Goal: Task Accomplishment & Management: Use online tool/utility

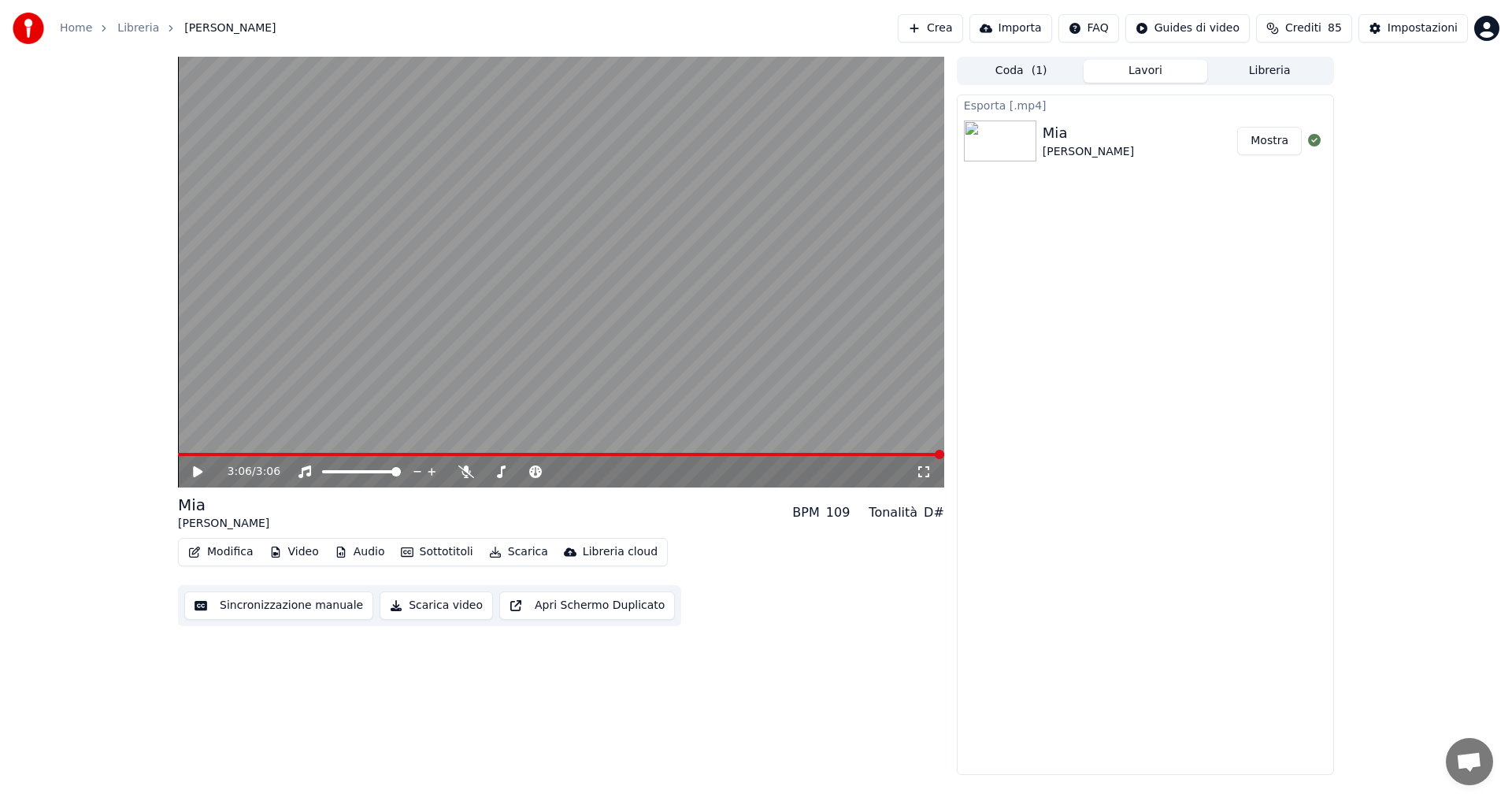
click at [948, 26] on button "Crea" at bounding box center [930, 28] width 65 height 29
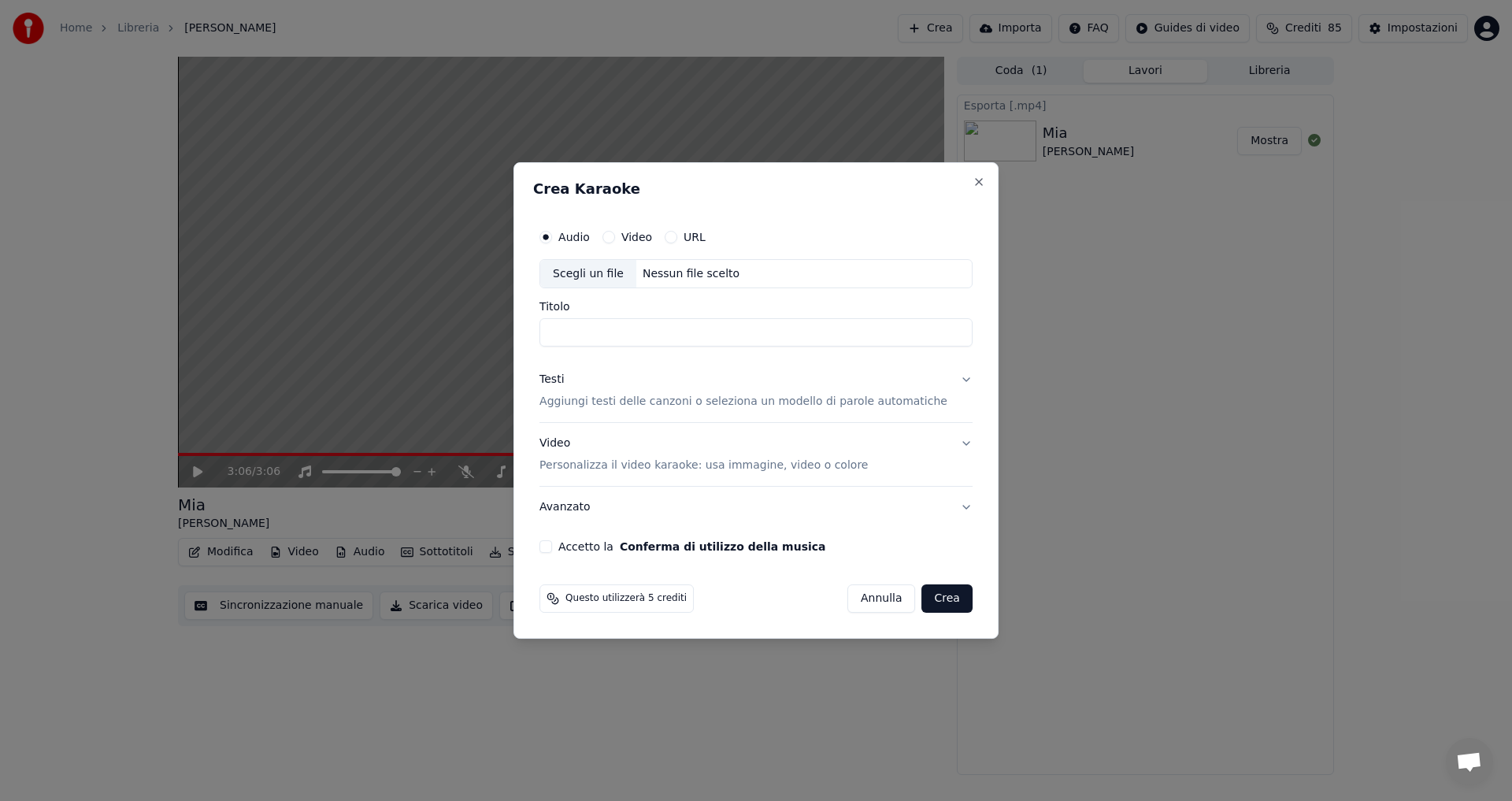
click at [671, 269] on div "Nessun file scelto" at bounding box center [690, 274] width 110 height 16
type input "**********"
click at [594, 397] on p "Aggiungi testi delle canzoni o seleziona un modello di parole automatiche" at bounding box center [743, 403] width 408 height 16
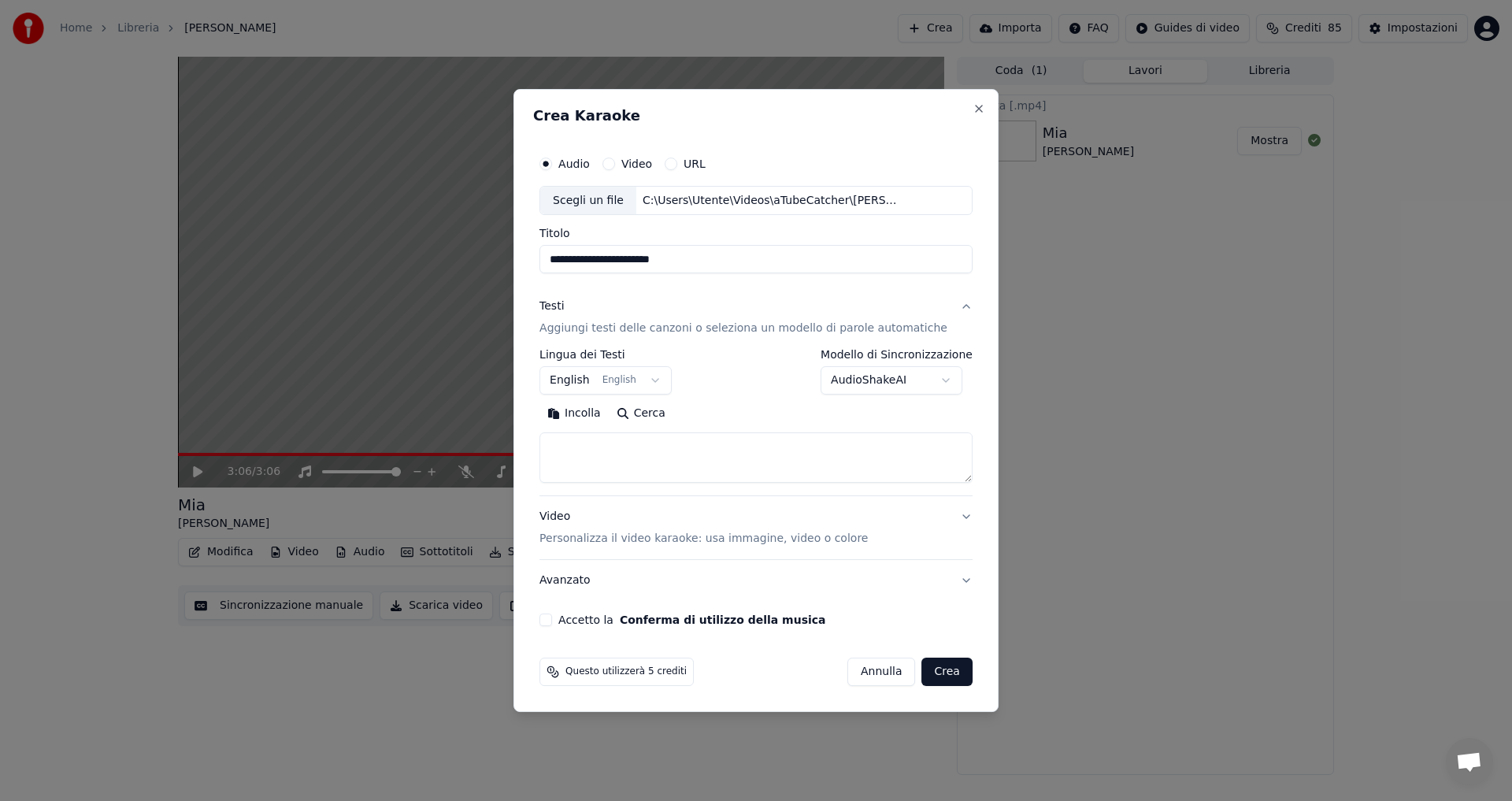
click at [598, 419] on button "Incolla" at bounding box center [574, 414] width 69 height 25
type textarea "**********"
click at [659, 378] on button "English English" at bounding box center [605, 381] width 132 height 29
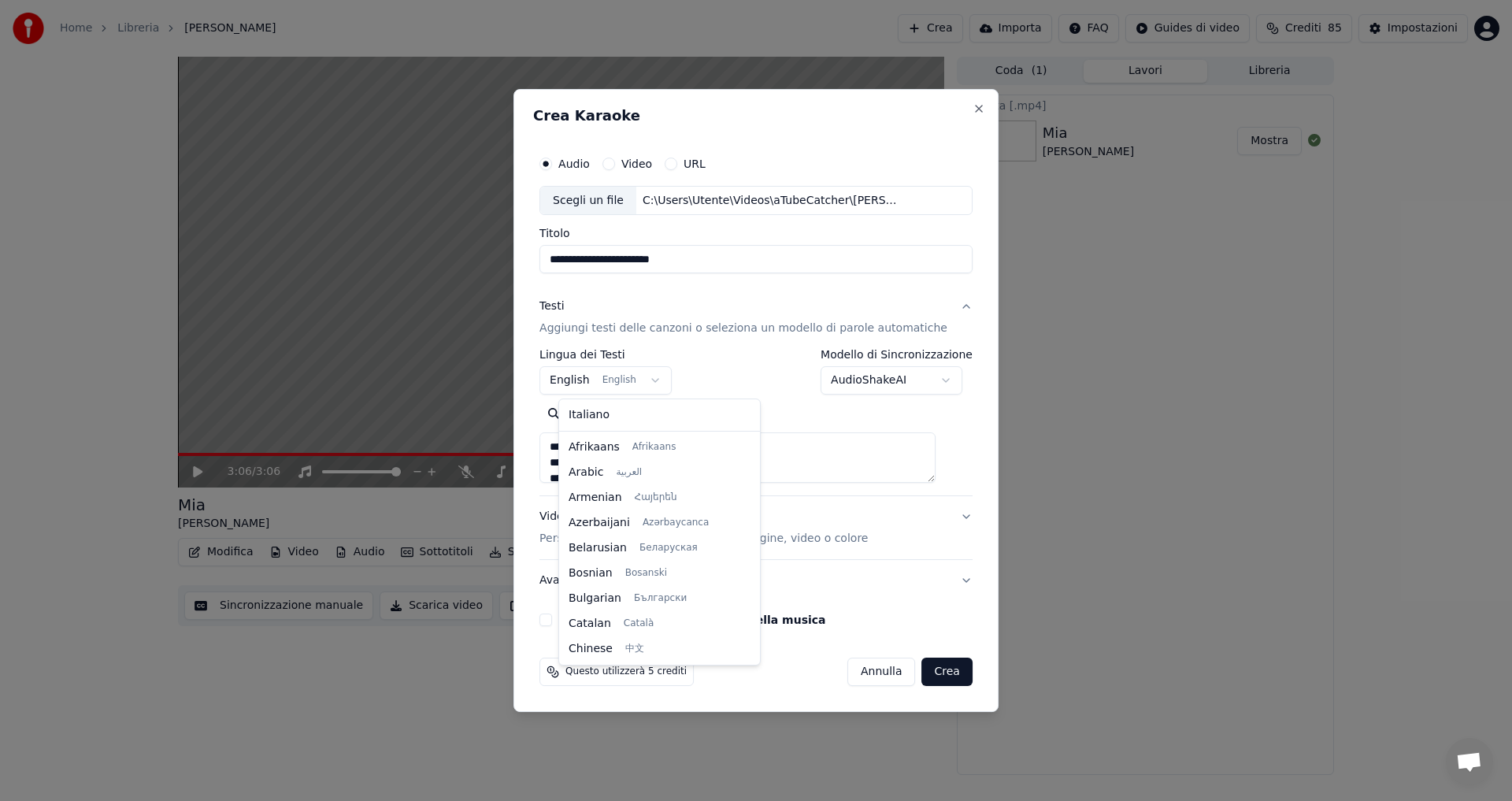
scroll to position [126, 0]
select select "**"
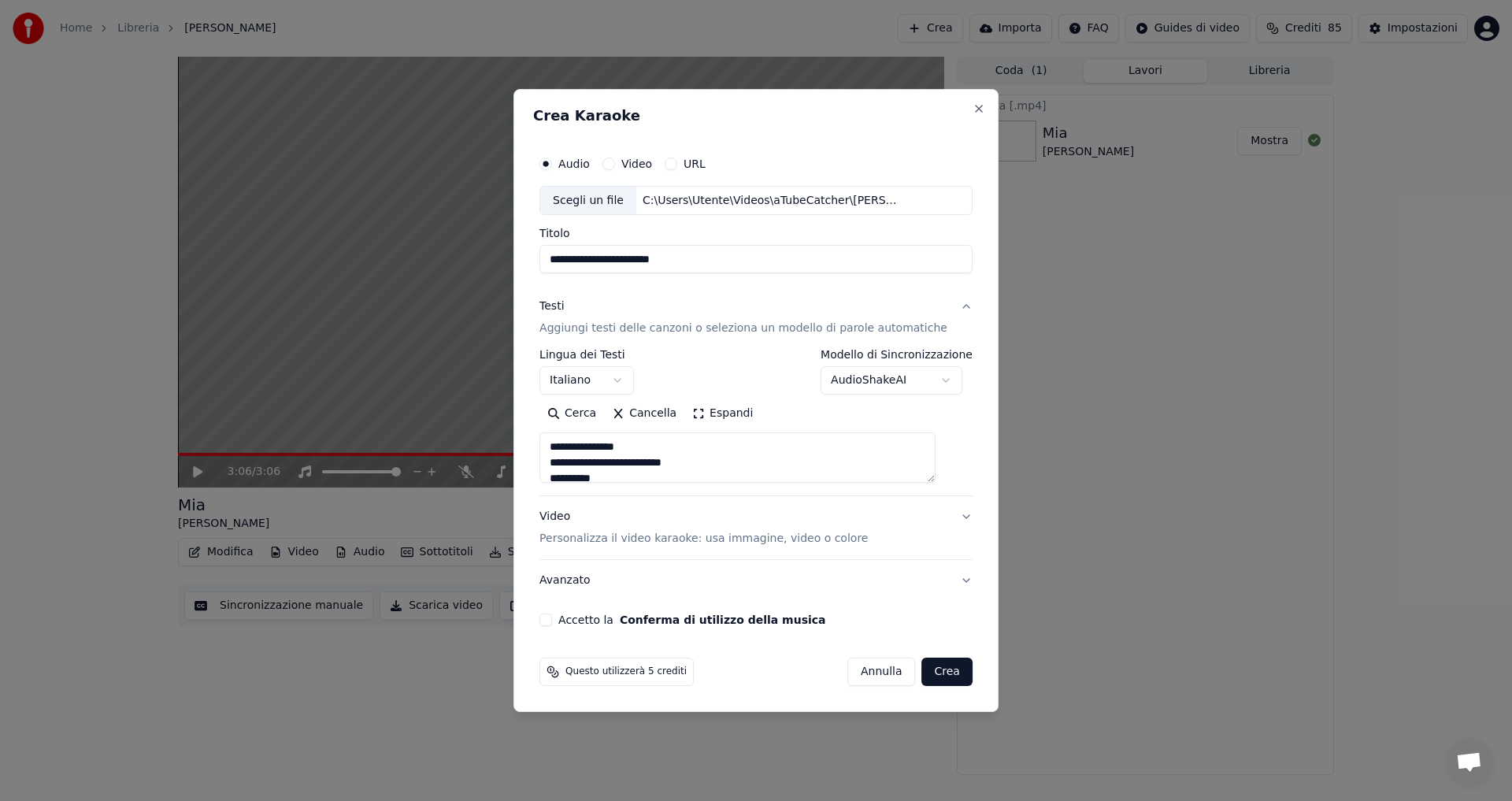
click at [701, 538] on p "Personalizza il video karaoke: usa immagine, video o colore" at bounding box center [703, 538] width 328 height 16
type textarea "**********"
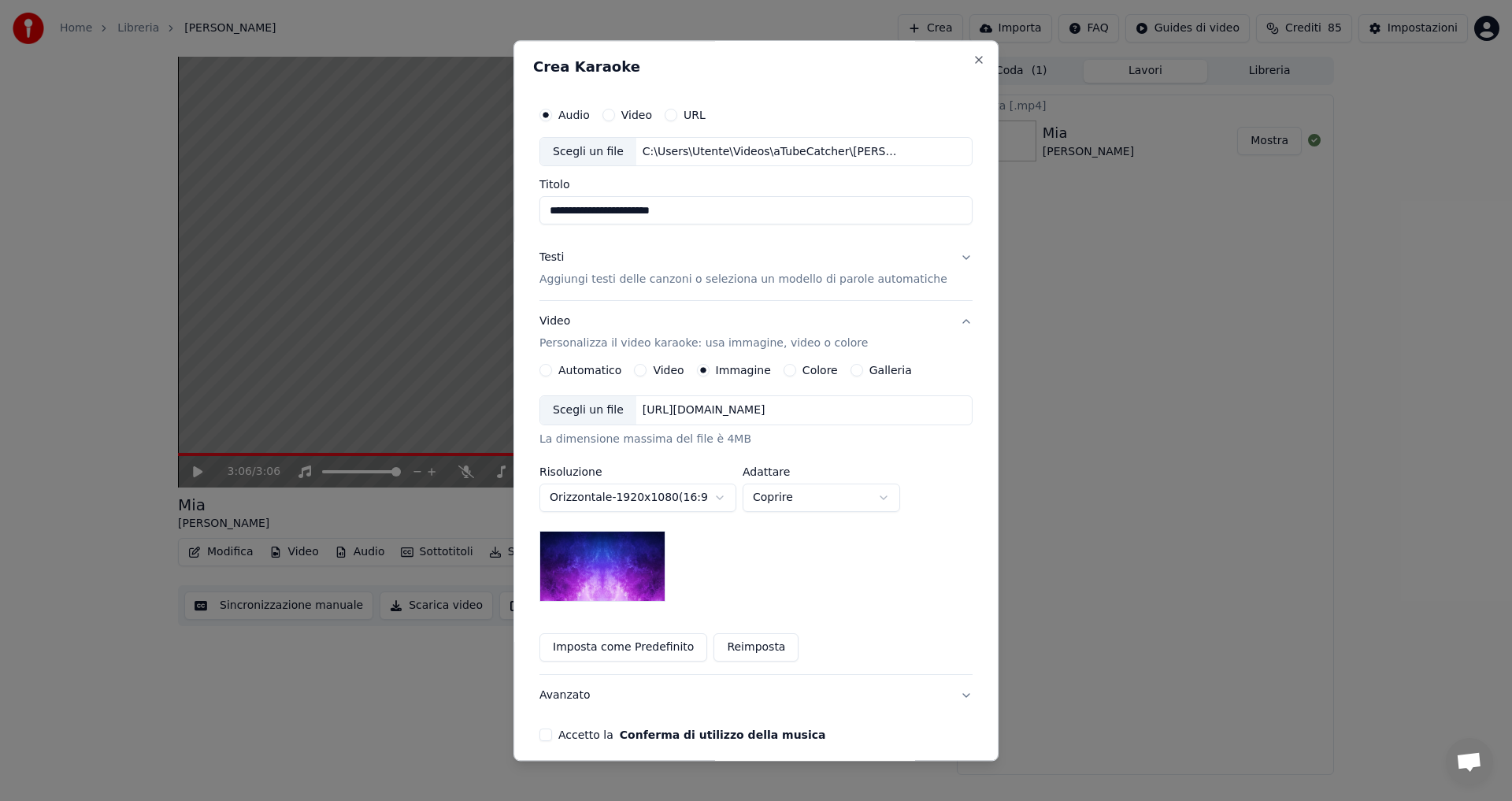
click at [597, 209] on input "**********" at bounding box center [755, 211] width 433 height 29
click at [588, 210] on input "**********" at bounding box center [755, 211] width 433 height 29
type input "**********"
click at [882, 369] on label "Galleria" at bounding box center [890, 371] width 42 height 11
click at [863, 369] on button "Galleria" at bounding box center [856, 371] width 13 height 13
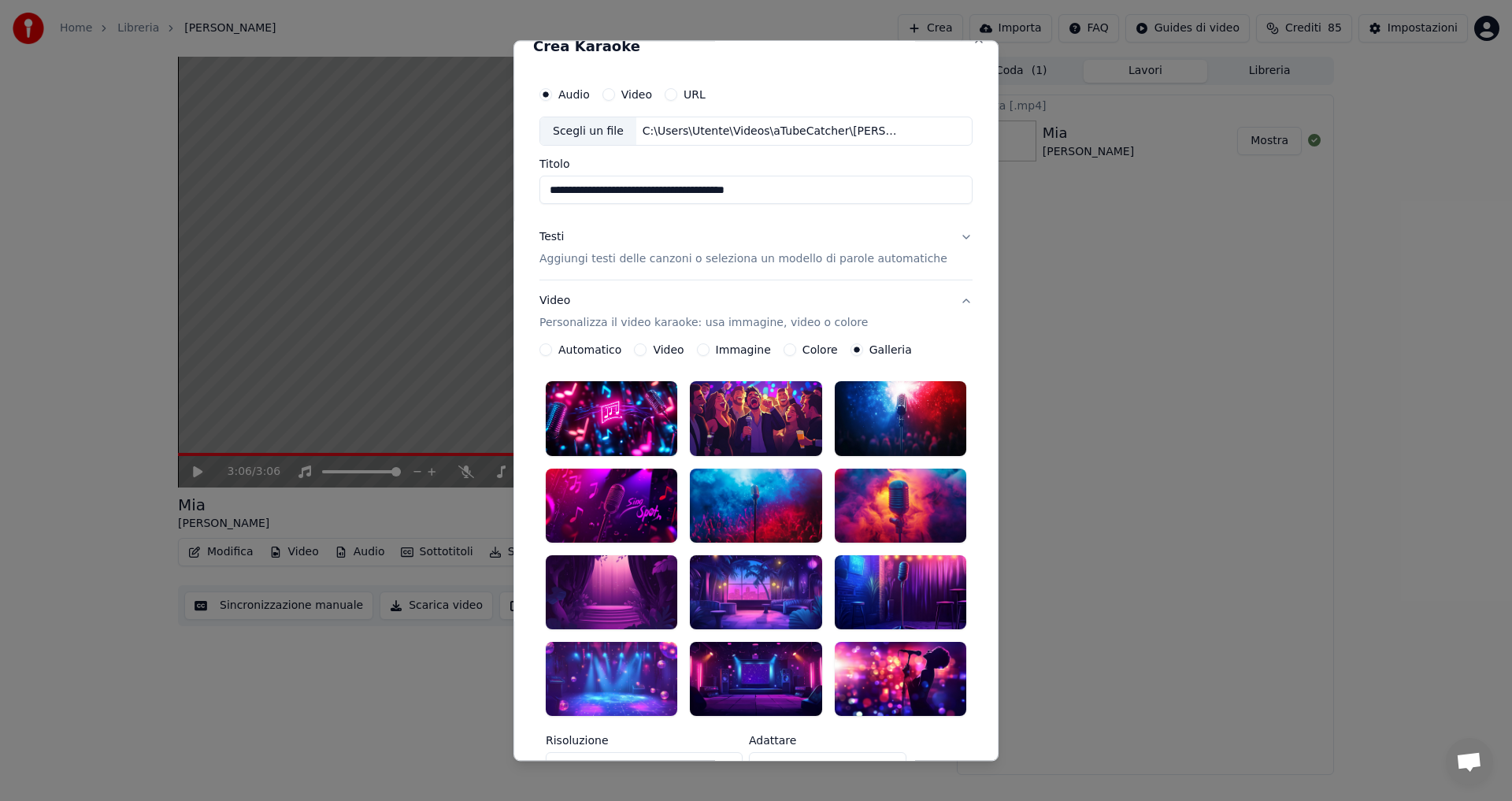
scroll to position [0, 0]
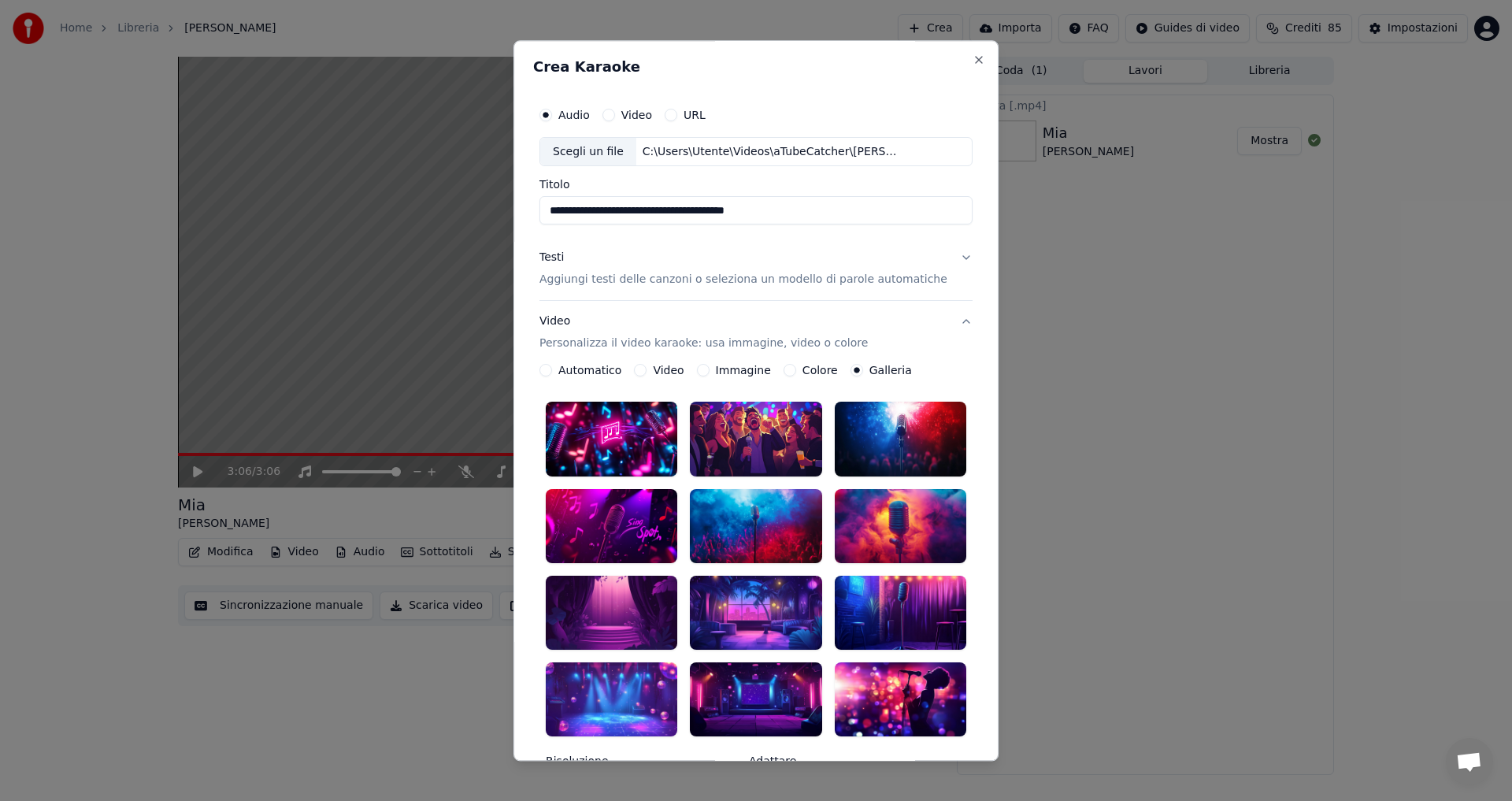
click at [707, 369] on button "Immagine" at bounding box center [703, 371] width 13 height 13
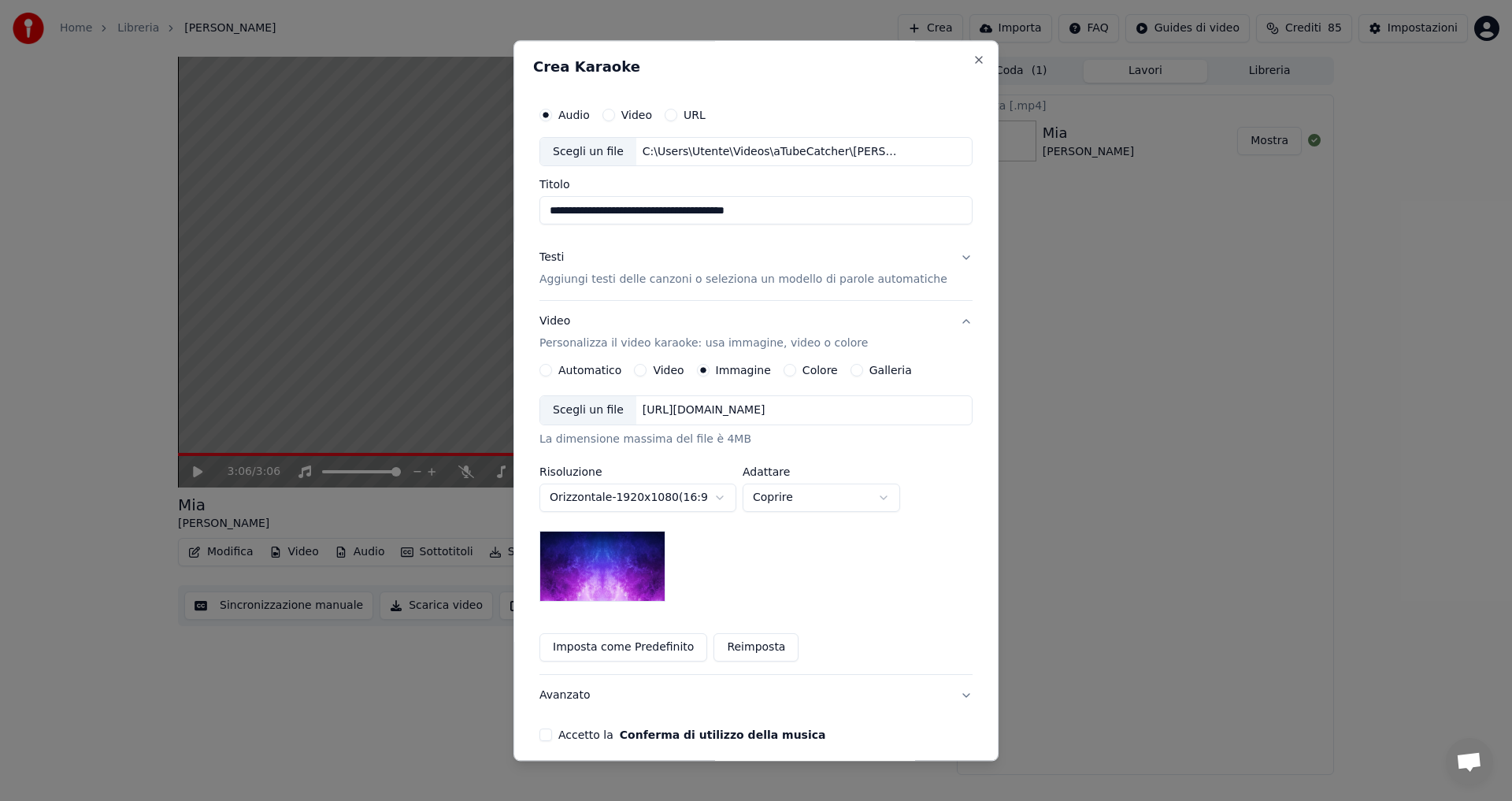
click at [719, 413] on div "[URL][DOMAIN_NAME]" at bounding box center [703, 411] width 136 height 16
click at [682, 652] on button "Imposta come Predefinito" at bounding box center [623, 648] width 168 height 29
click at [552, 733] on button "Accetto la Conferma di utilizzo della musica" at bounding box center [545, 735] width 13 height 13
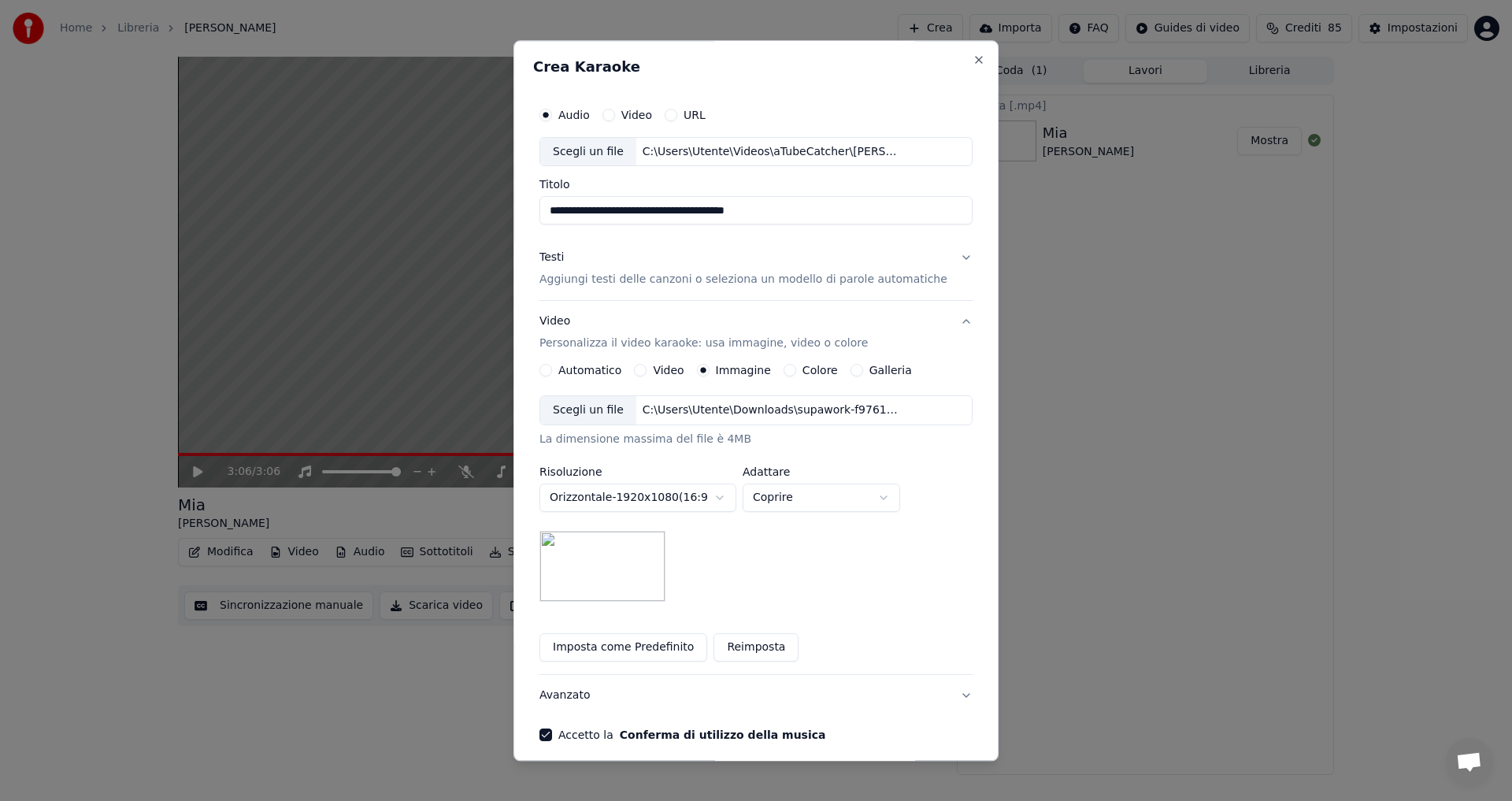
scroll to position [67, 0]
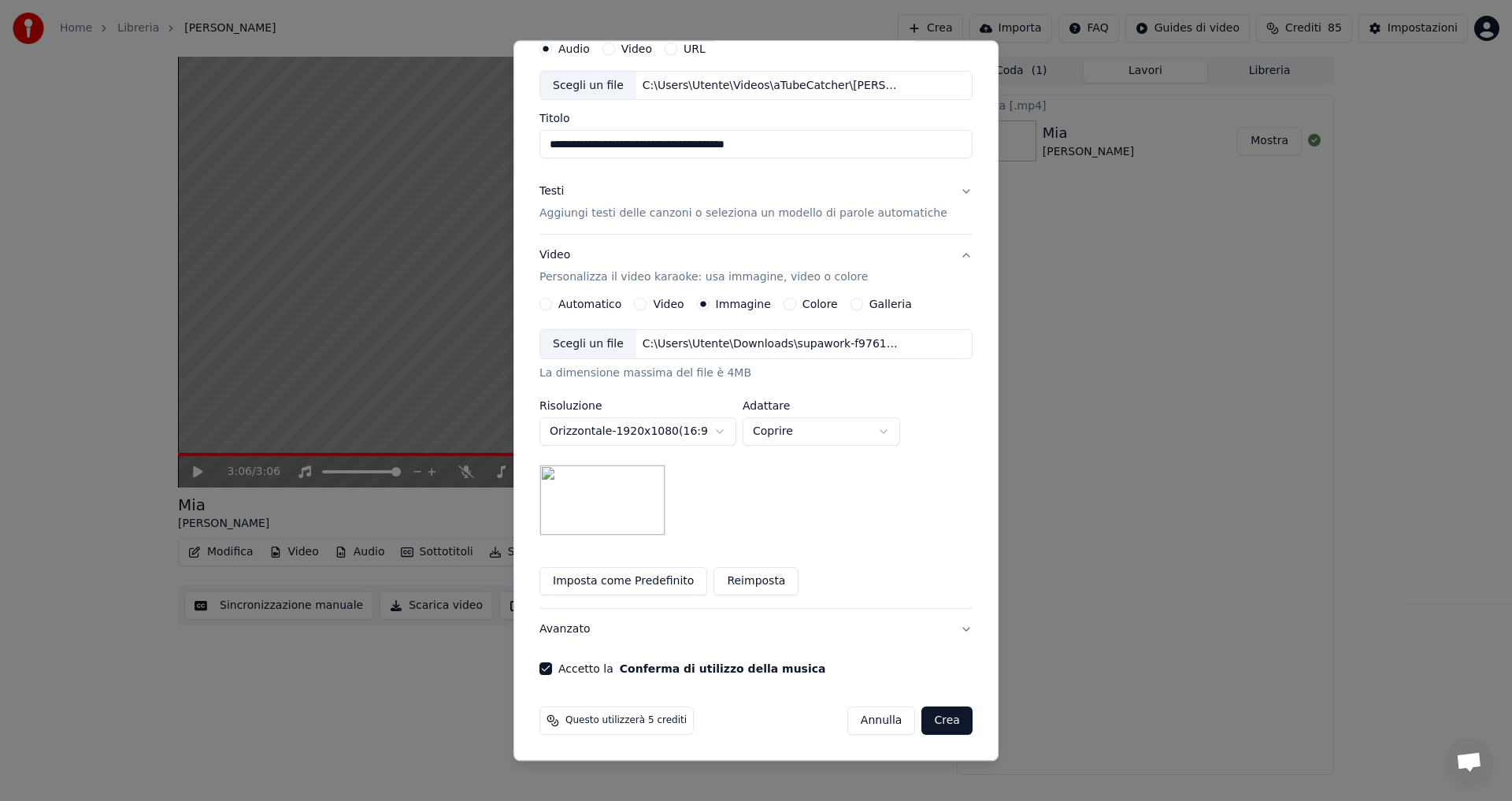
click at [922, 728] on button "Crea" at bounding box center [947, 721] width 50 height 29
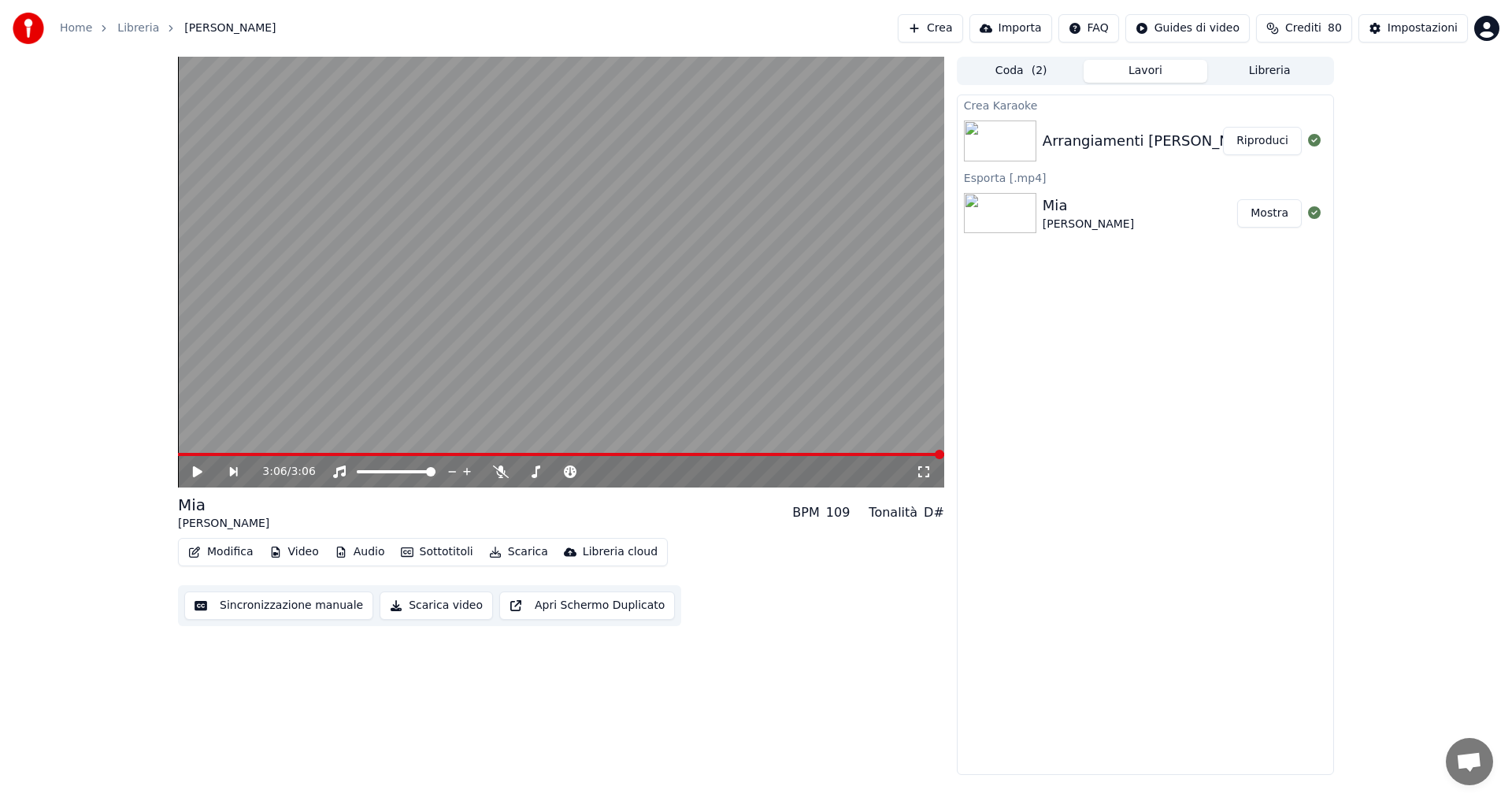
click at [1130, 142] on div "Arrangiamenti [PERSON_NAME] - Wonderful Tonight" at bounding box center [1226, 141] width 366 height 22
click at [1278, 143] on button "Riproduci" at bounding box center [1261, 141] width 79 height 29
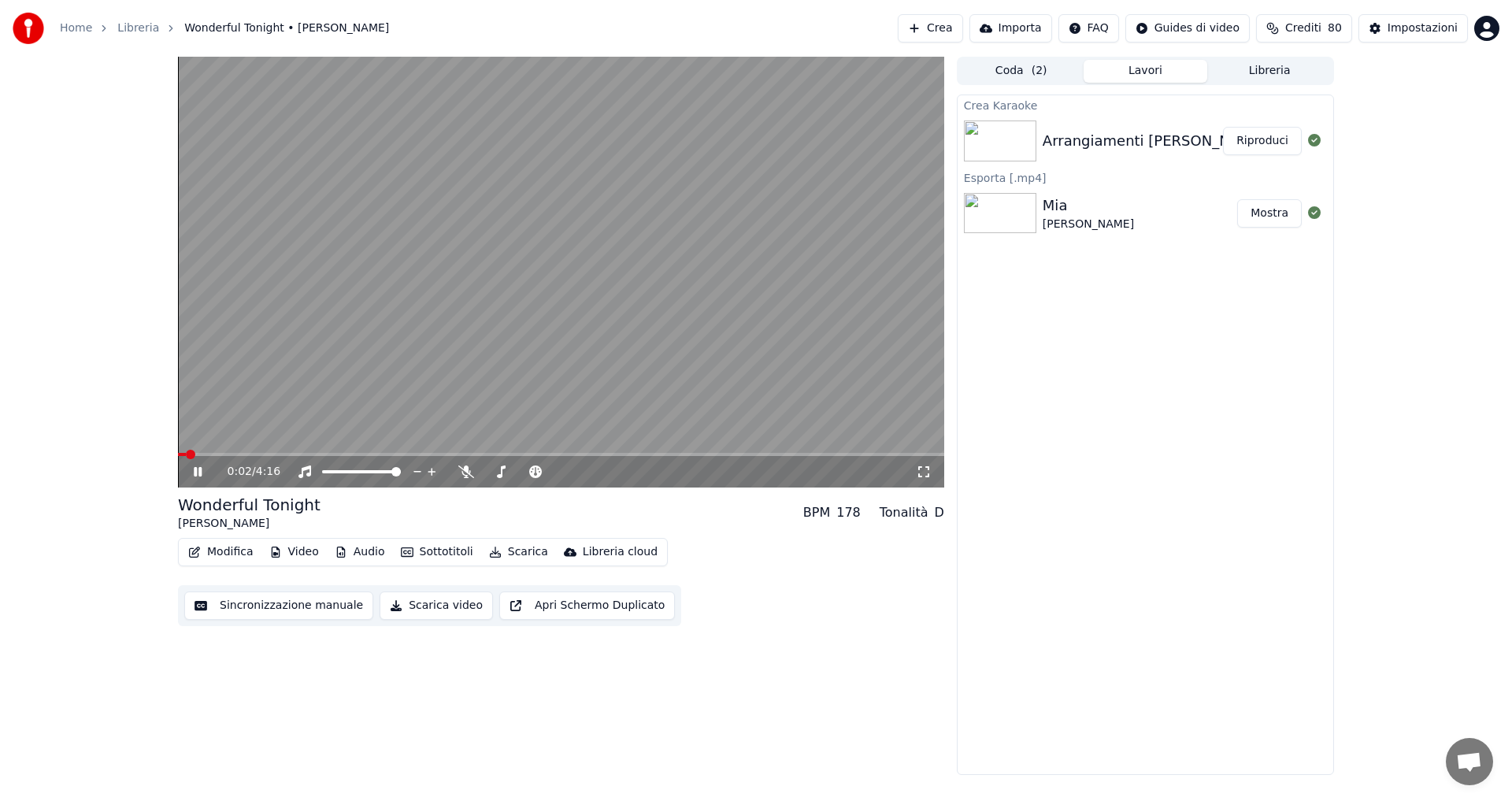
click at [193, 467] on icon at bounding box center [209, 472] width 37 height 13
click at [1225, 675] on div "Crea Karaoke Arrangiamenti [PERSON_NAME] - Wonderful Tonight Riproduci Esporta …" at bounding box center [1145, 434] width 378 height 680
click at [178, 455] on span at bounding box center [182, 454] width 10 height 10
click at [197, 473] on icon at bounding box center [197, 472] width 10 height 11
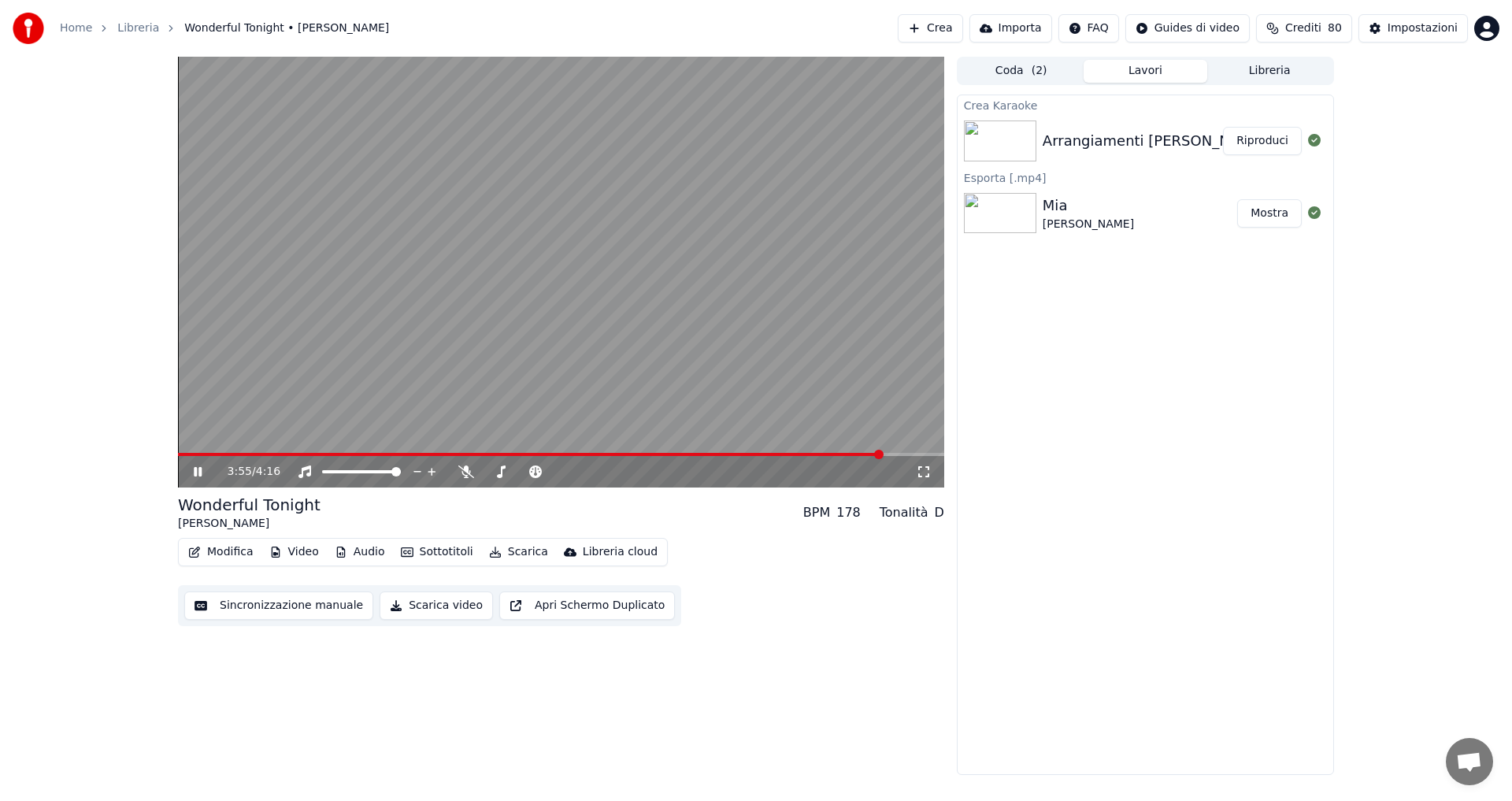
click at [314, 609] on button "Sincronizzazione manuale" at bounding box center [278, 605] width 189 height 29
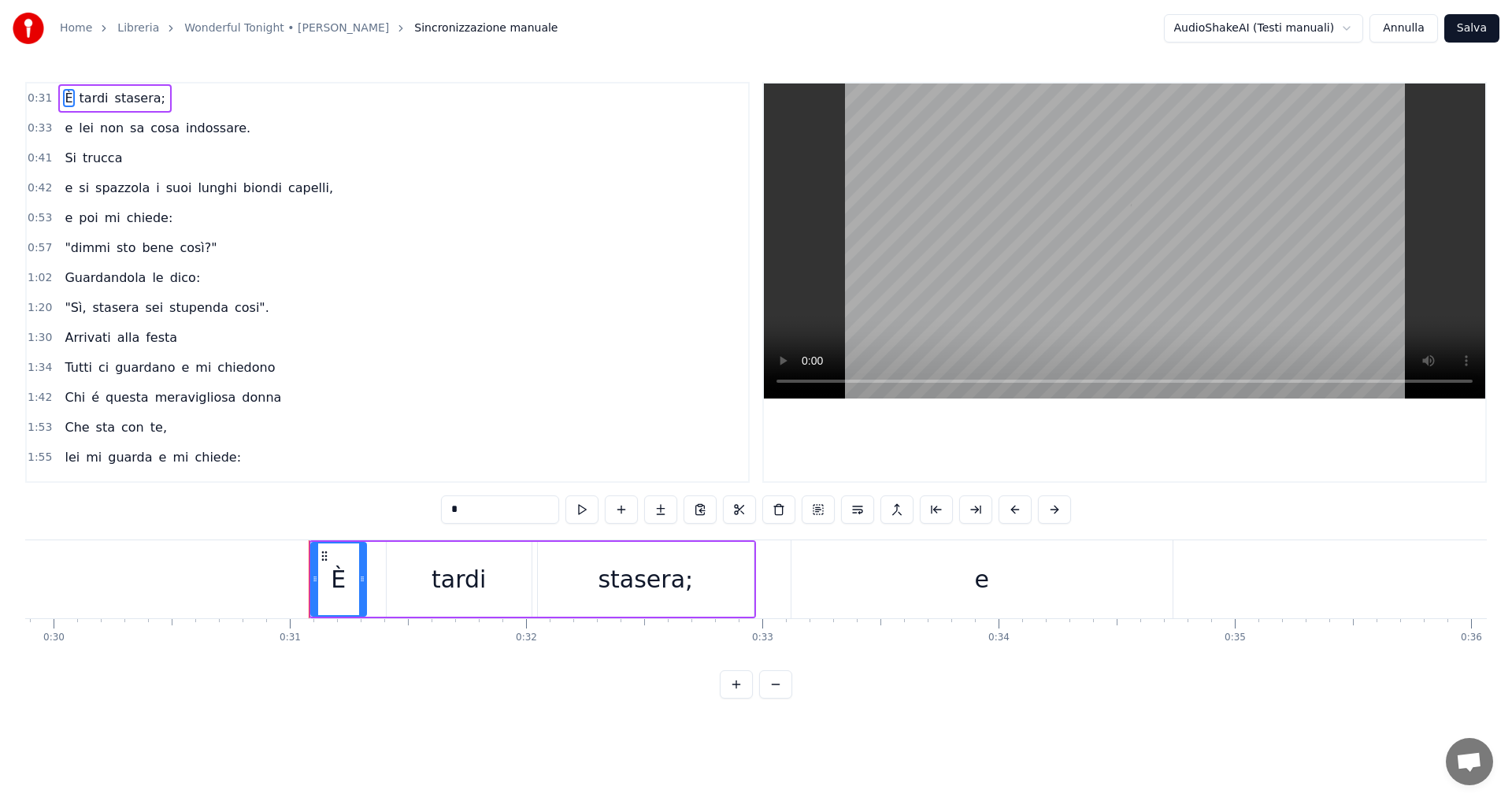
scroll to position [0, 7262]
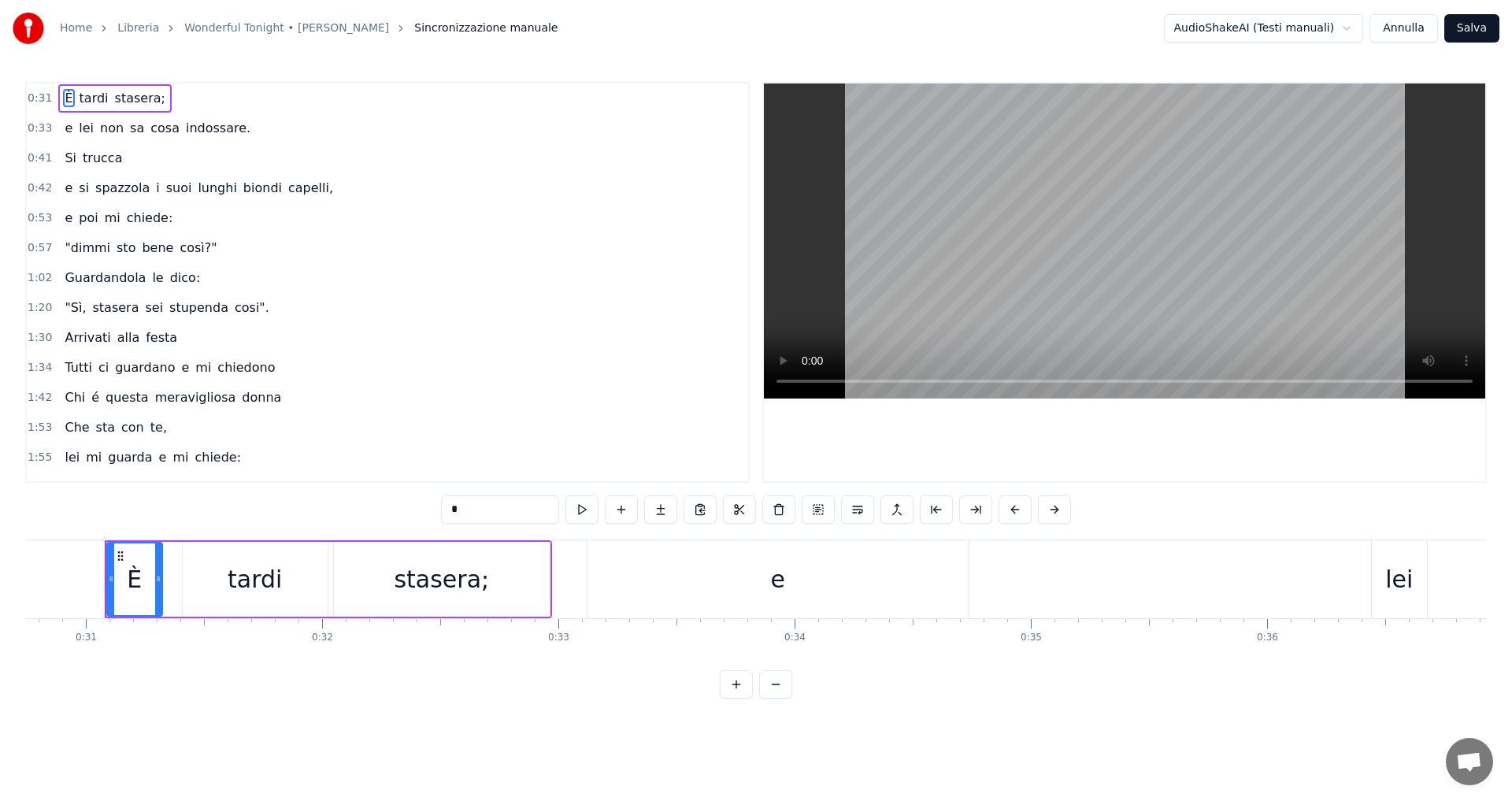
click at [1408, 31] on button "Annulla" at bounding box center [1403, 28] width 68 height 29
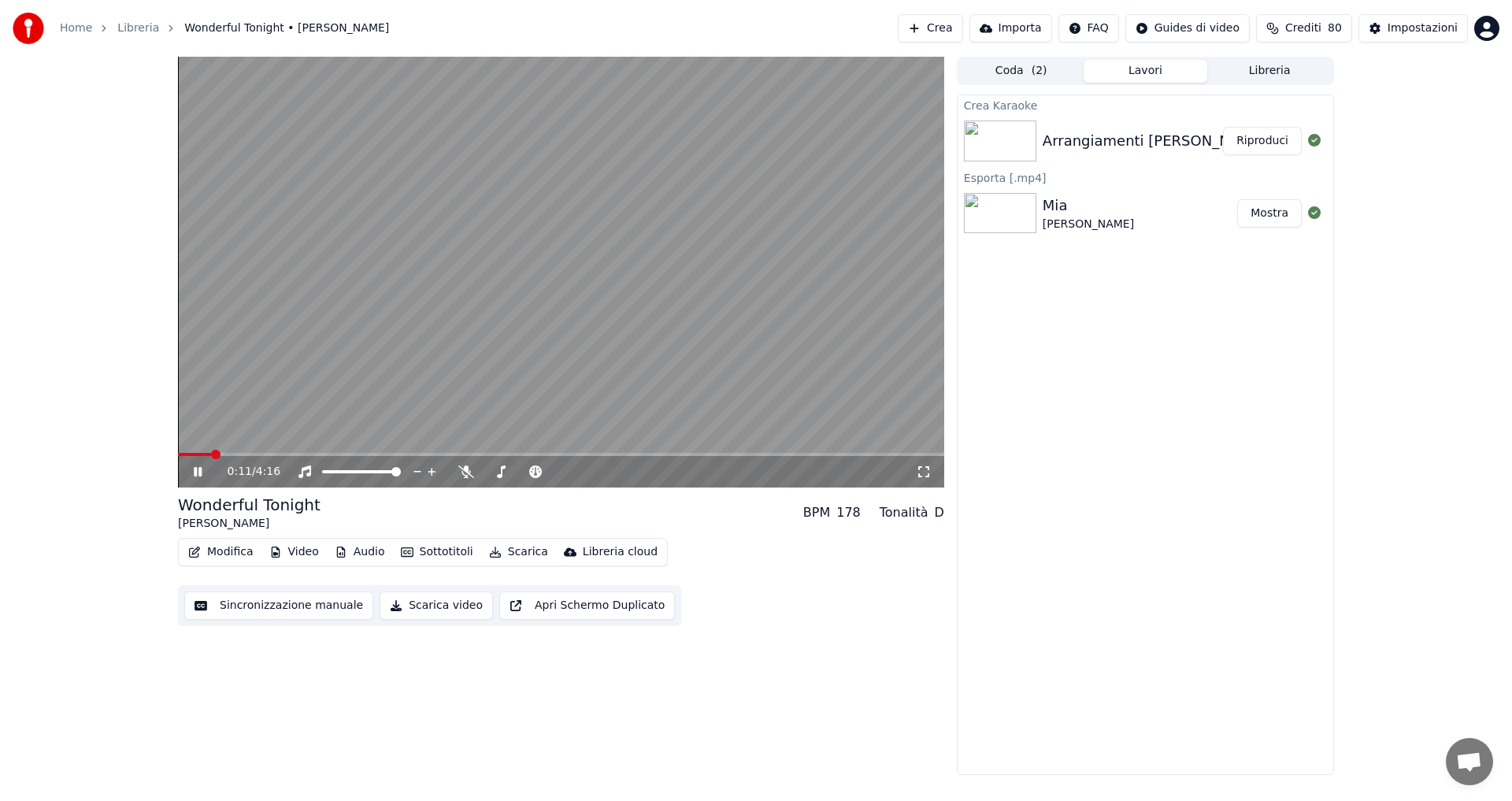
click at [200, 470] on icon at bounding box center [197, 471] width 8 height 10
click at [328, 607] on button "Sincronizzazione manuale" at bounding box center [278, 605] width 189 height 29
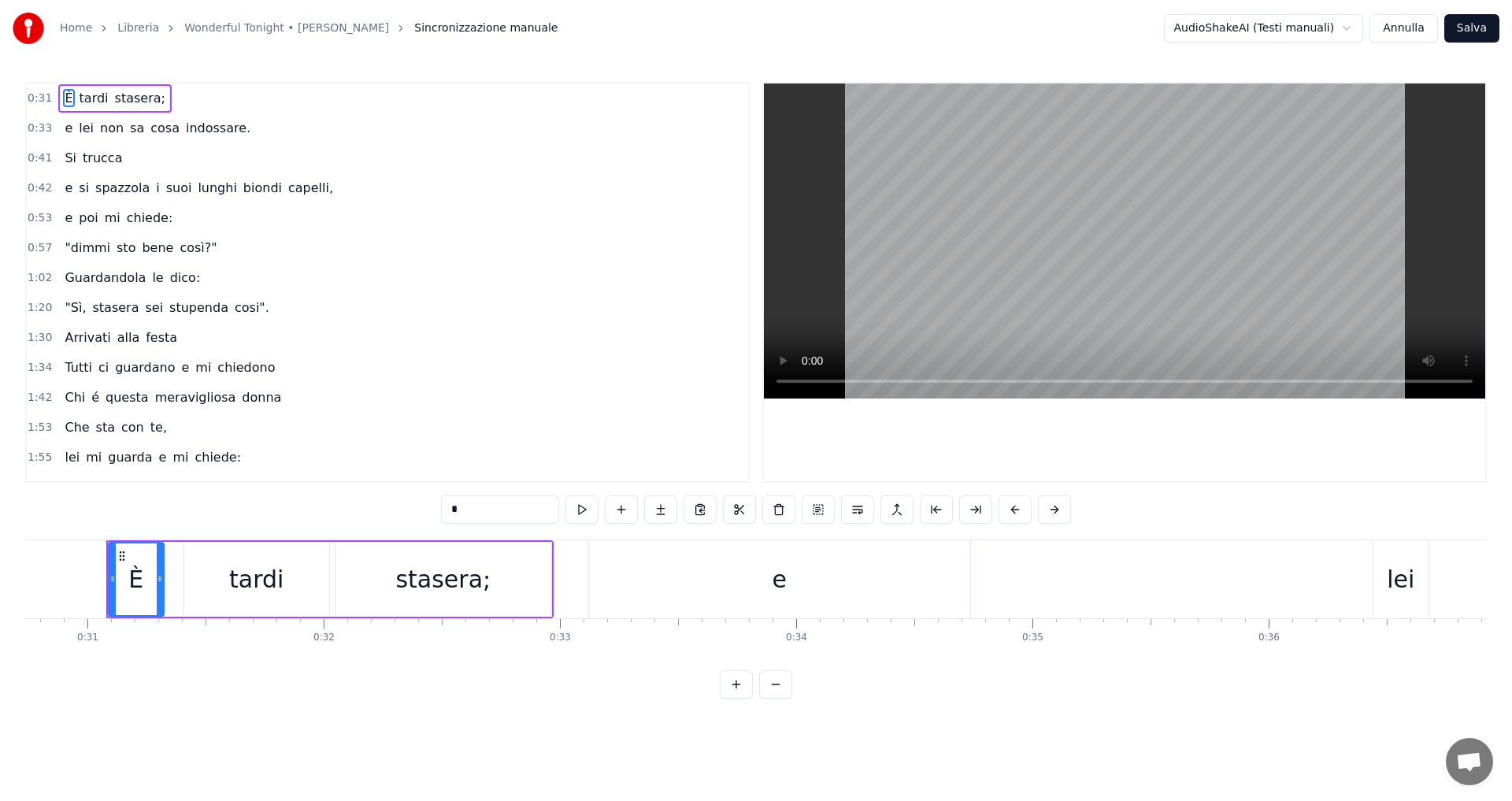
scroll to position [0, 7262]
click at [146, 137] on div "e lei non sa cosa indossare." at bounding box center [157, 128] width 199 height 29
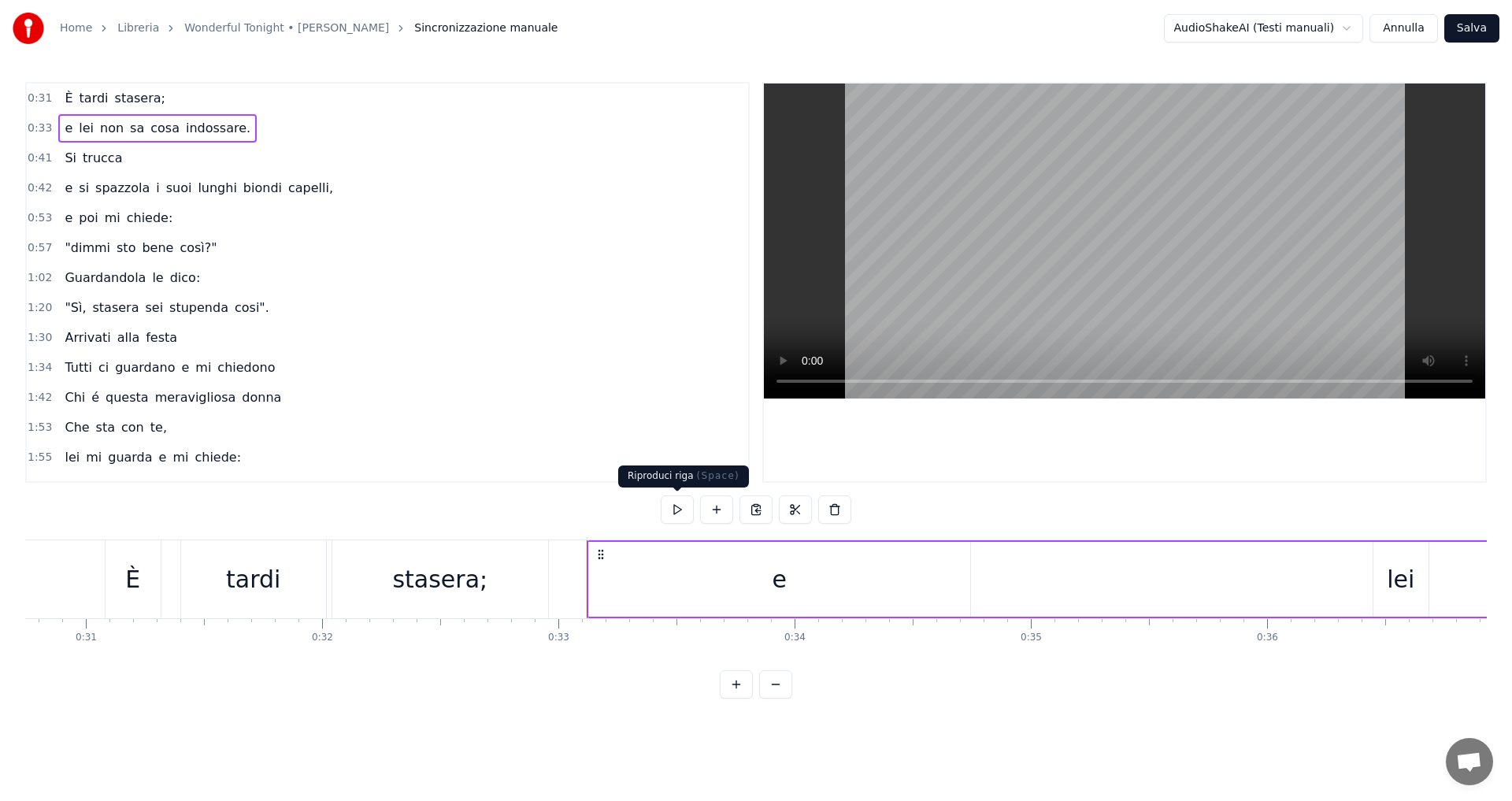
click at [677, 513] on button at bounding box center [677, 509] width 33 height 29
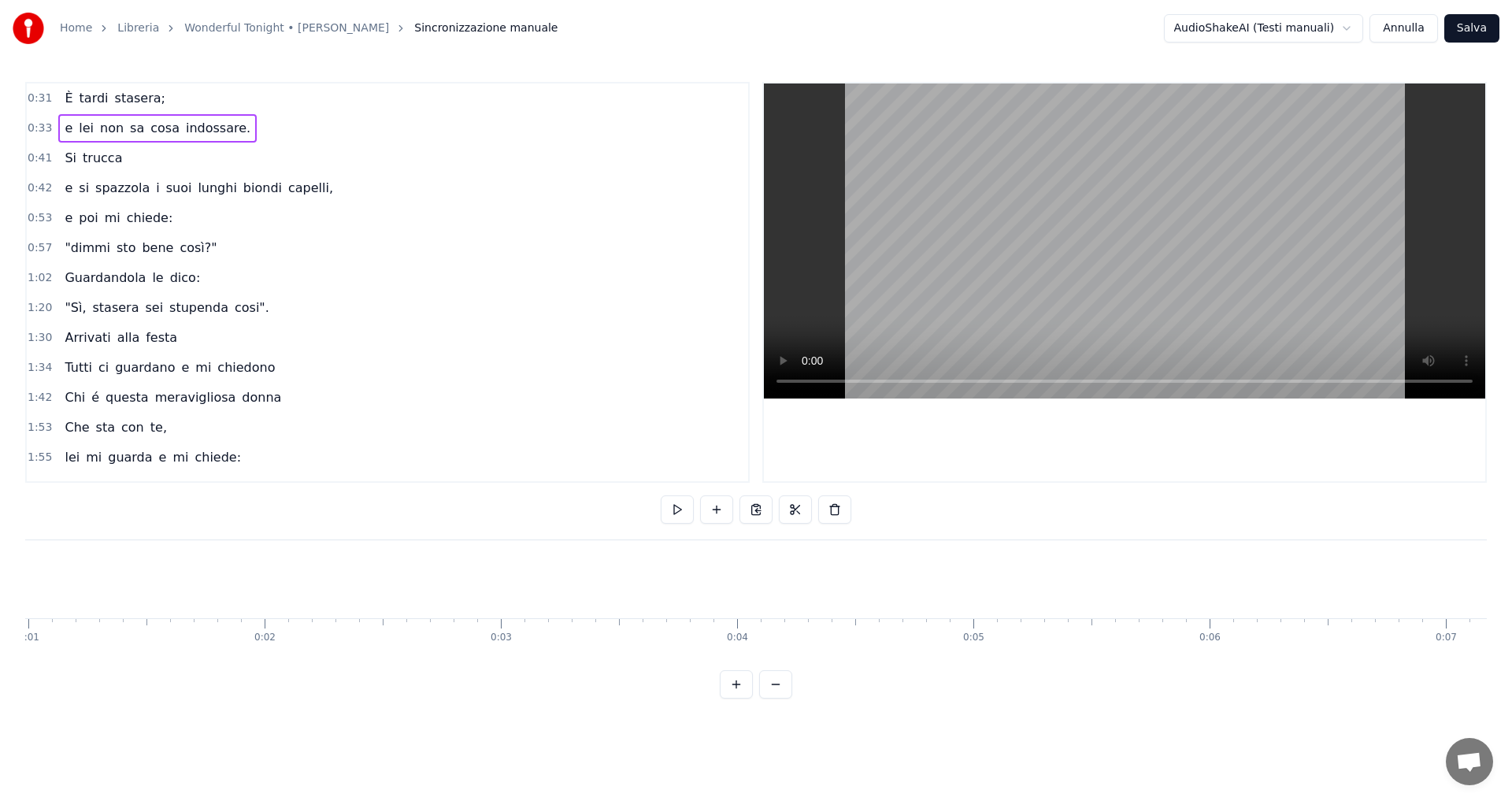
scroll to position [0, 0]
click at [58, 129] on div "e lei non sa cosa indossare." at bounding box center [157, 128] width 199 height 29
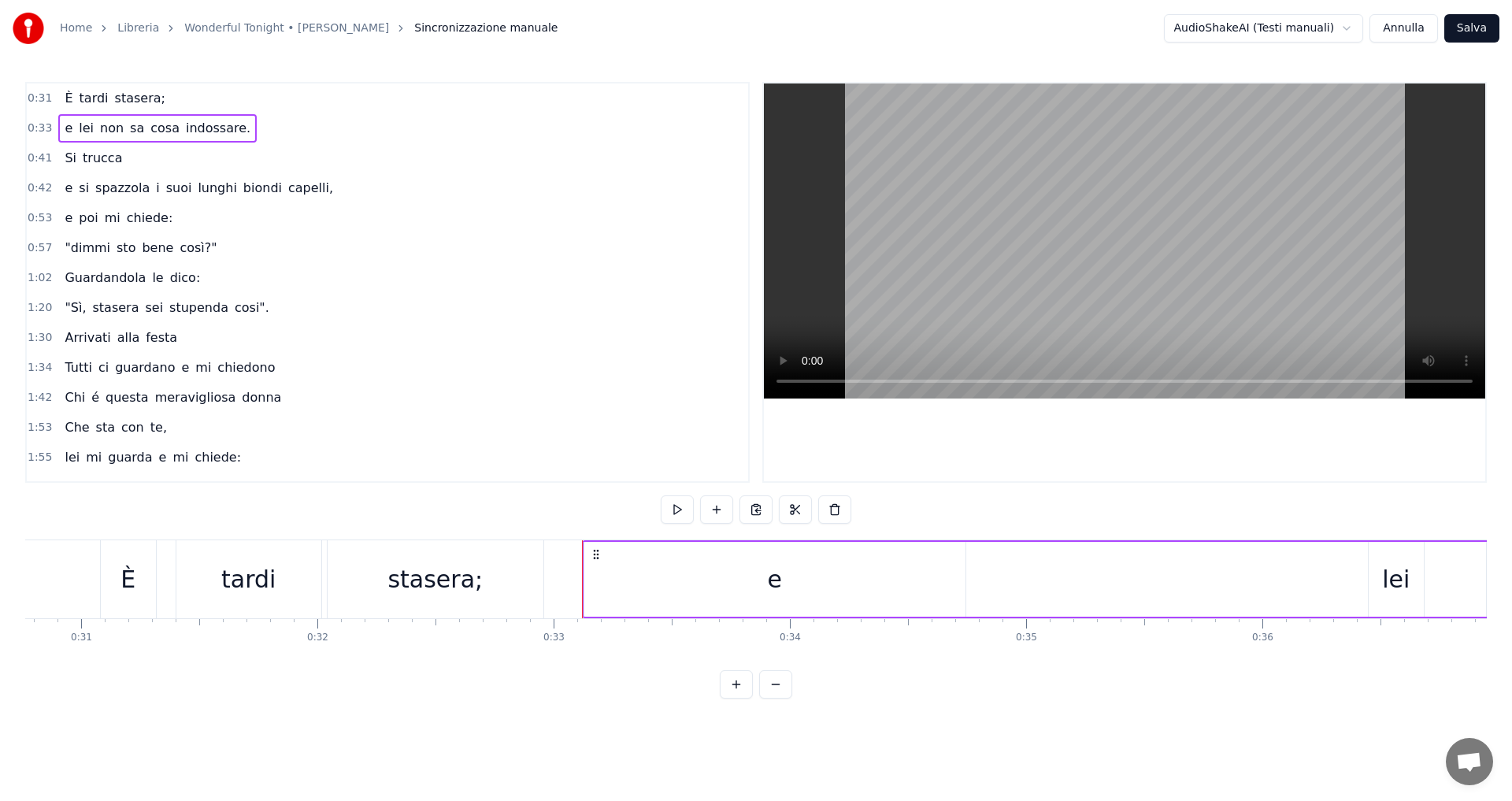
scroll to position [0, 7744]
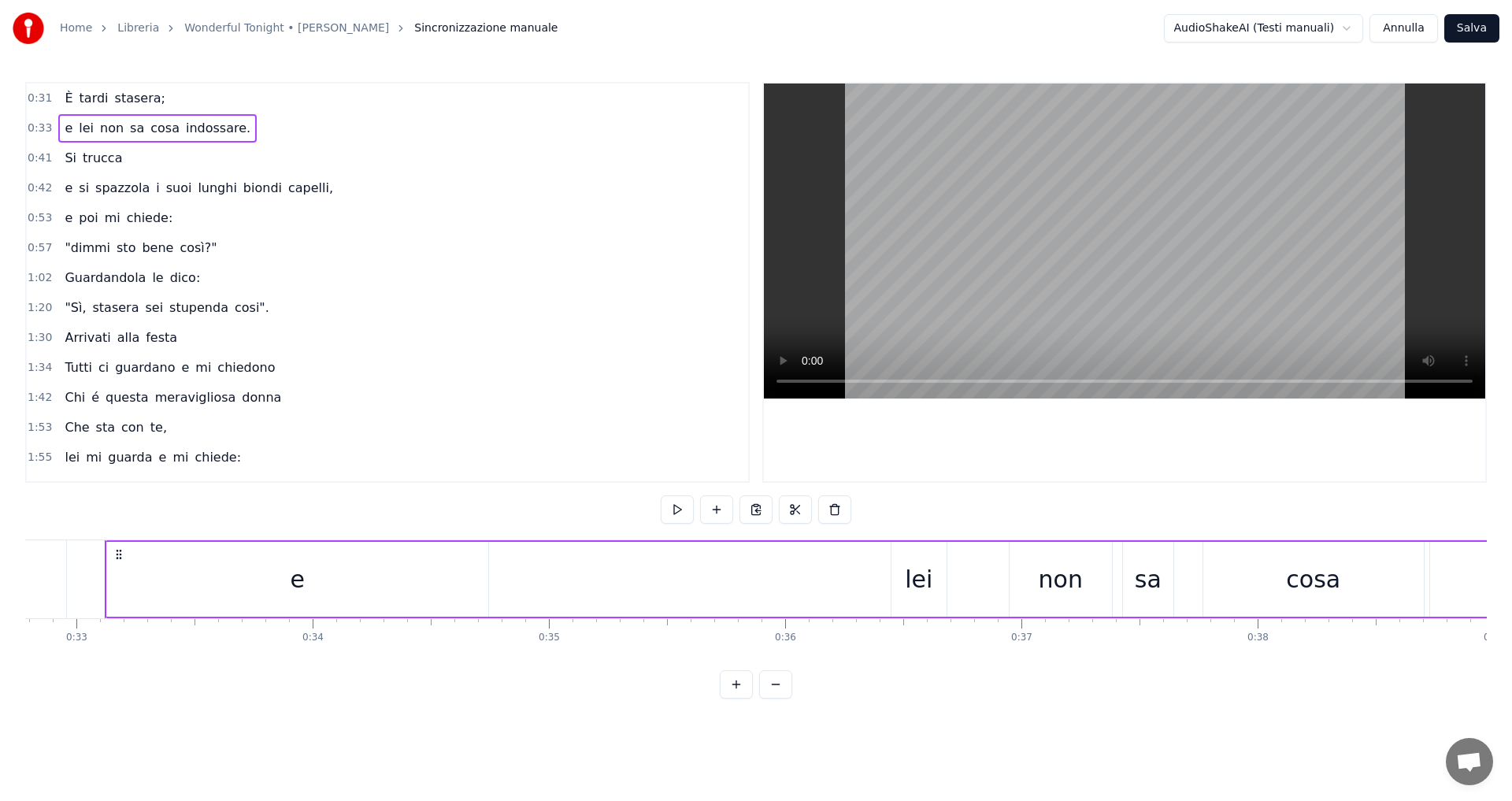
click at [369, 585] on div "e" at bounding box center [297, 579] width 381 height 75
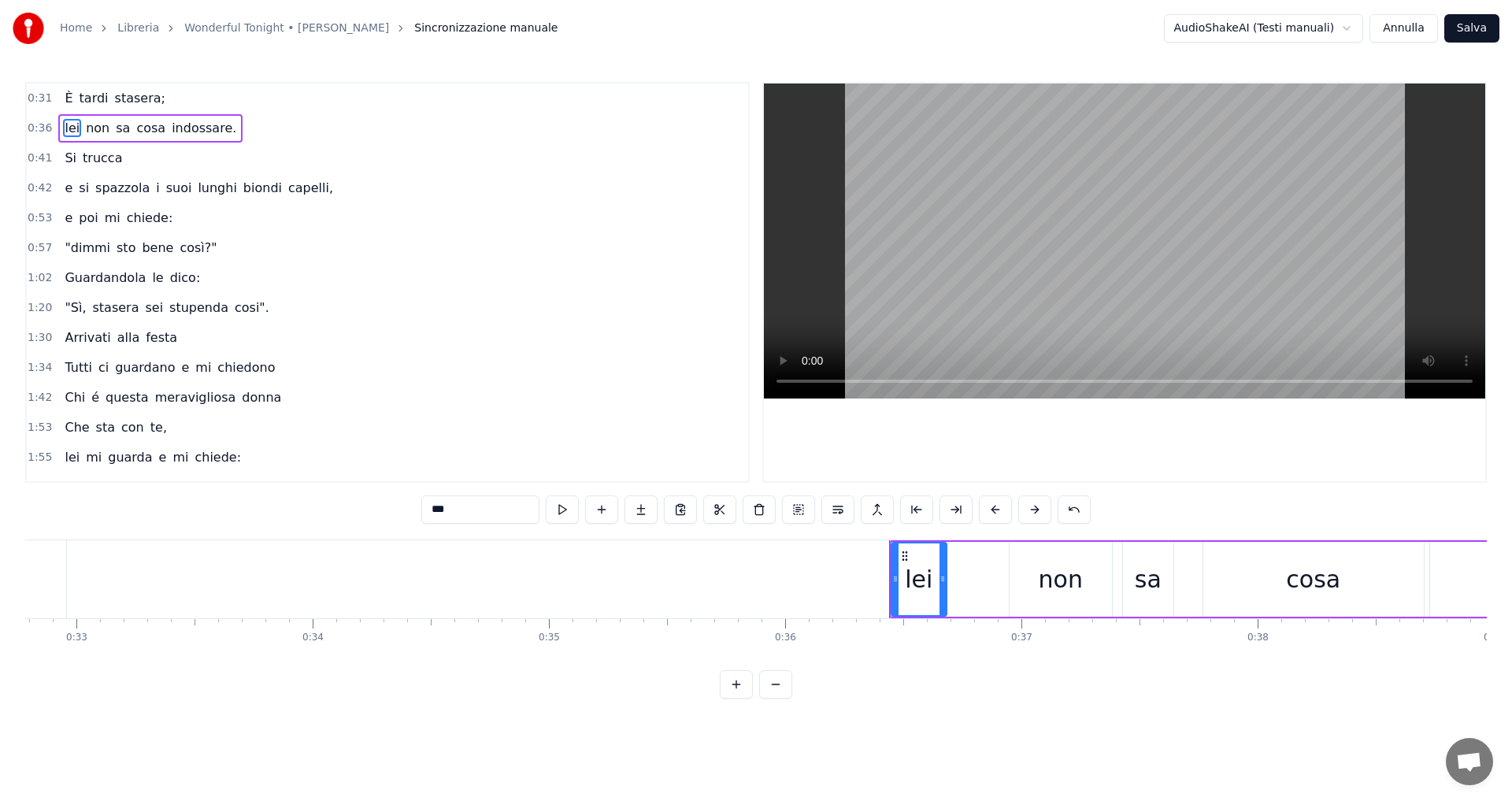
type input "**"
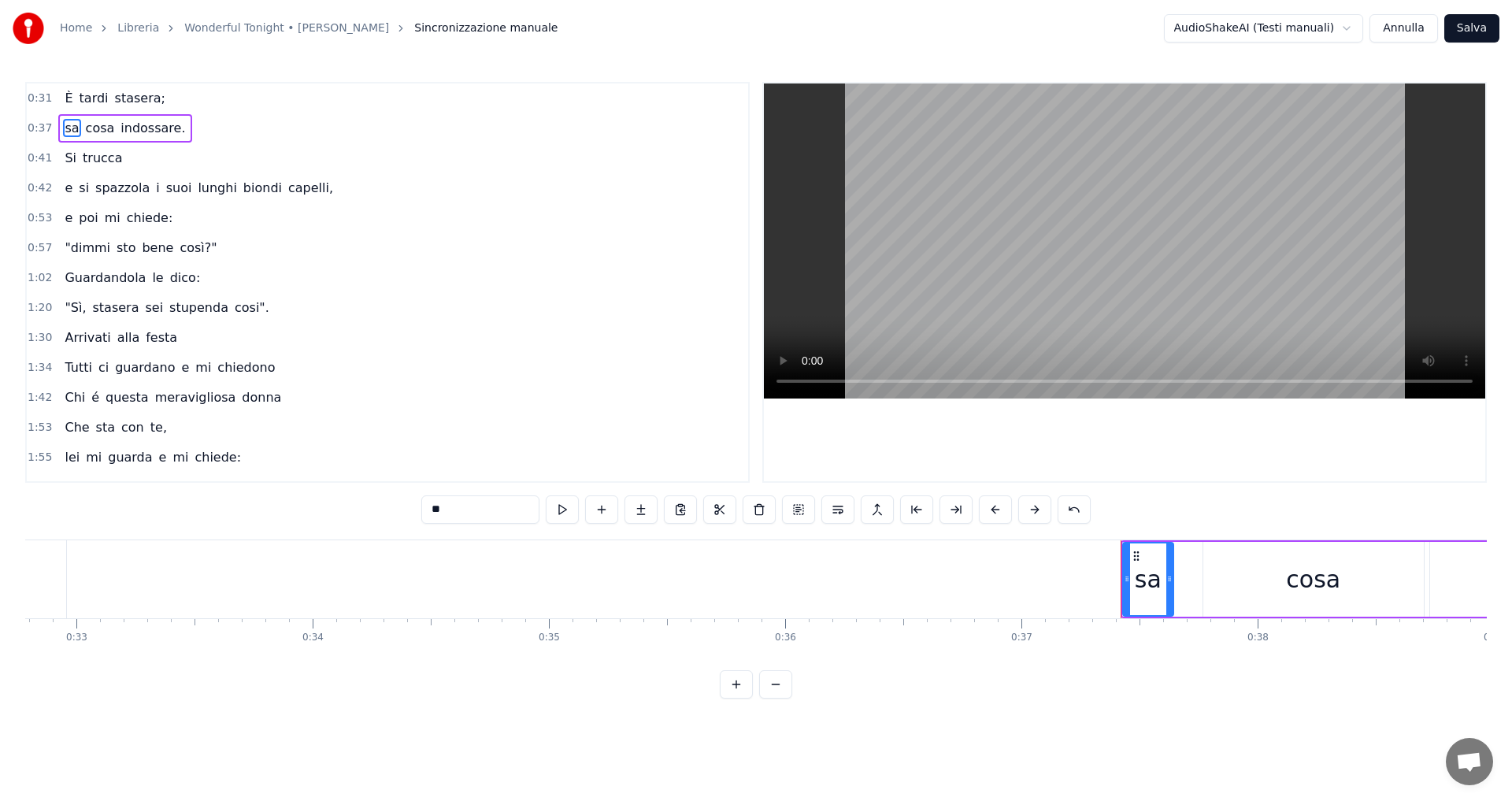
click at [1416, 24] on button "Annulla" at bounding box center [1403, 28] width 68 height 29
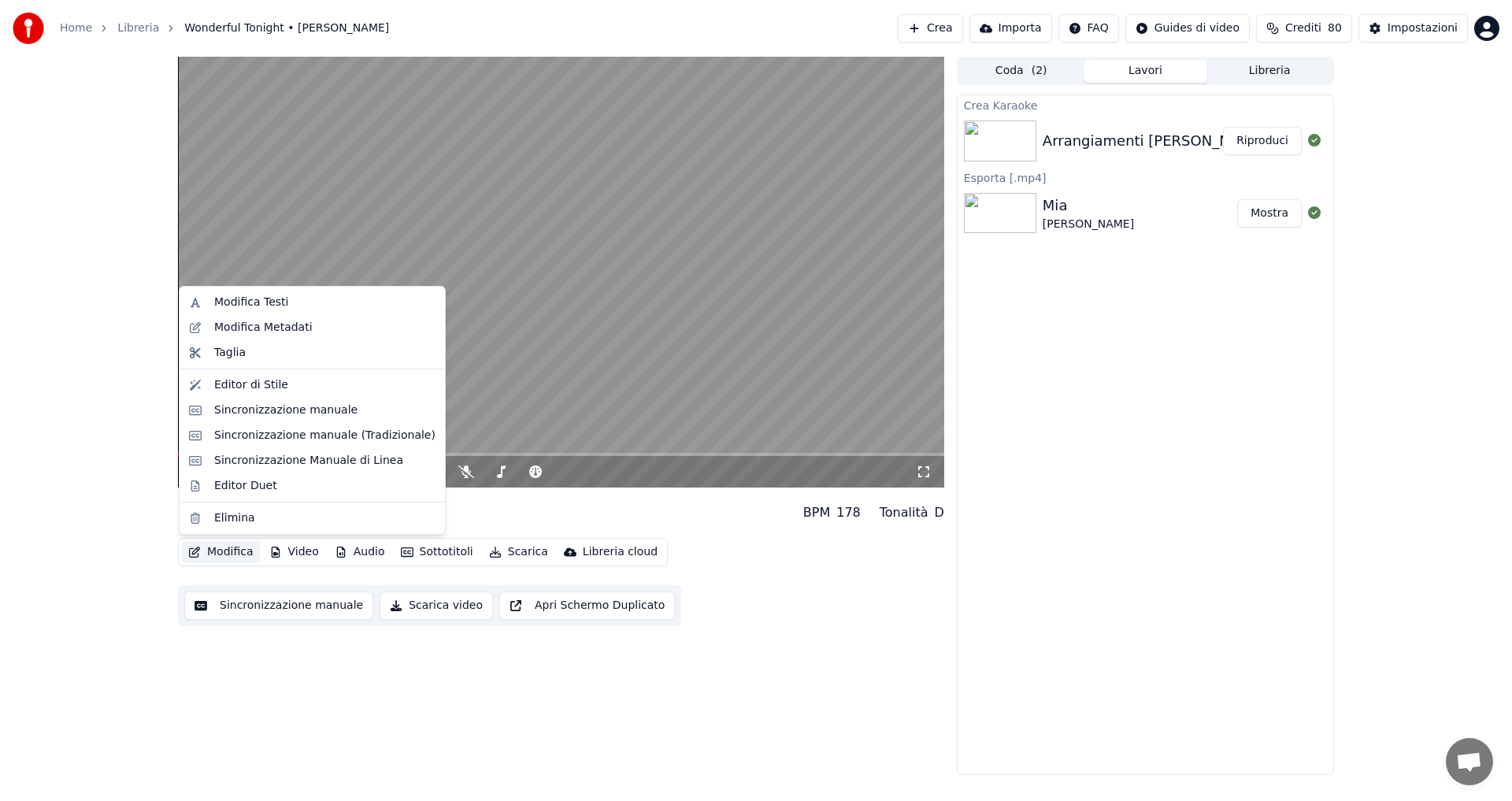
click at [237, 555] on button "Modifica" at bounding box center [221, 552] width 78 height 22
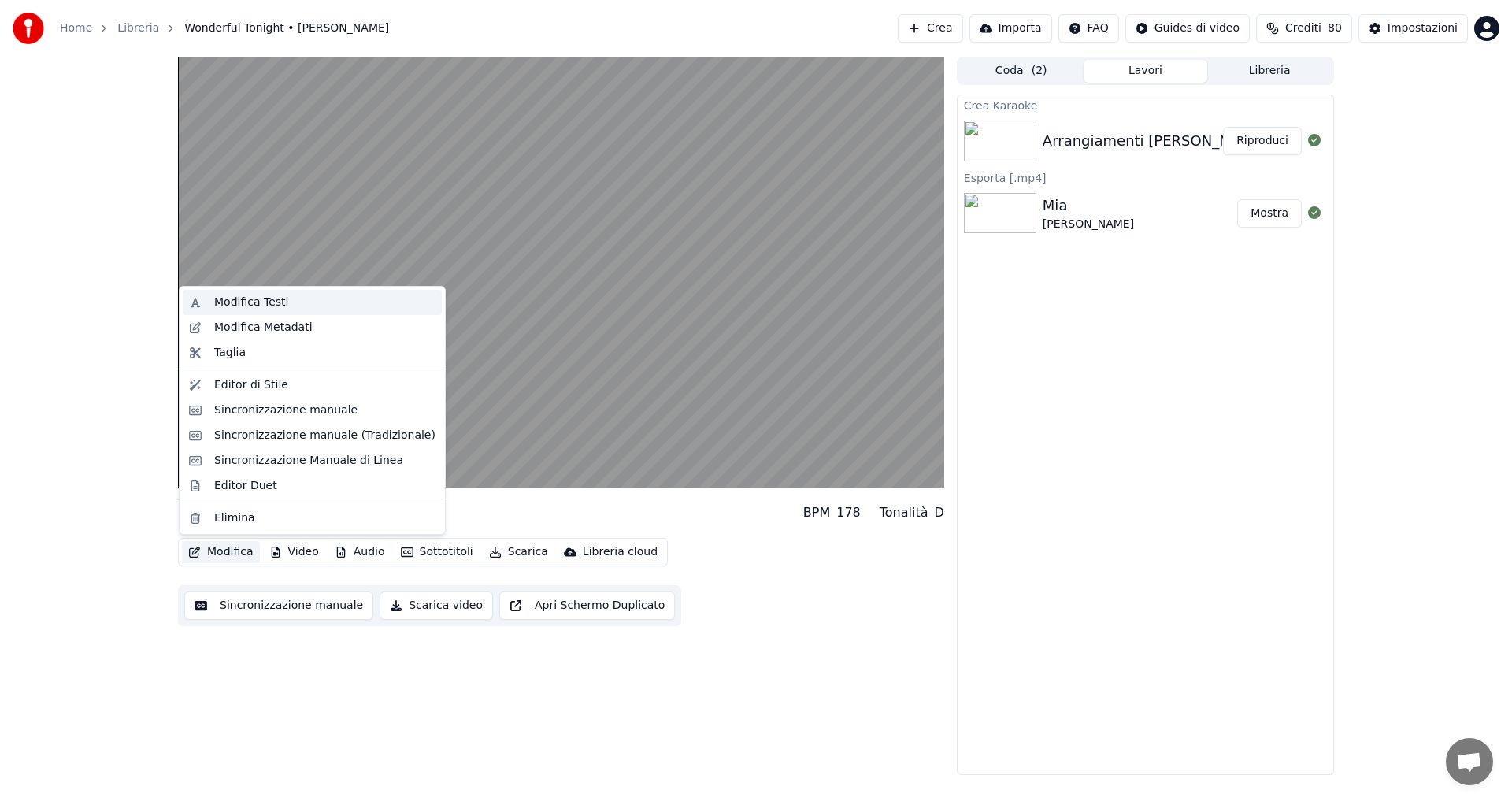
click at [267, 306] on div "Modifica Testi" at bounding box center [251, 302] width 74 height 16
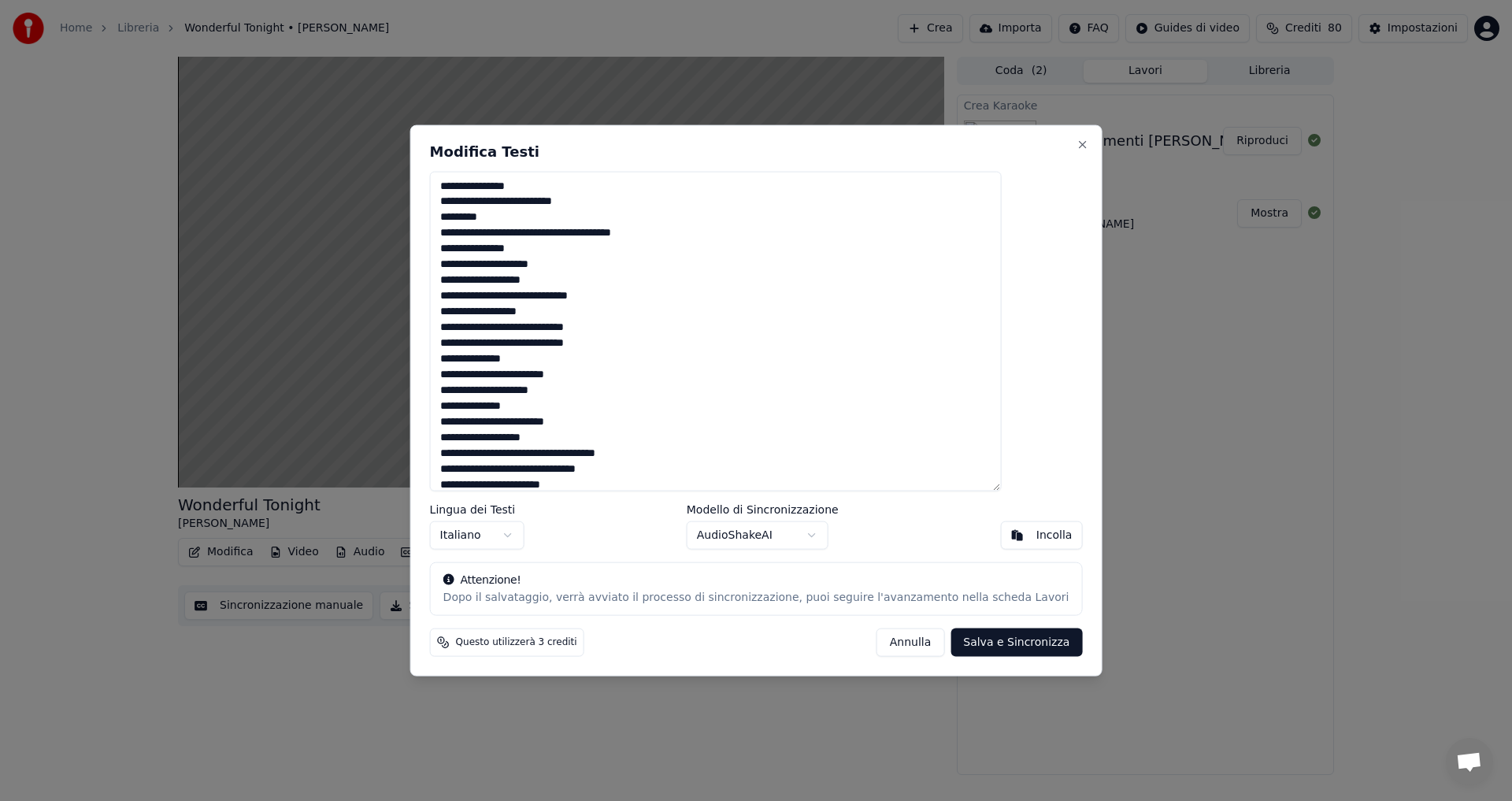
click at [489, 201] on textarea "**********" at bounding box center [716, 331] width 572 height 321
type textarea "**********"
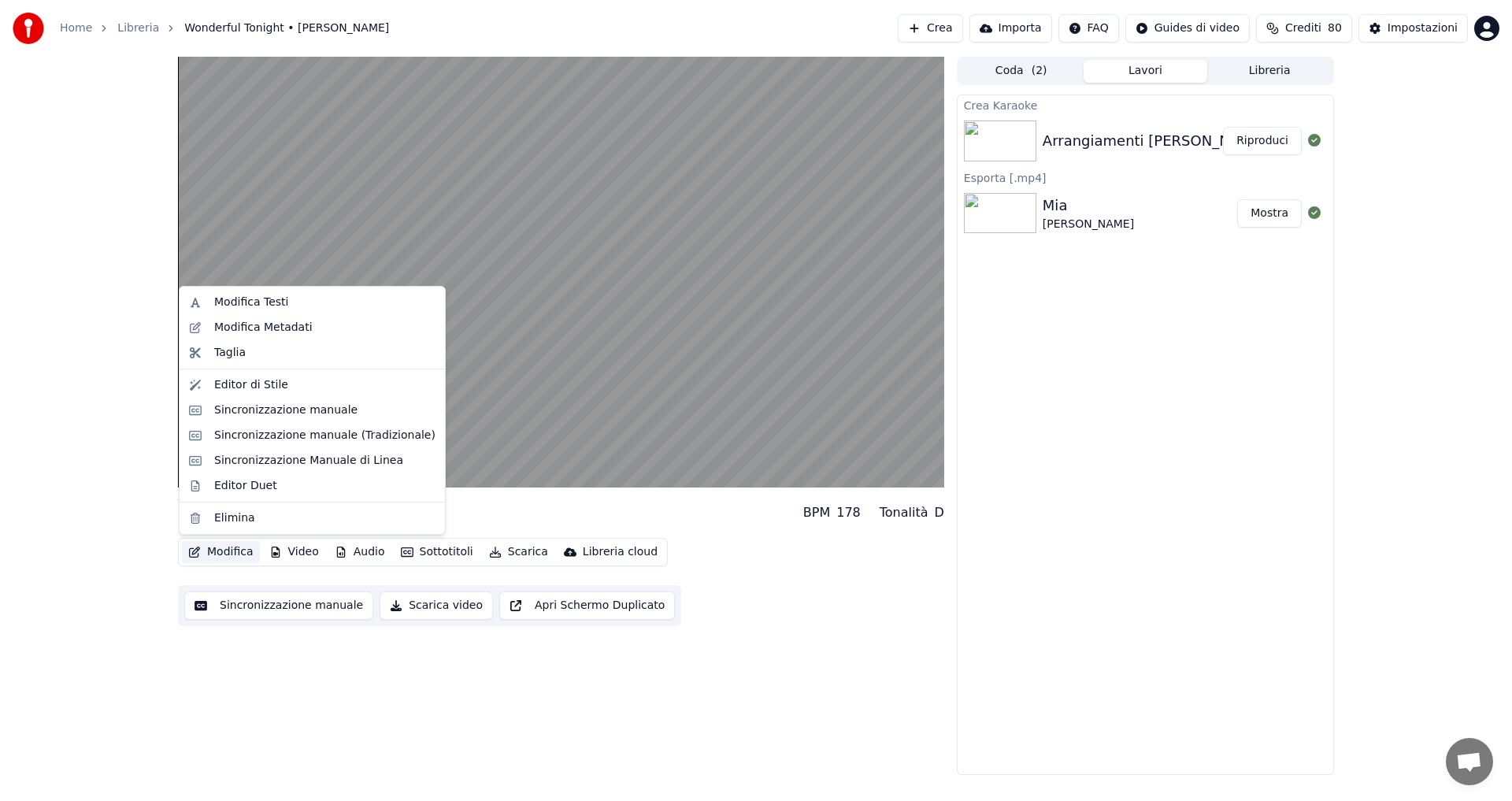
click at [231, 551] on button "Modifica" at bounding box center [221, 552] width 78 height 22
click at [267, 325] on div "Modifica Metadati" at bounding box center [264, 327] width 98 height 16
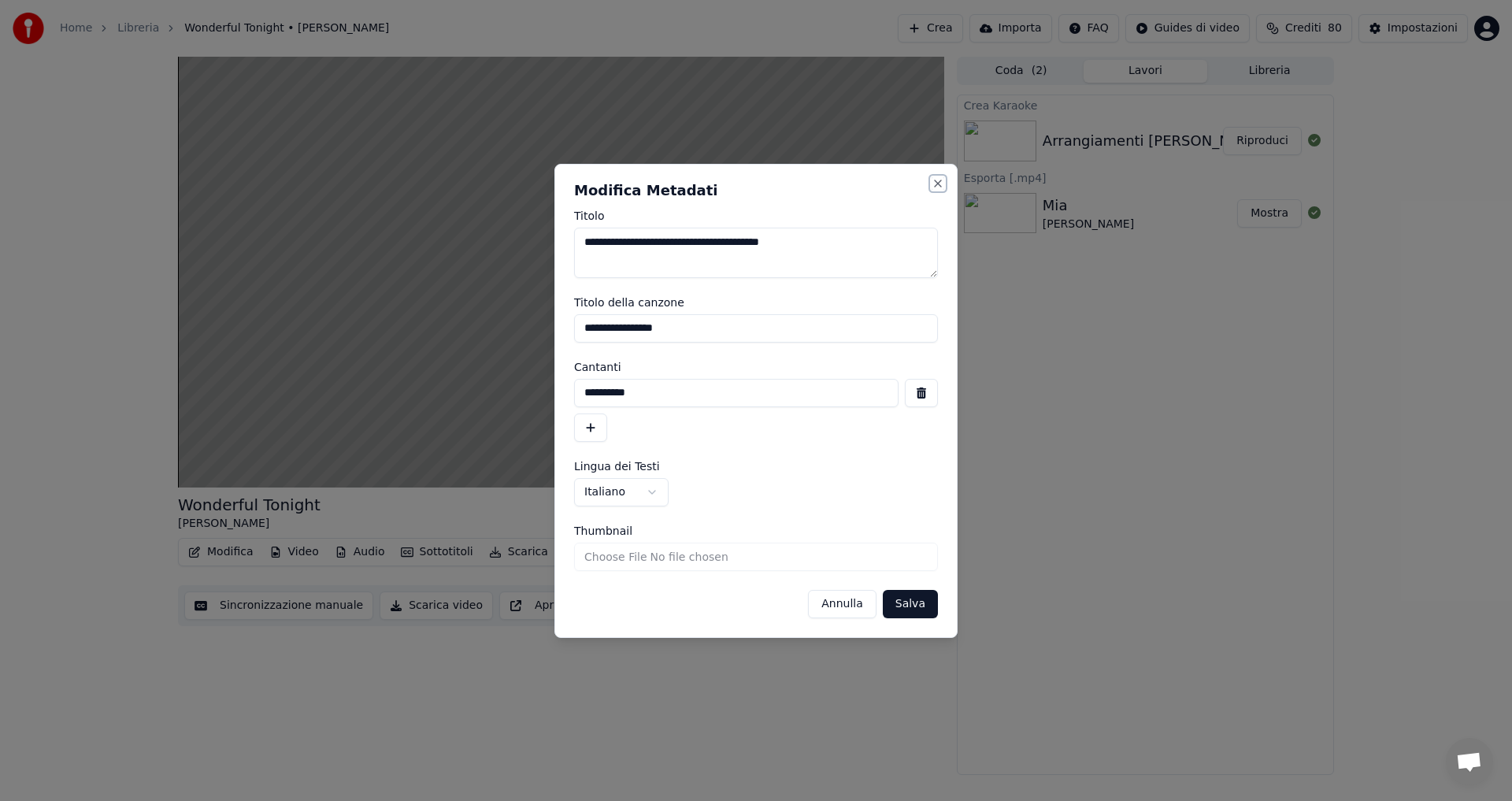
click at [937, 180] on button "Close" at bounding box center [937, 183] width 13 height 13
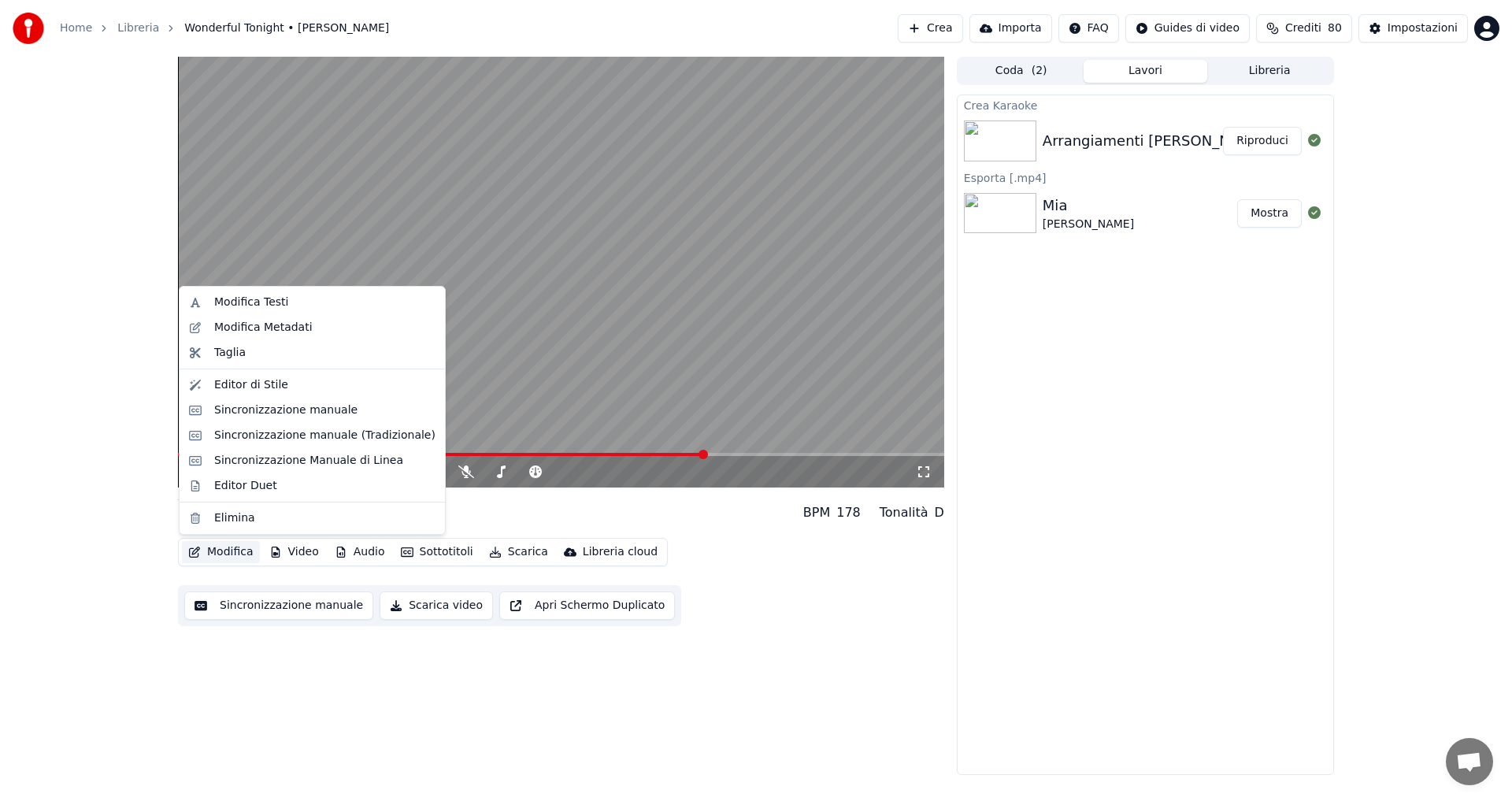
click at [232, 555] on button "Modifica" at bounding box center [221, 552] width 78 height 22
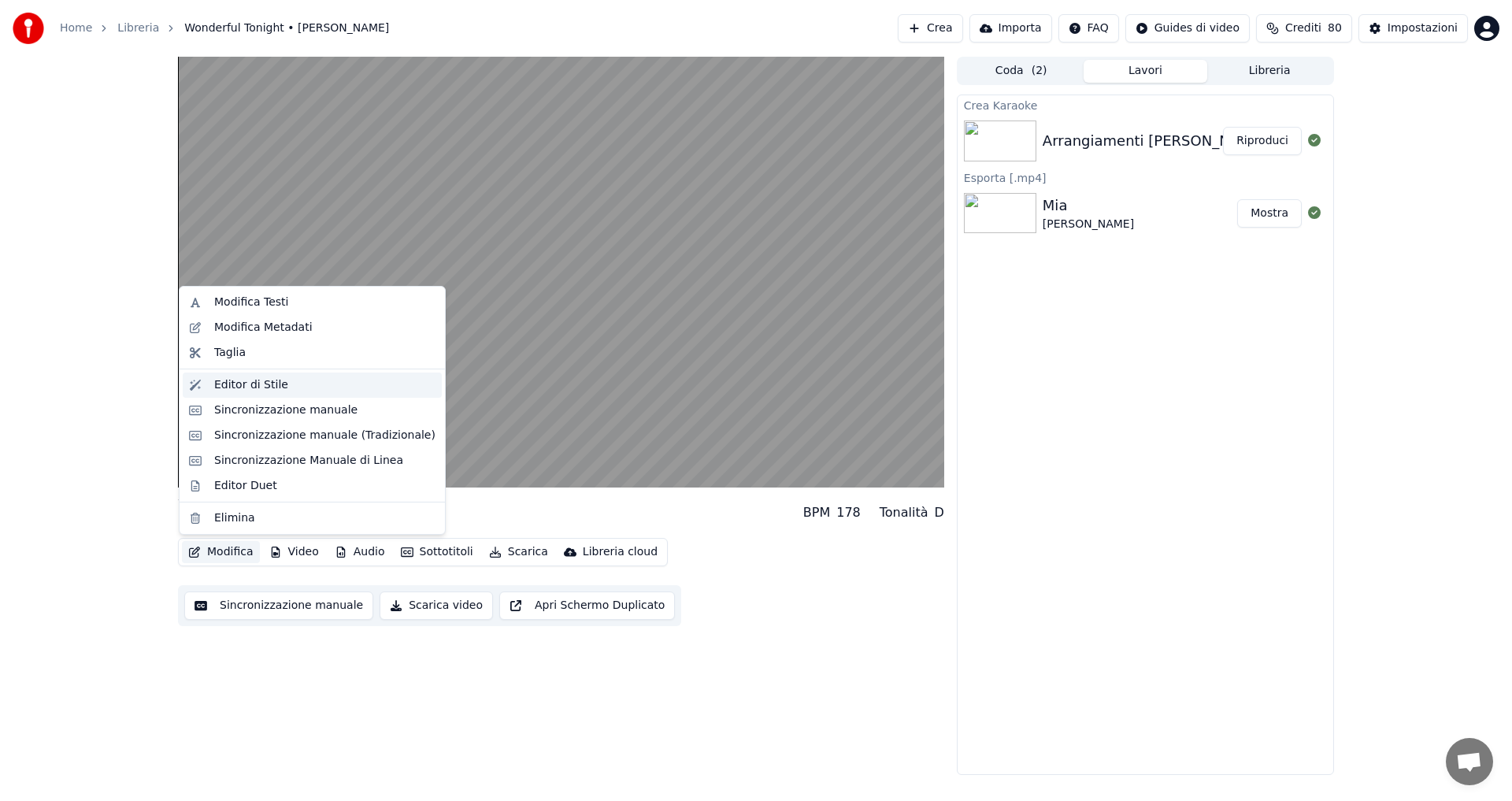
click at [280, 385] on div "Editor di Stile" at bounding box center [325, 385] width 221 height 16
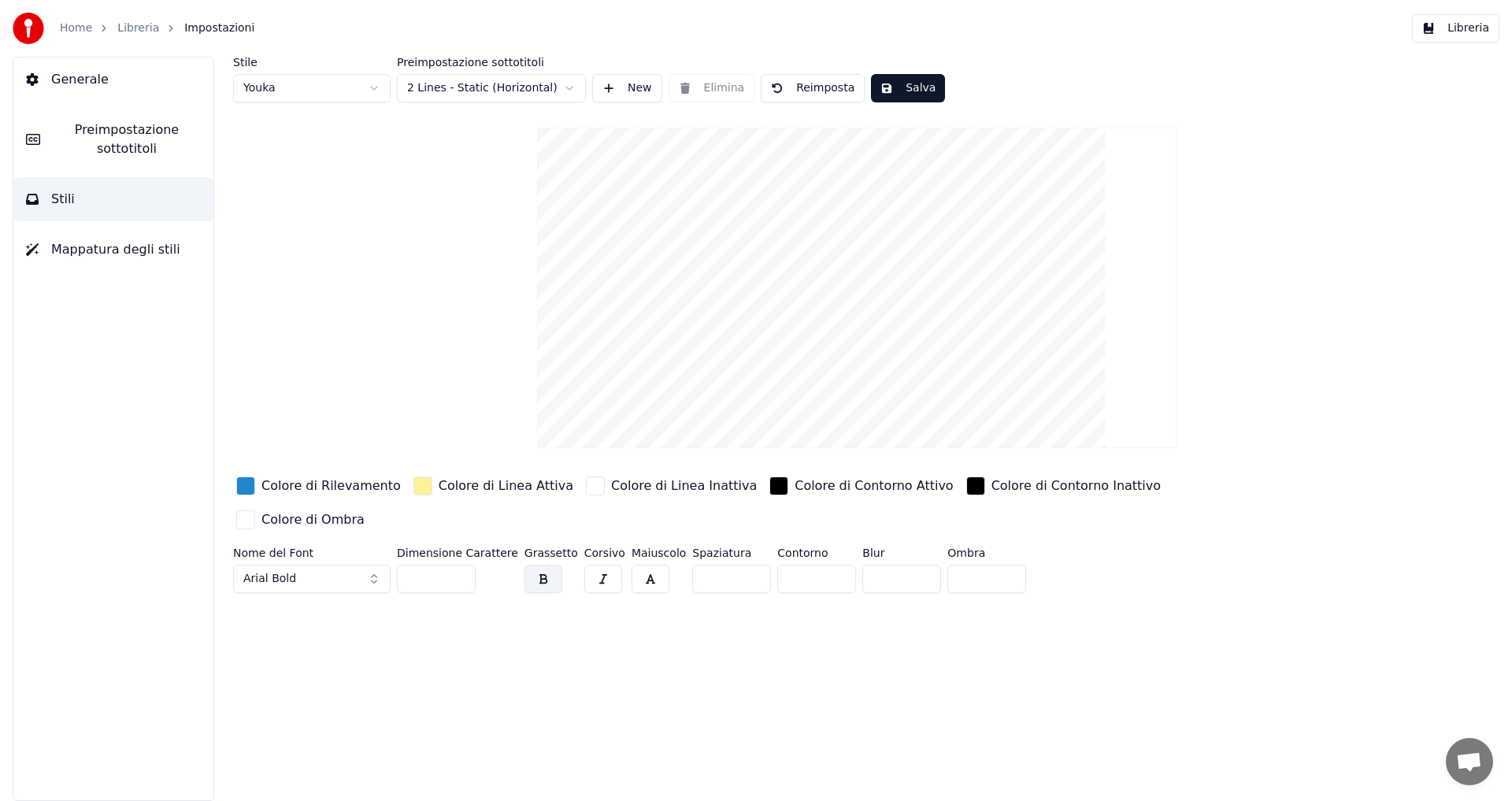
click at [114, 195] on button "Stili" at bounding box center [112, 199] width 200 height 44
click at [87, 87] on span "Generale" at bounding box center [79, 79] width 58 height 19
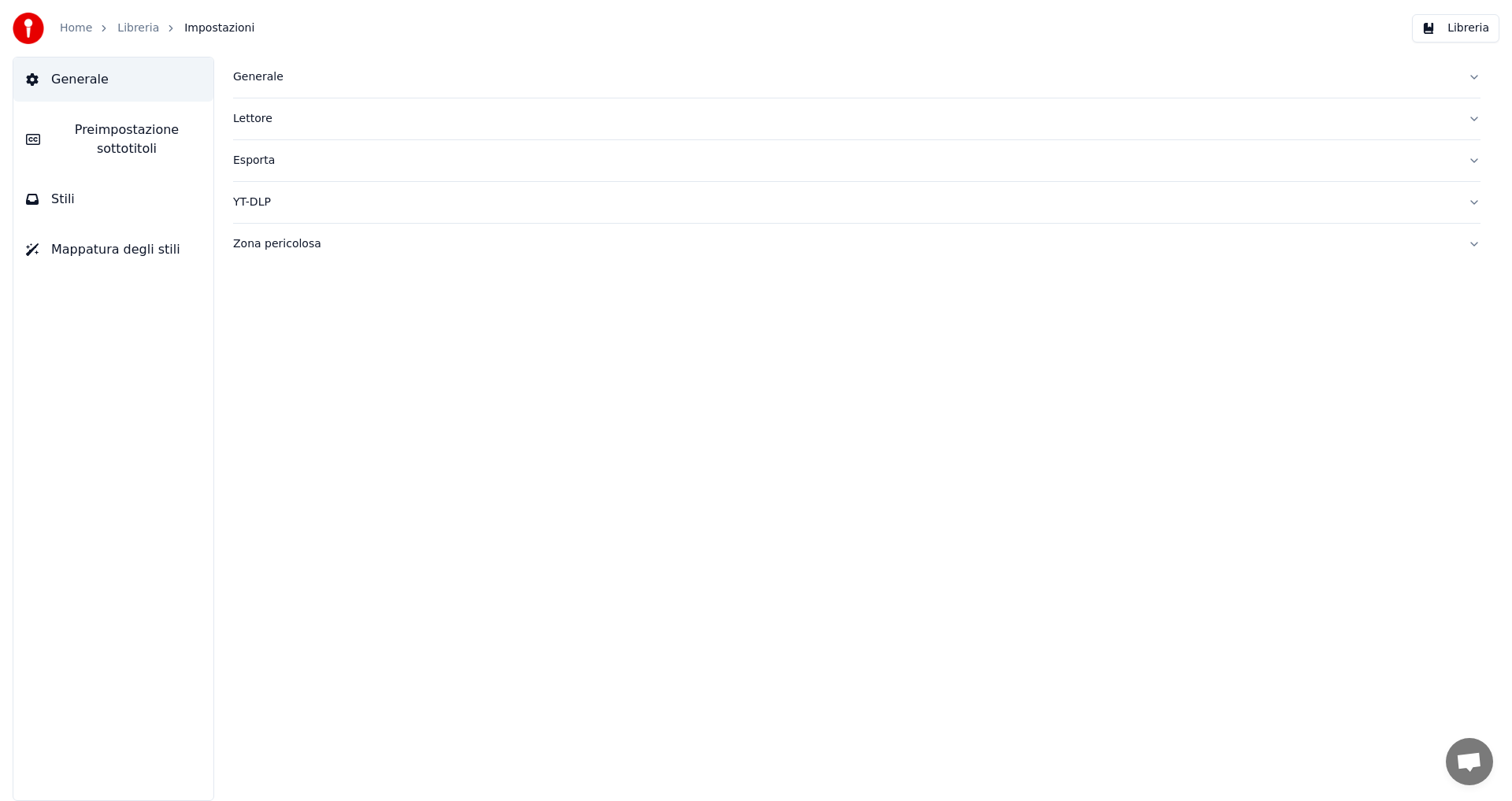
click at [107, 257] on span "Mappatura degli stili" at bounding box center [115, 250] width 129 height 19
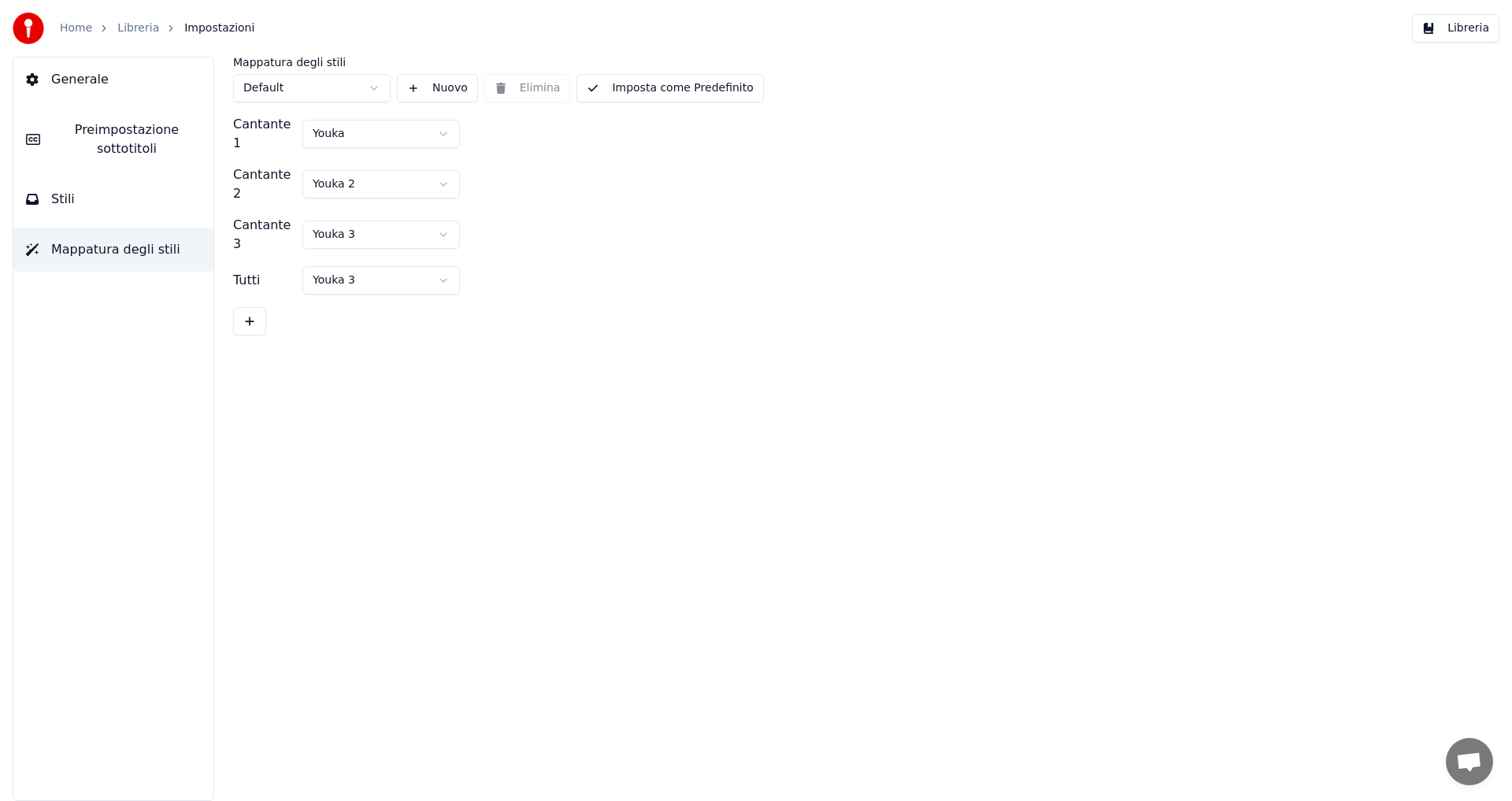
click at [178, 307] on div "Generale Preimpostazione sottotitoli Stili Mappatura degli stili" at bounding box center [113, 429] width 201 height 744
click at [37, 30] on img at bounding box center [29, 29] width 31 height 31
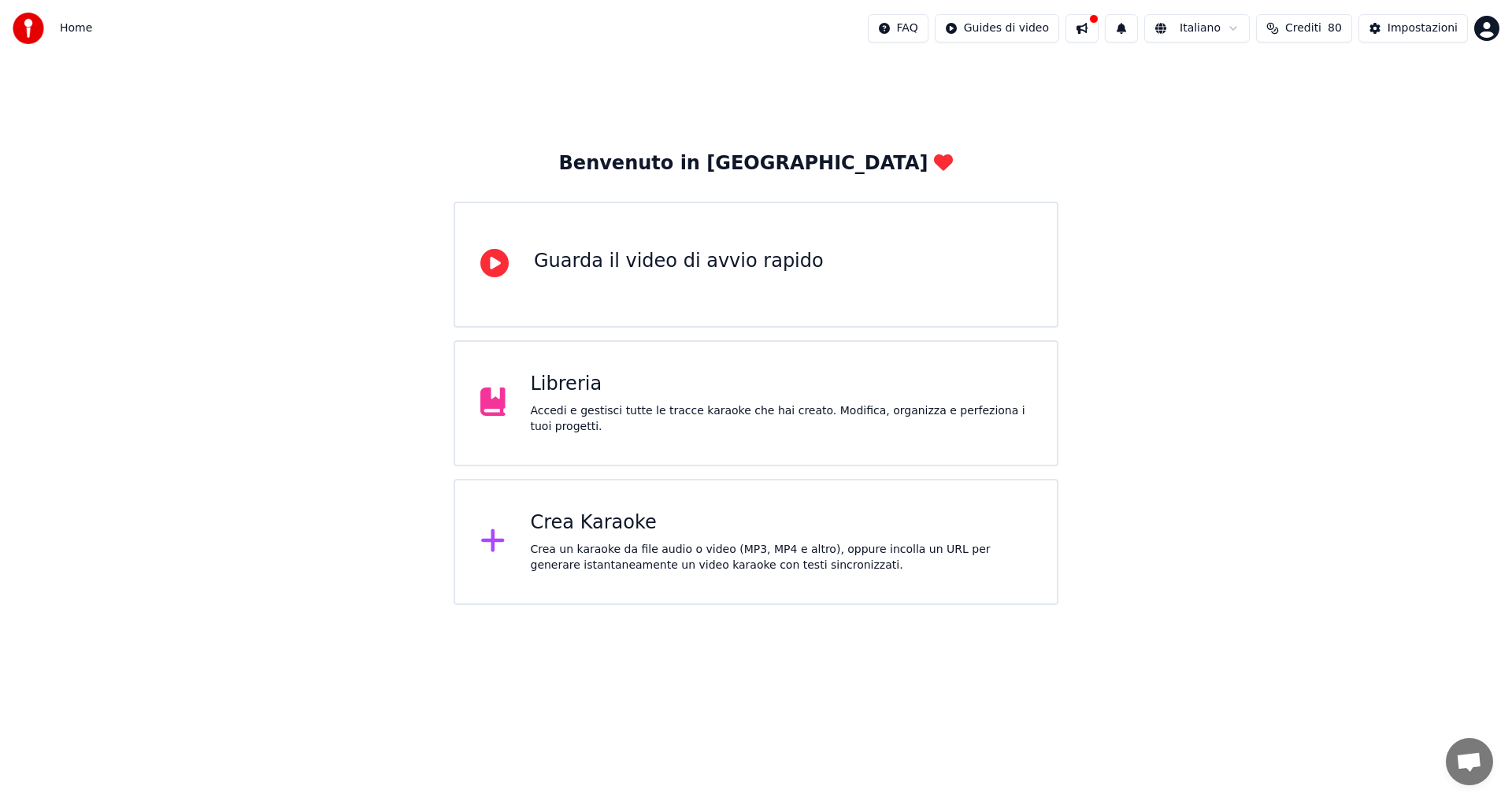
click at [611, 535] on div "Crea Karaoke" at bounding box center [781, 523] width 502 height 25
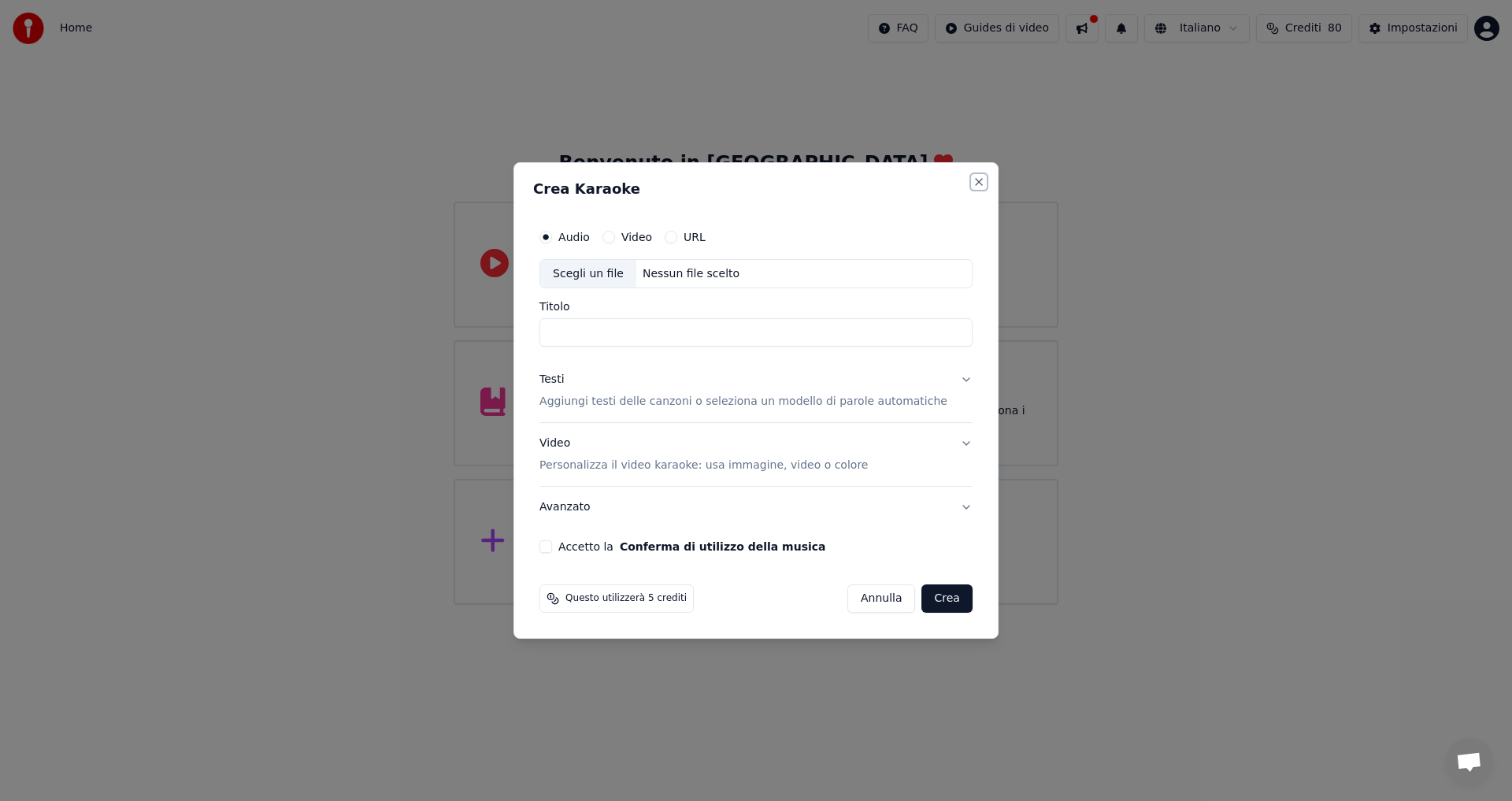
click at [972, 182] on button "Close" at bounding box center [978, 181] width 13 height 13
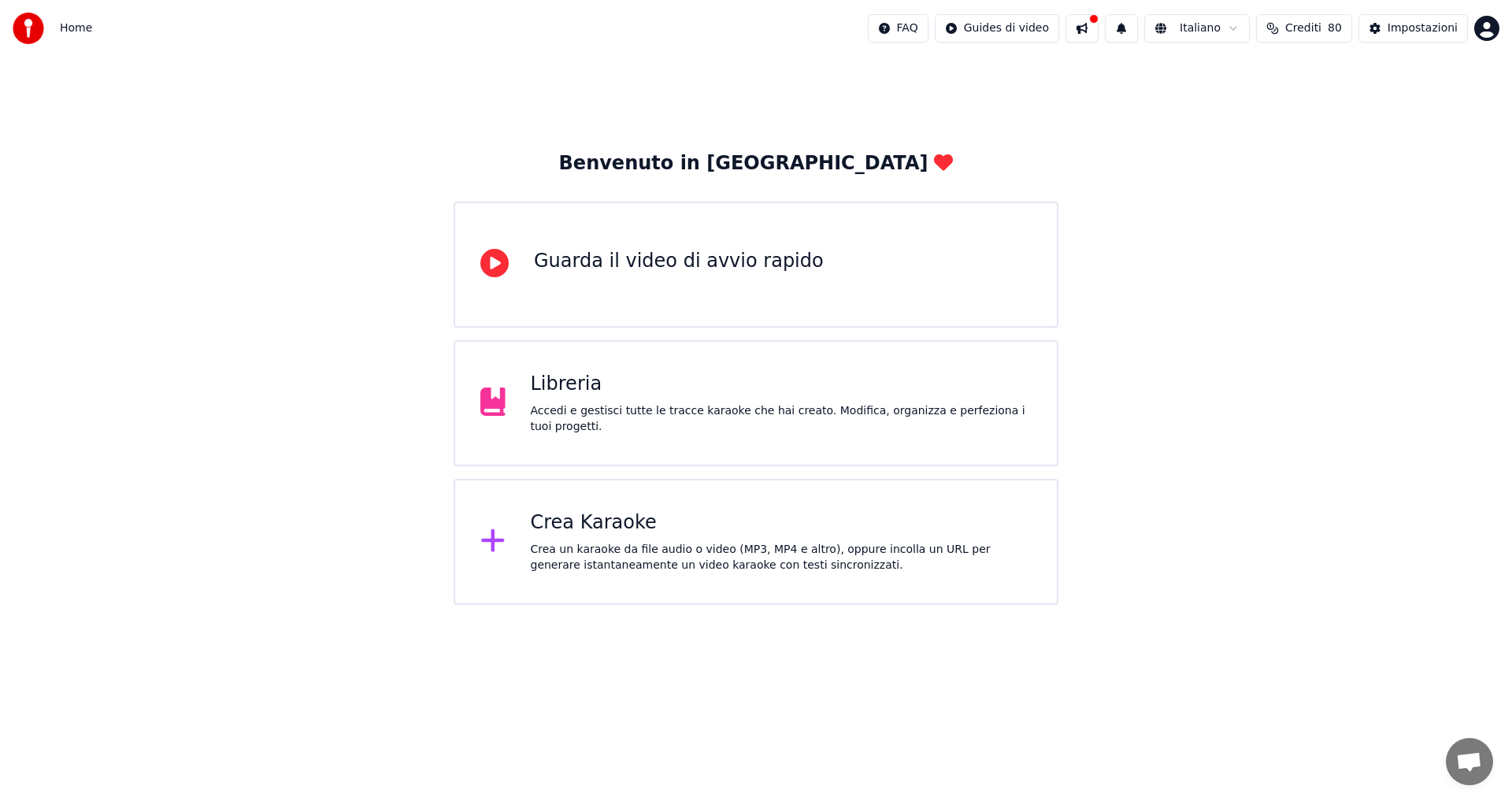
click at [594, 386] on div "Libreria" at bounding box center [781, 384] width 502 height 25
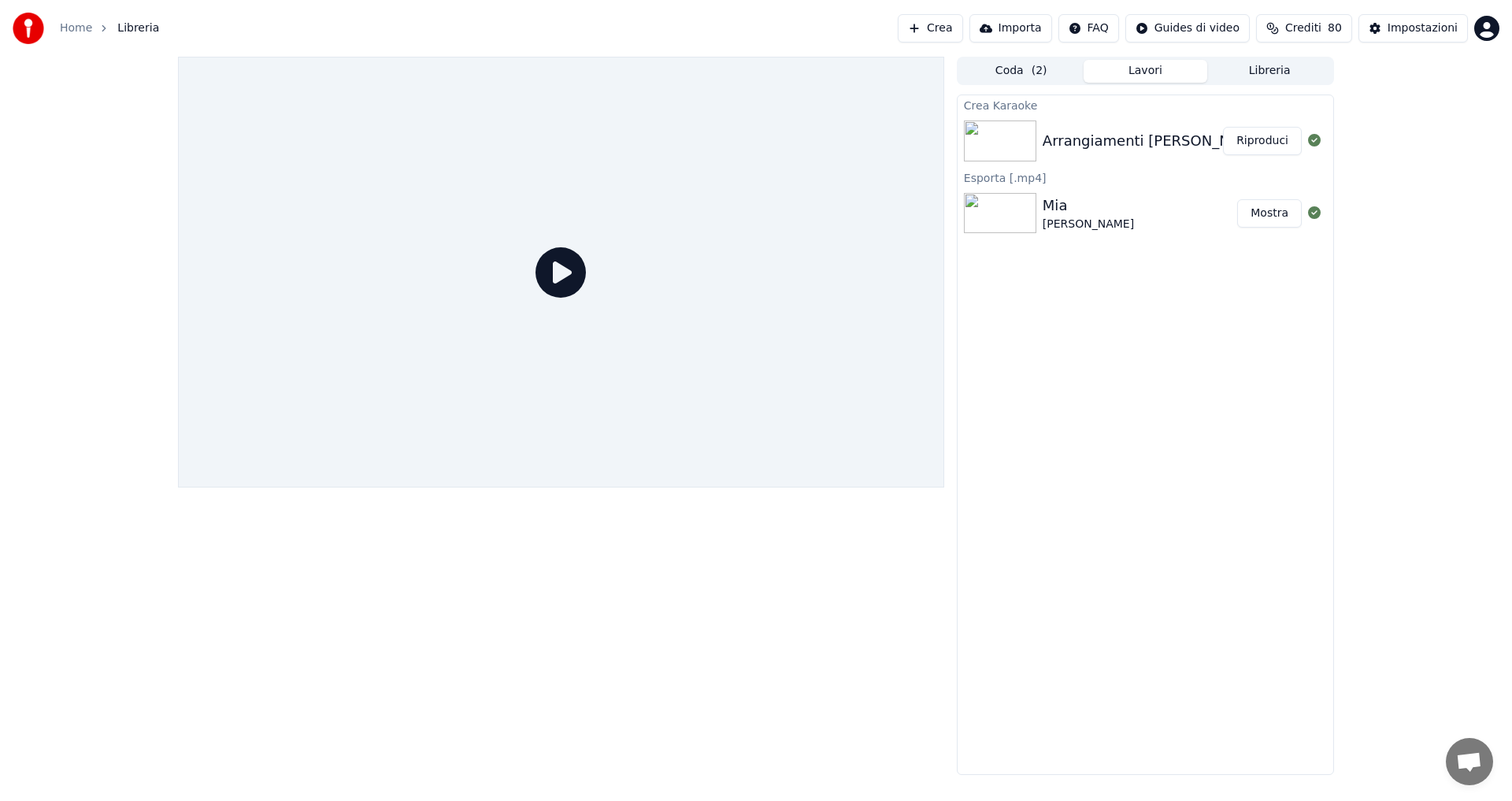
click at [1045, 129] on div "Arrangiamenti [PERSON_NAME] - Wonderful Tonight Riproduci" at bounding box center [1145, 141] width 376 height 54
click at [1310, 141] on icon at bounding box center [1314, 140] width 13 height 13
click at [1282, 144] on button "Riproduci" at bounding box center [1261, 141] width 79 height 29
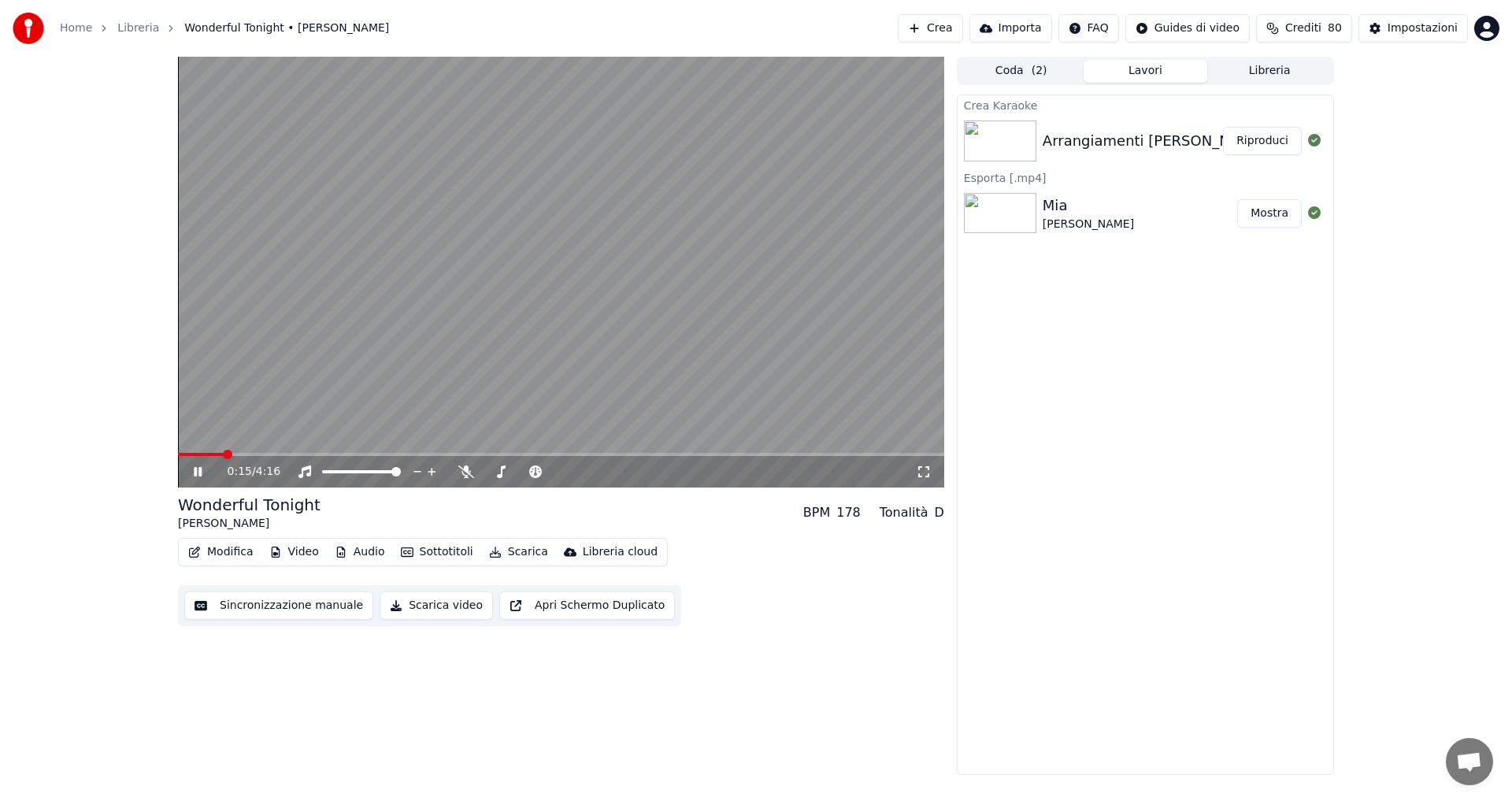
click at [198, 472] on icon at bounding box center [209, 472] width 37 height 13
click at [1353, 529] on div "0:15 / 4:16 Wonderful Tonight [PERSON_NAME] BPM 178 Tonalità D Modifica Video A…" at bounding box center [756, 416] width 1512 height 718
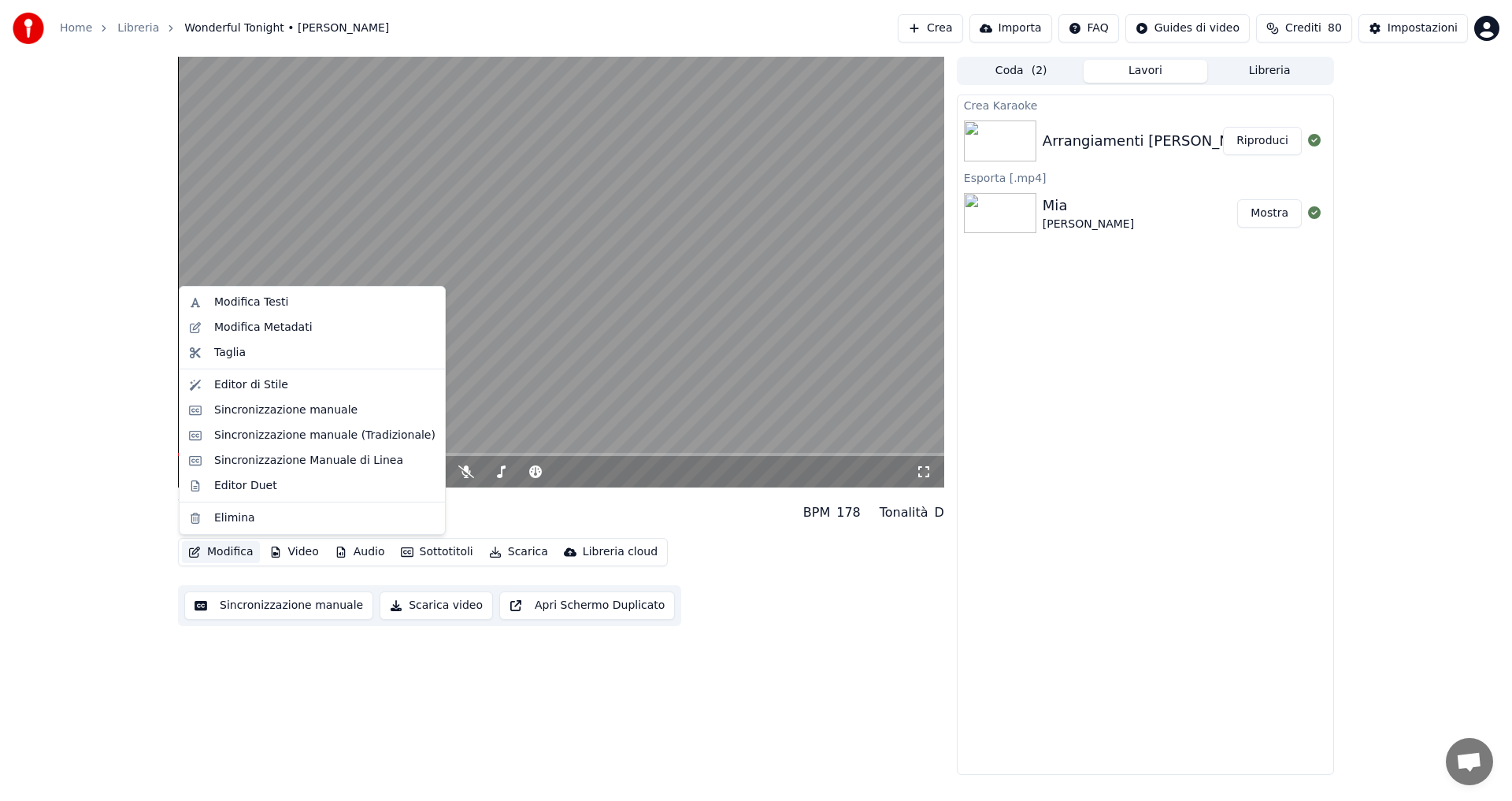
click at [242, 551] on button "Modifica" at bounding box center [221, 552] width 78 height 22
click at [255, 298] on div "Modifica Testi" at bounding box center [251, 302] width 74 height 16
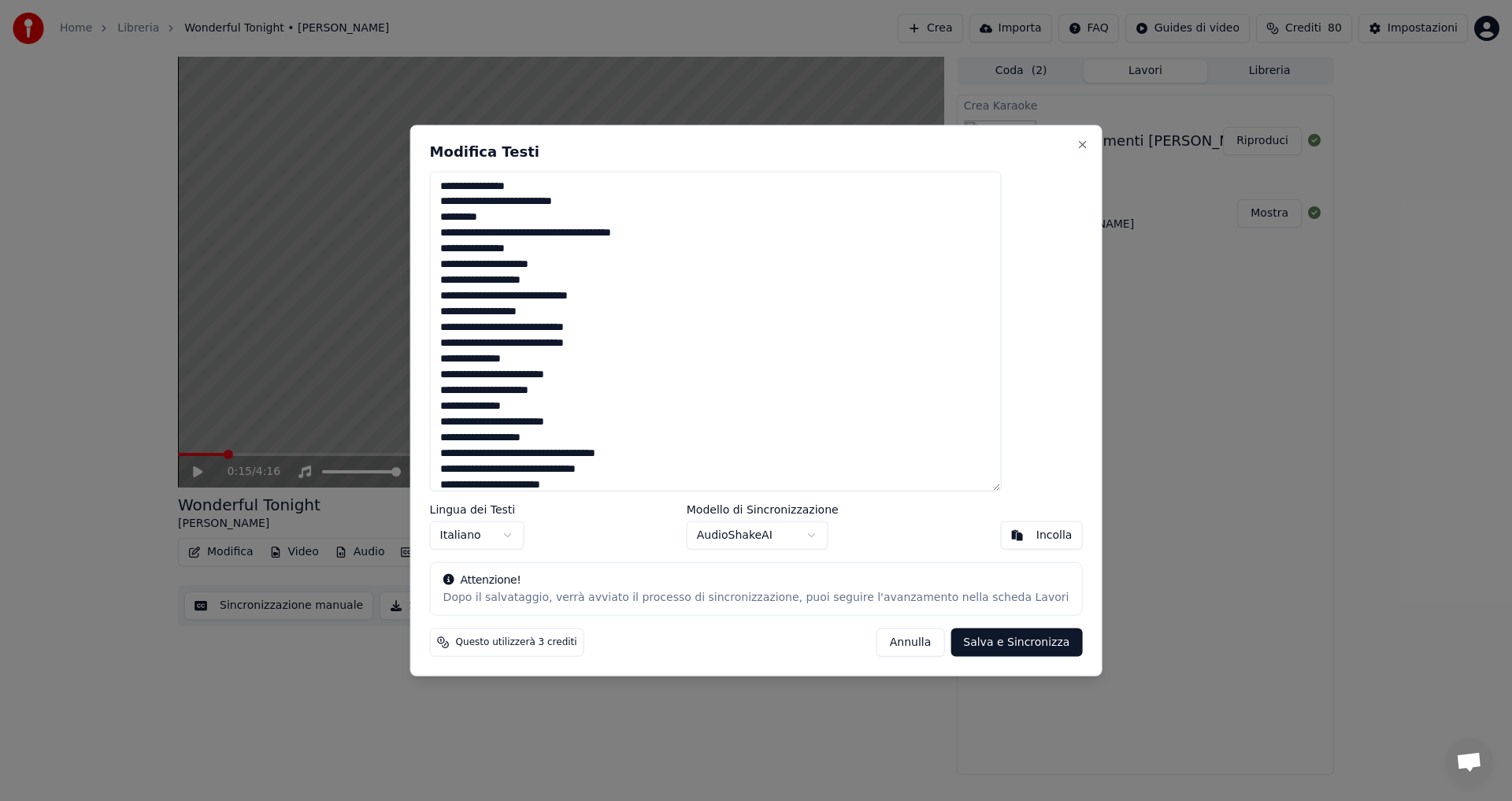
click at [620, 202] on textarea "**********" at bounding box center [716, 331] width 572 height 321
click at [640, 232] on textarea "**********" at bounding box center [716, 331] width 572 height 321
click at [518, 312] on textarea "**********" at bounding box center [716, 331] width 572 height 321
click at [505, 332] on textarea "**********" at bounding box center [716, 331] width 572 height 321
type textarea "**********"
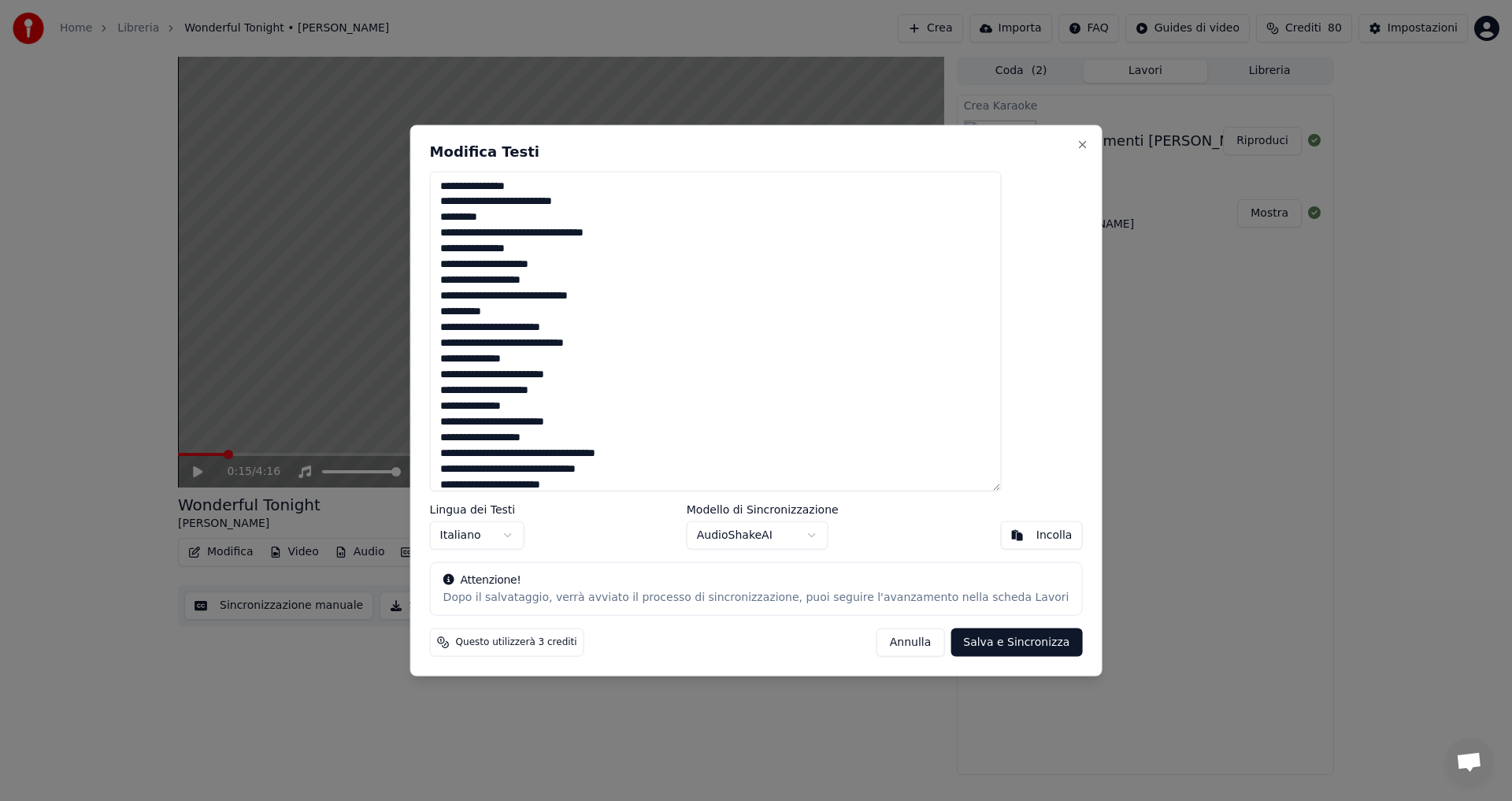
click at [951, 646] on button "Salva e Sincronizza" at bounding box center [1016, 642] width 131 height 29
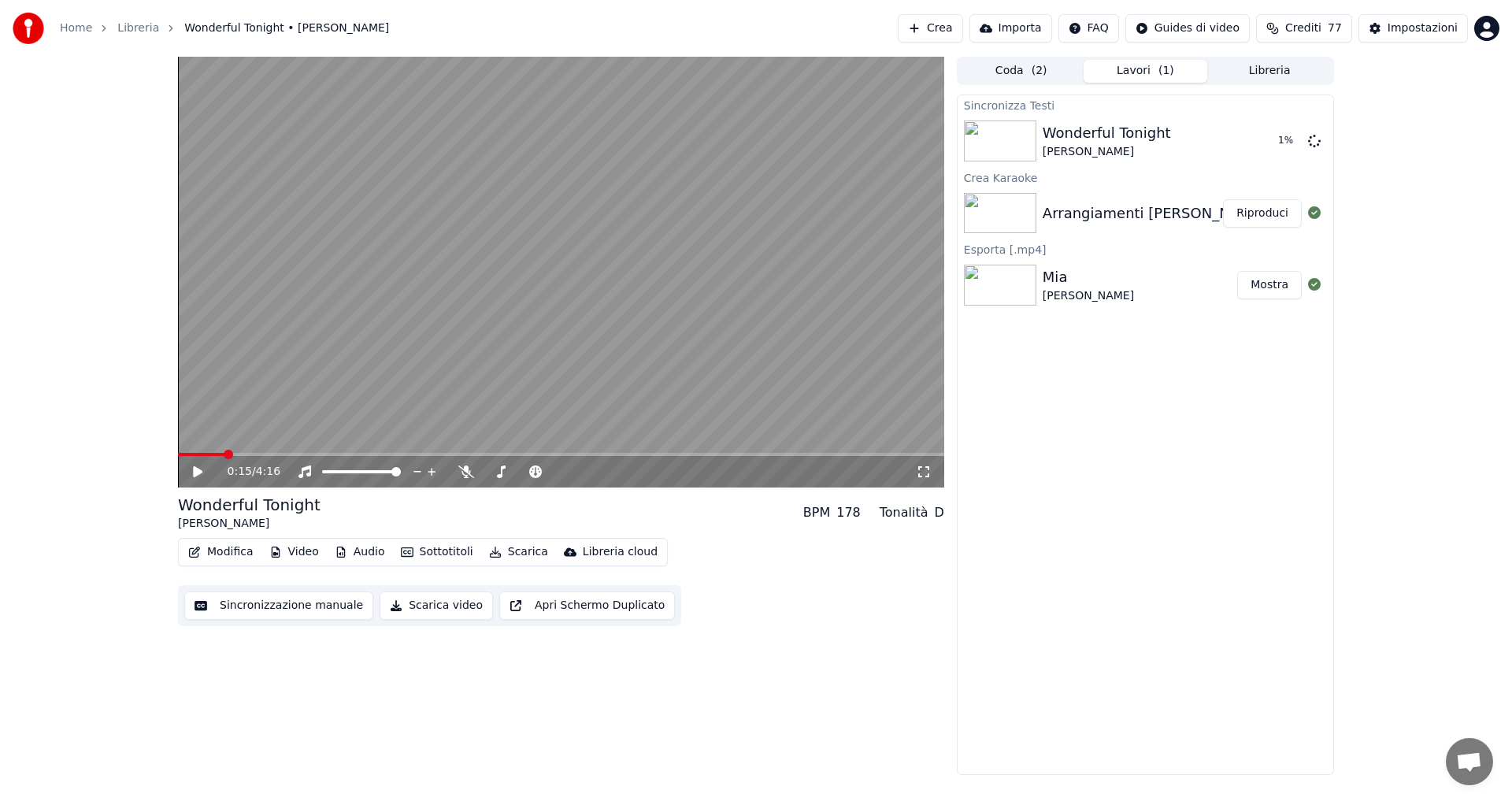
click at [192, 473] on icon at bounding box center [209, 472] width 37 height 13
click at [197, 474] on icon at bounding box center [197, 471] width 8 height 10
click at [962, 32] on button "Crea" at bounding box center [930, 28] width 65 height 29
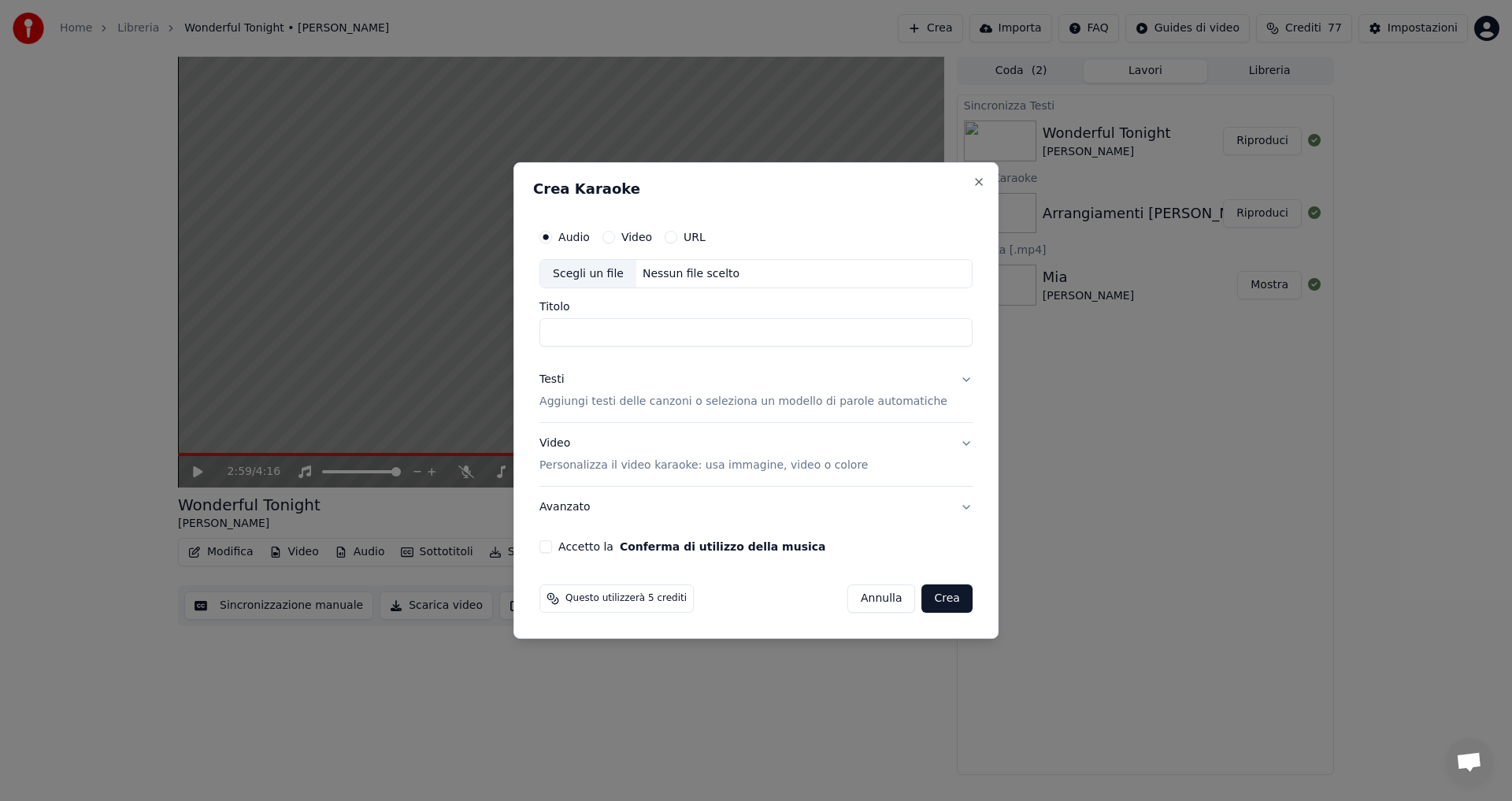
click at [632, 277] on div "Scegli un file" at bounding box center [588, 274] width 96 height 29
click at [619, 272] on div "Scegli un file" at bounding box center [588, 274] width 96 height 29
click at [632, 277] on div "Scegli un file" at bounding box center [588, 274] width 96 height 29
click at [650, 271] on div "Nessun file scelto" at bounding box center [690, 274] width 110 height 16
drag, startPoint x: 581, startPoint y: 333, endPoint x: 547, endPoint y: 334, distance: 34.0
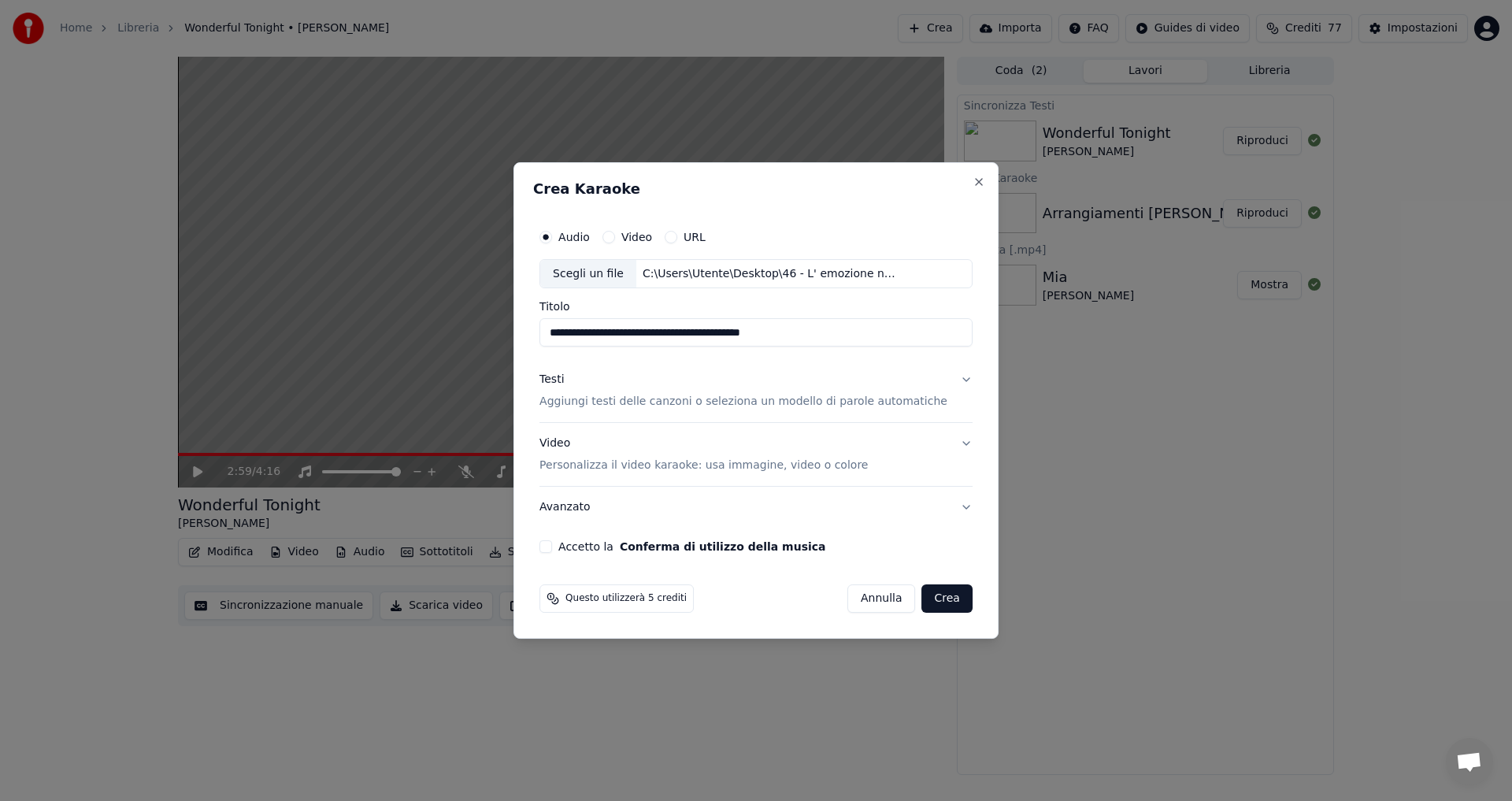
click at [547, 334] on div "**********" at bounding box center [755, 401] width 485 height 477
click at [590, 334] on input "**********" at bounding box center [755, 333] width 433 height 29
click at [799, 331] on input "**********" at bounding box center [755, 333] width 433 height 29
type input "**********"
click at [706, 409] on p "Aggiungi testi delle canzoni o seleziona un modello di parole automatiche" at bounding box center [743, 403] width 408 height 16
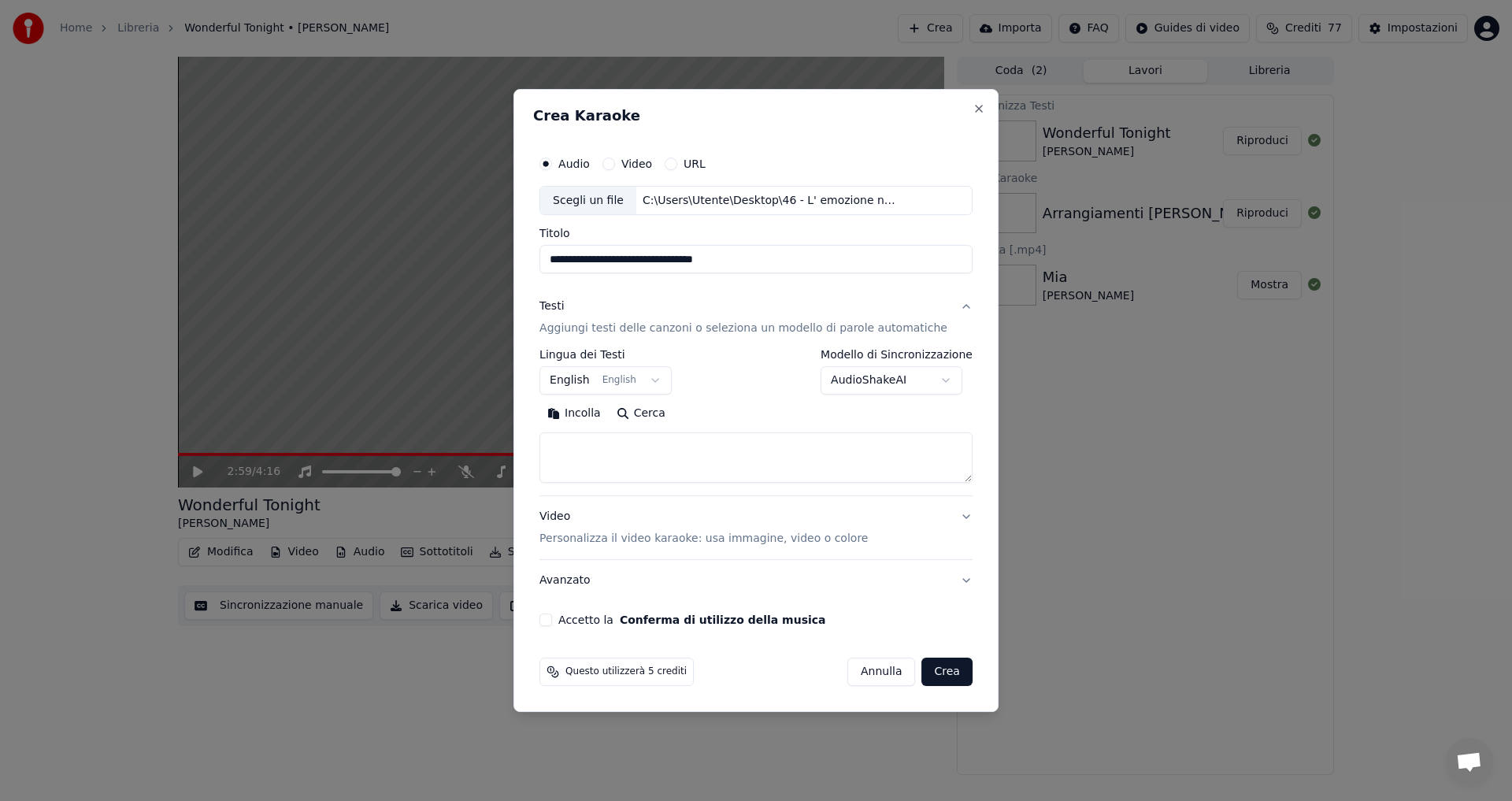
click at [595, 417] on button "Incolla" at bounding box center [574, 414] width 69 height 25
type textarea "**********"
click at [671, 377] on button "English English" at bounding box center [605, 381] width 132 height 29
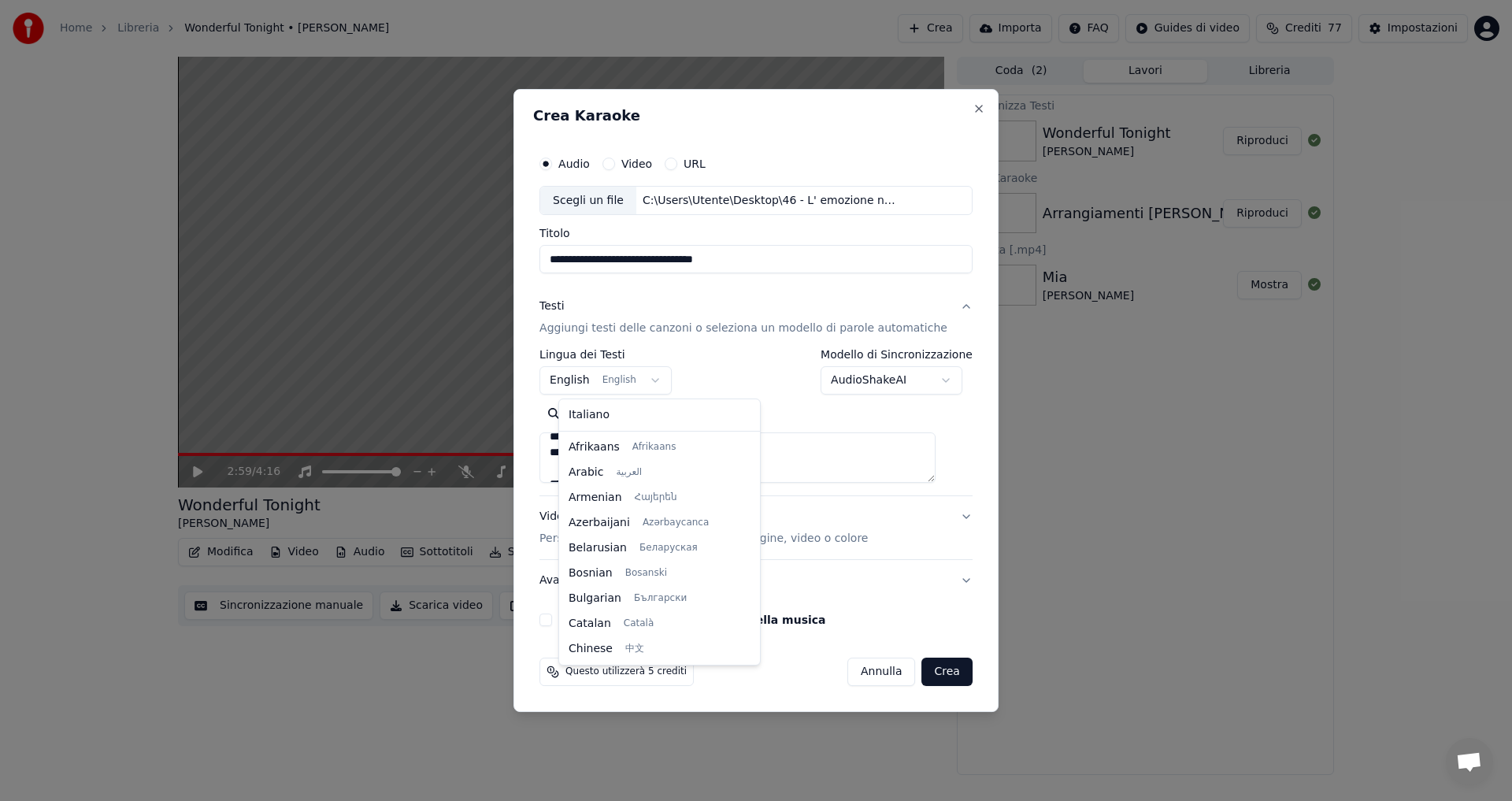
scroll to position [126, 0]
select select "**"
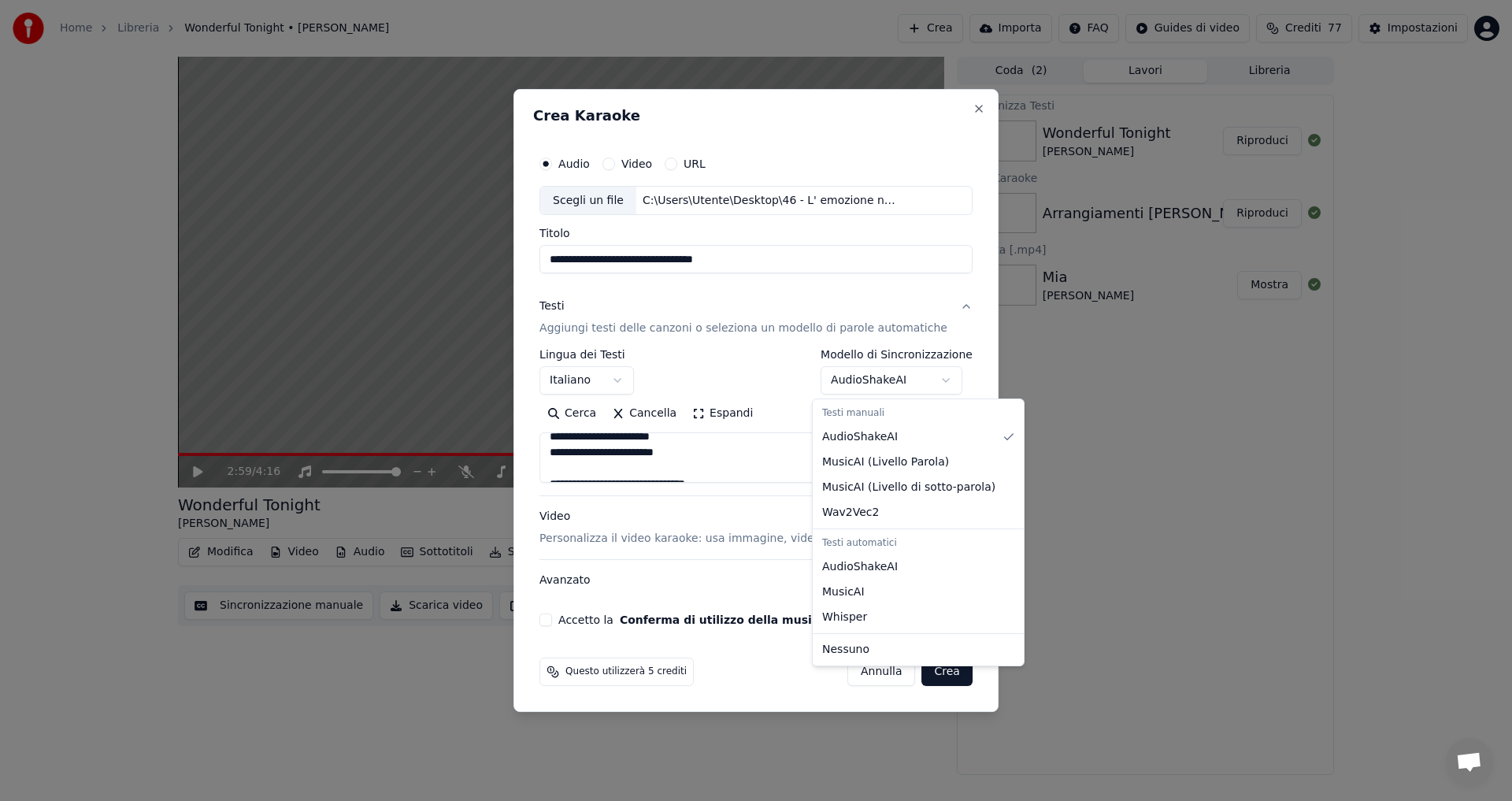
click at [937, 380] on body "**********" at bounding box center [756, 400] width 1512 height 801
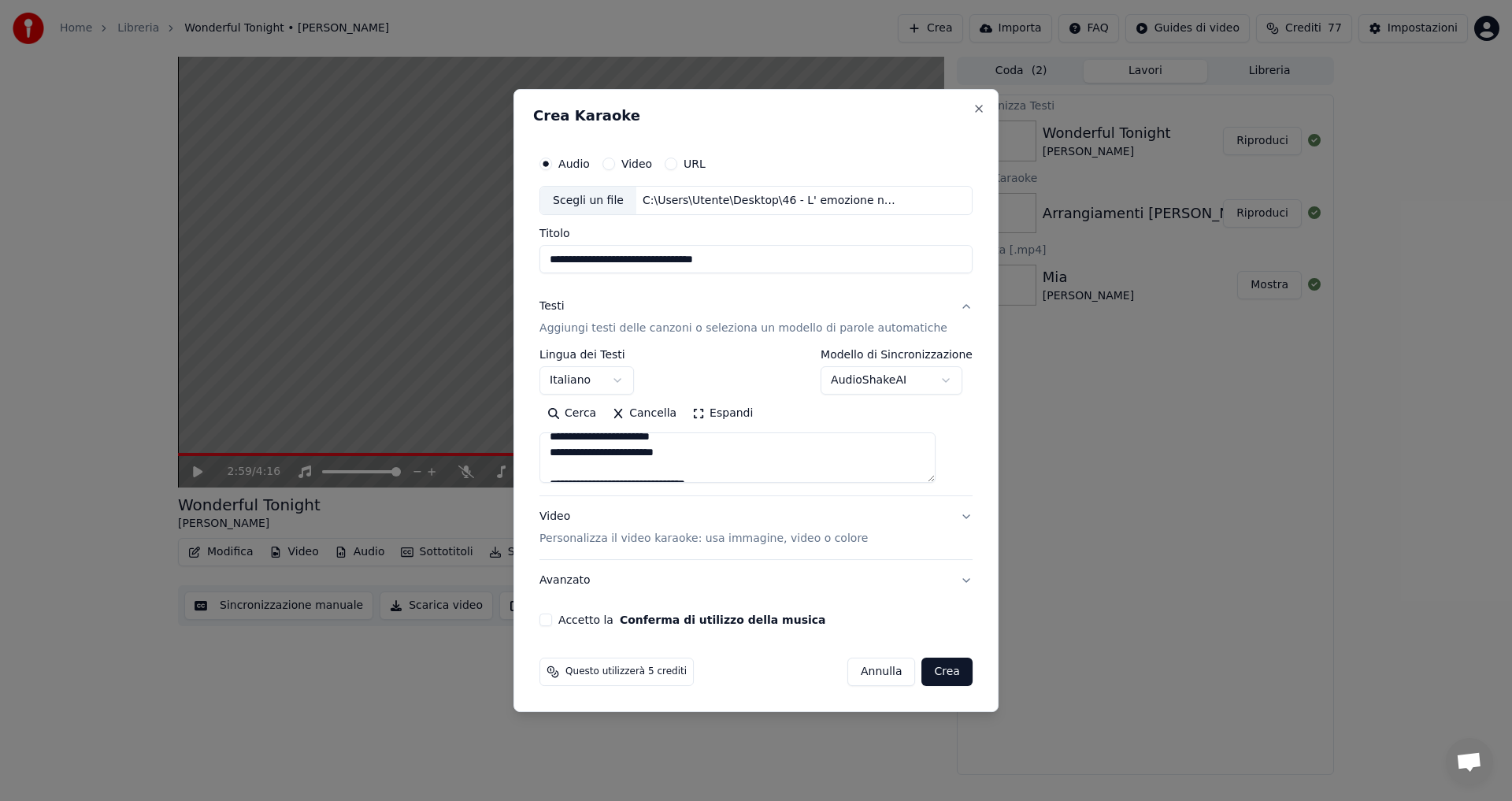
click at [552, 620] on button "Accetto la Conferma di utilizzo della musica" at bounding box center [545, 620] width 13 height 13
click at [830, 537] on p "Personalizza il video karaoke: usa immagine, video o colore" at bounding box center [703, 538] width 328 height 16
type textarea "**********"
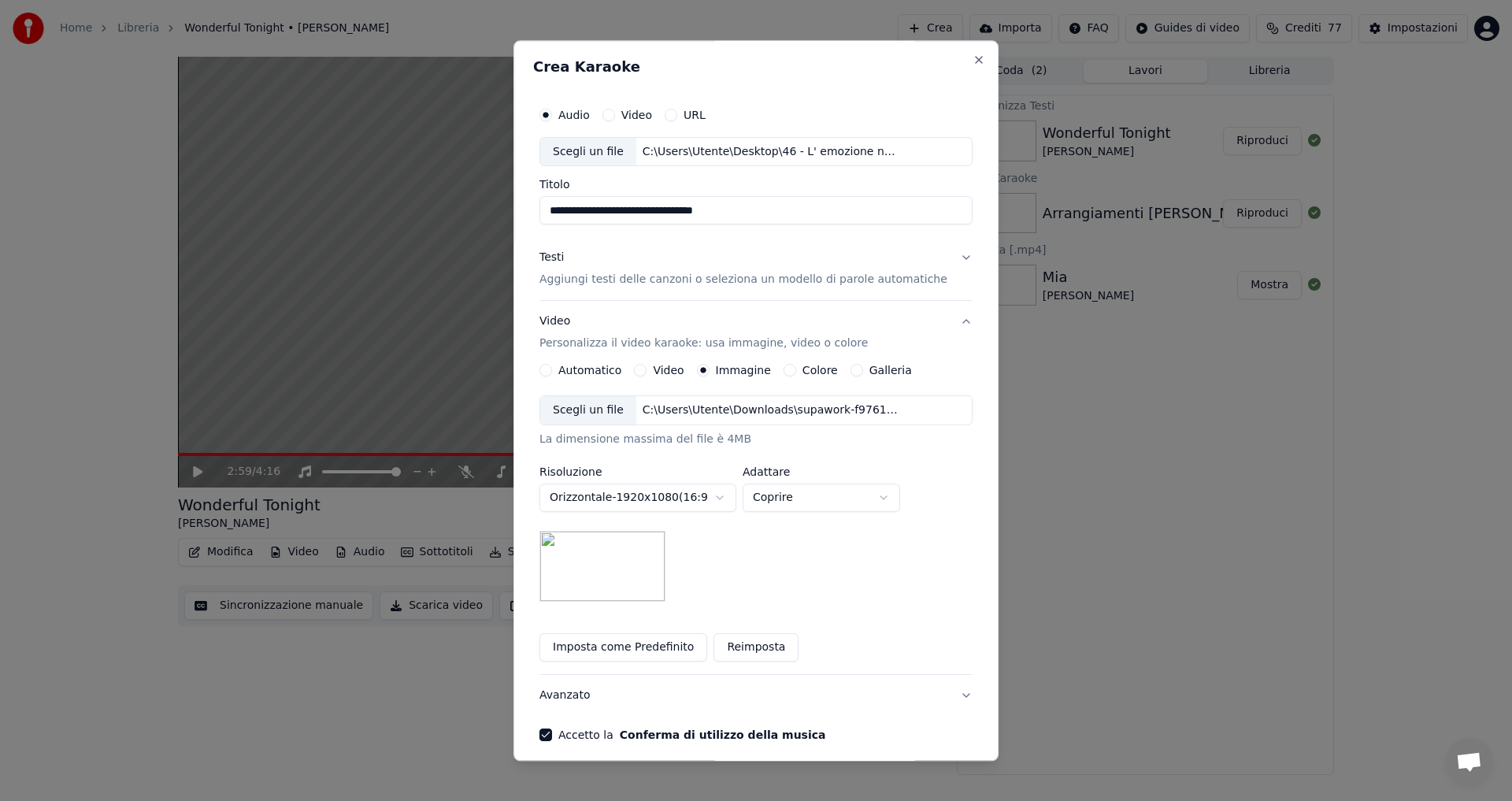
click at [662, 567] on img at bounding box center [602, 567] width 126 height 71
click at [632, 569] on img at bounding box center [602, 567] width 126 height 71
click at [673, 647] on button "Imposta come Predefinito" at bounding box center [623, 648] width 168 height 29
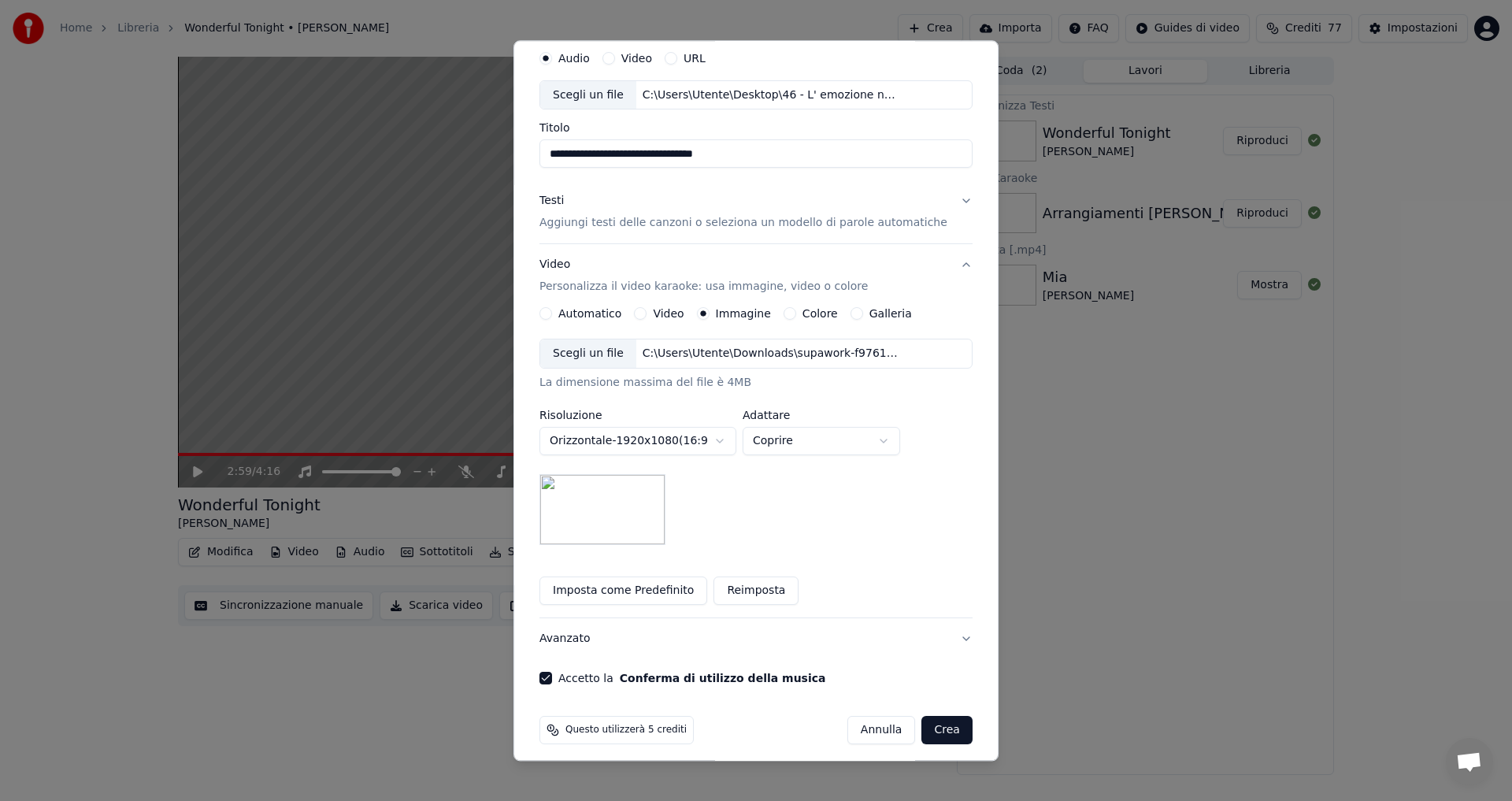
scroll to position [67, 0]
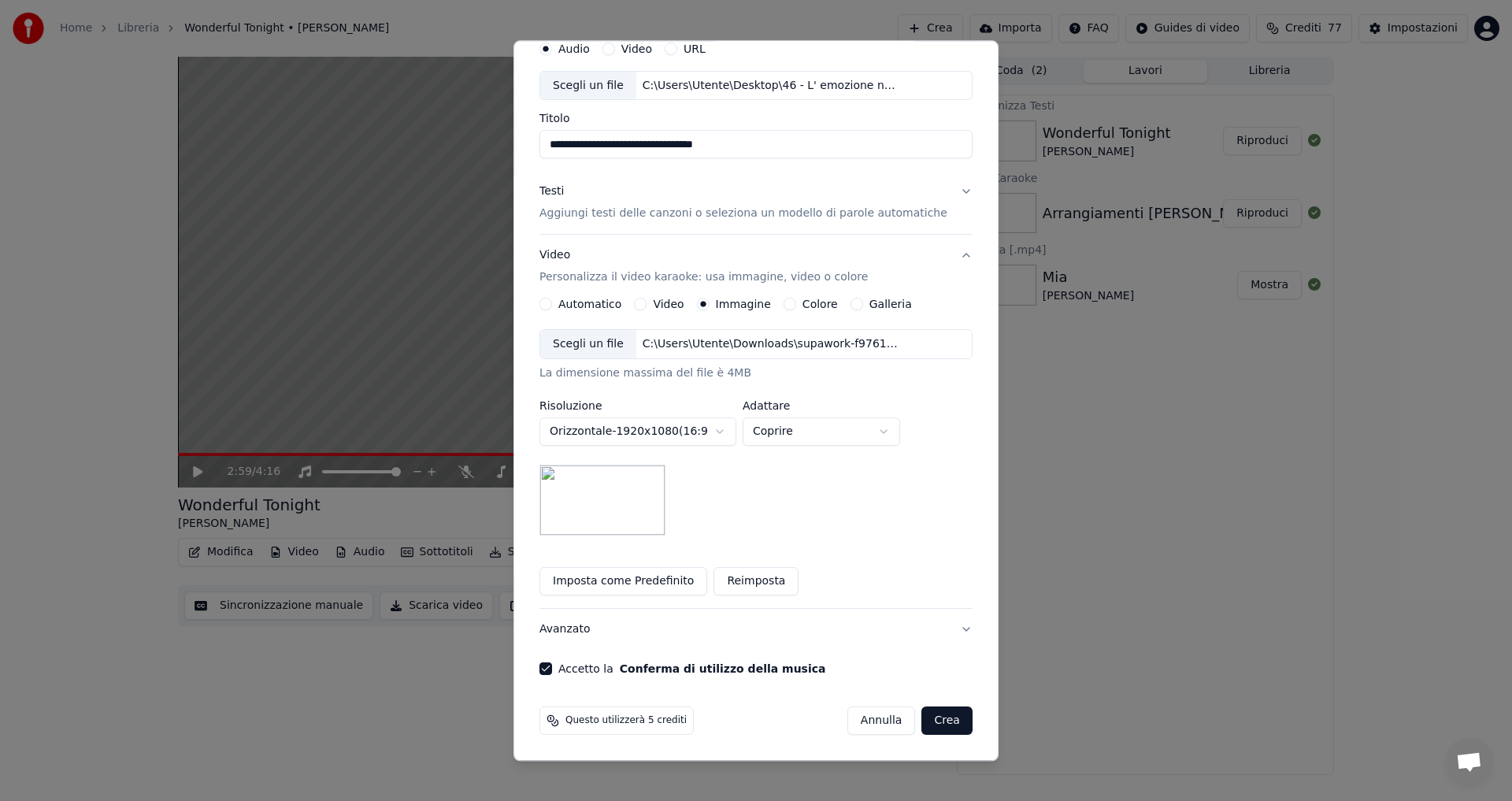
click at [930, 718] on button "Crea" at bounding box center [947, 721] width 50 height 29
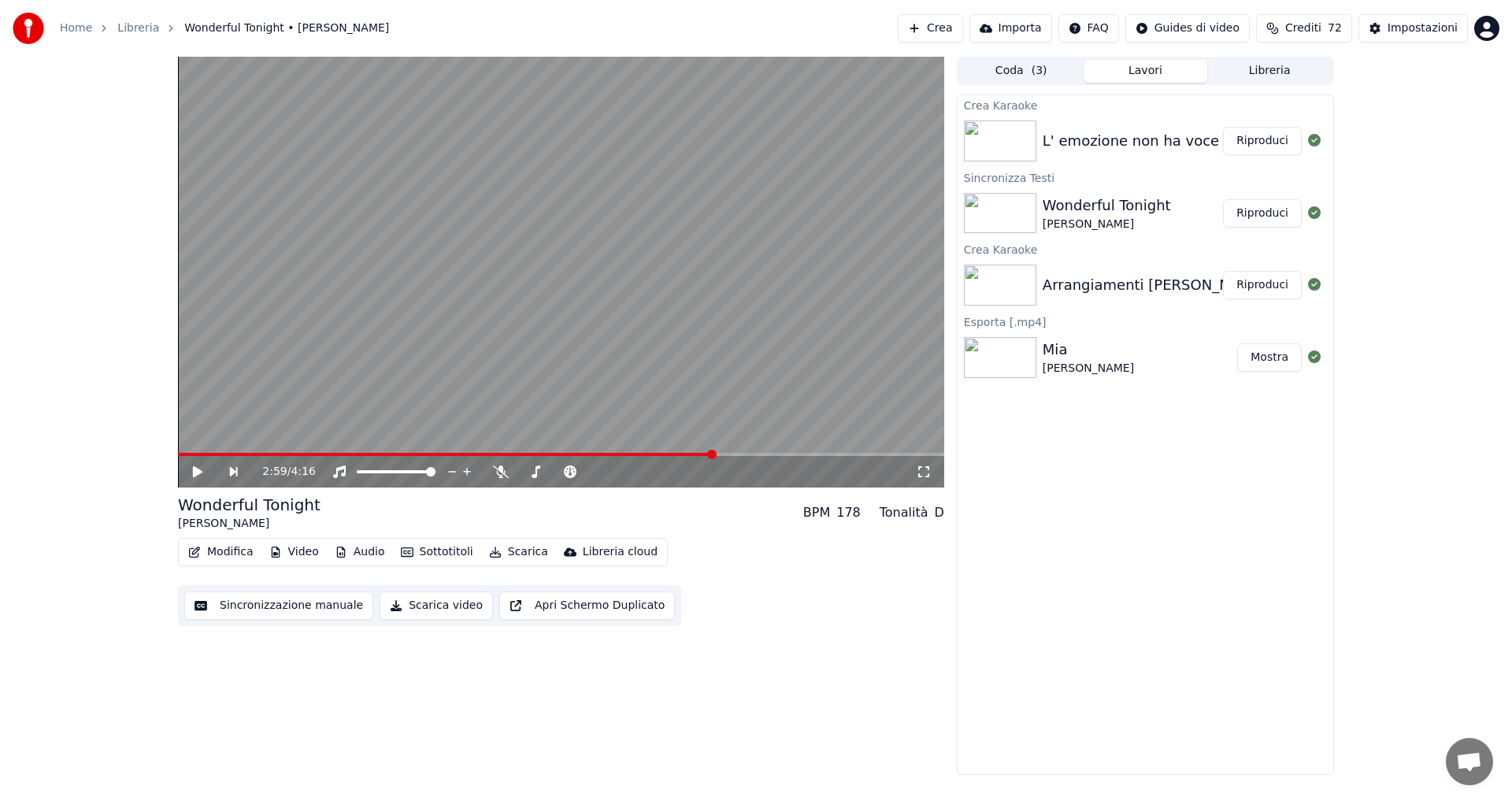
click at [1265, 136] on button "Riproduci" at bounding box center [1261, 141] width 79 height 29
click at [200, 467] on icon at bounding box center [197, 471] width 8 height 10
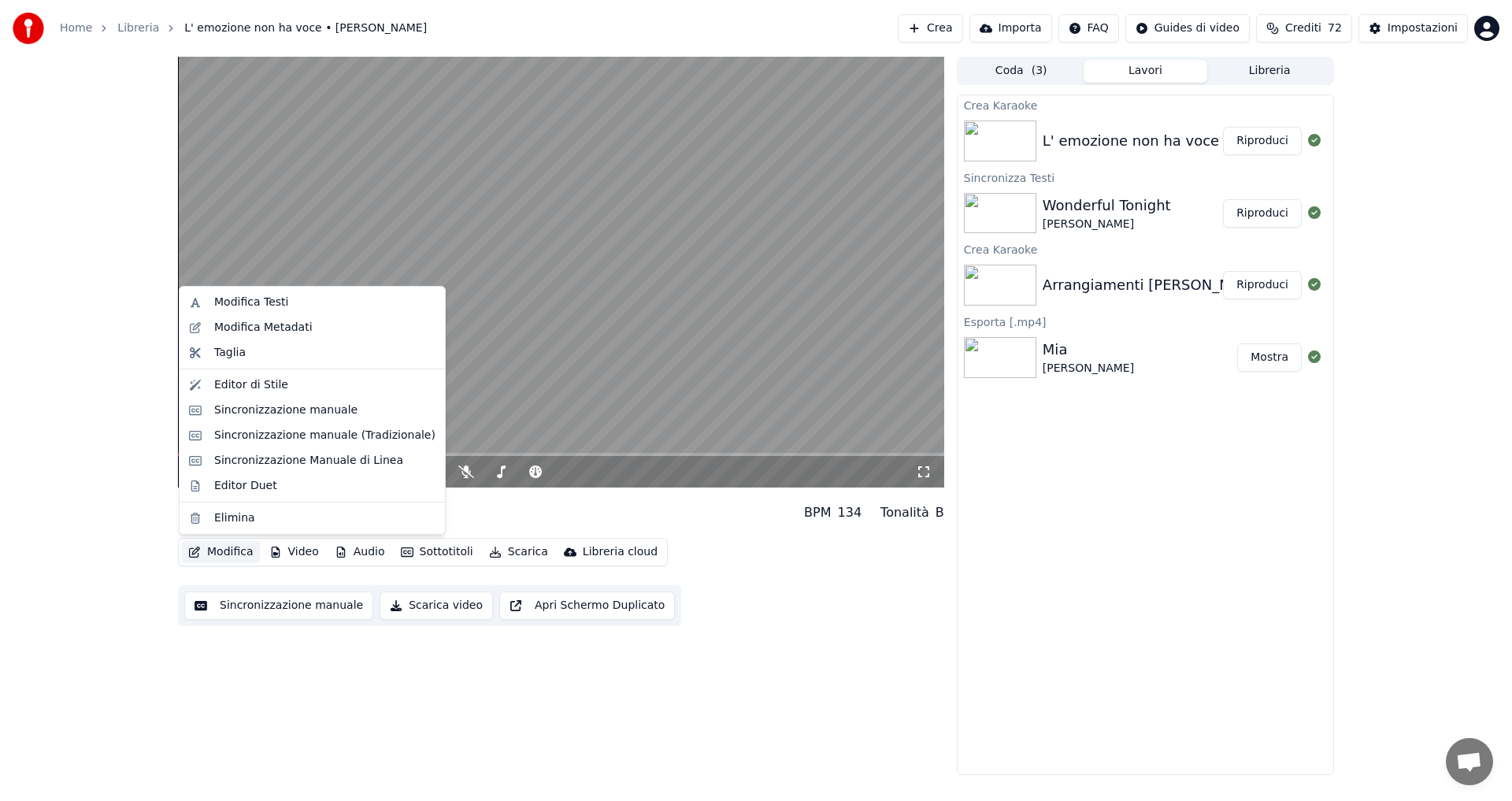
click at [217, 554] on button "Modifica" at bounding box center [221, 552] width 78 height 22
click at [265, 304] on div "Modifica Testi" at bounding box center [251, 302] width 74 height 16
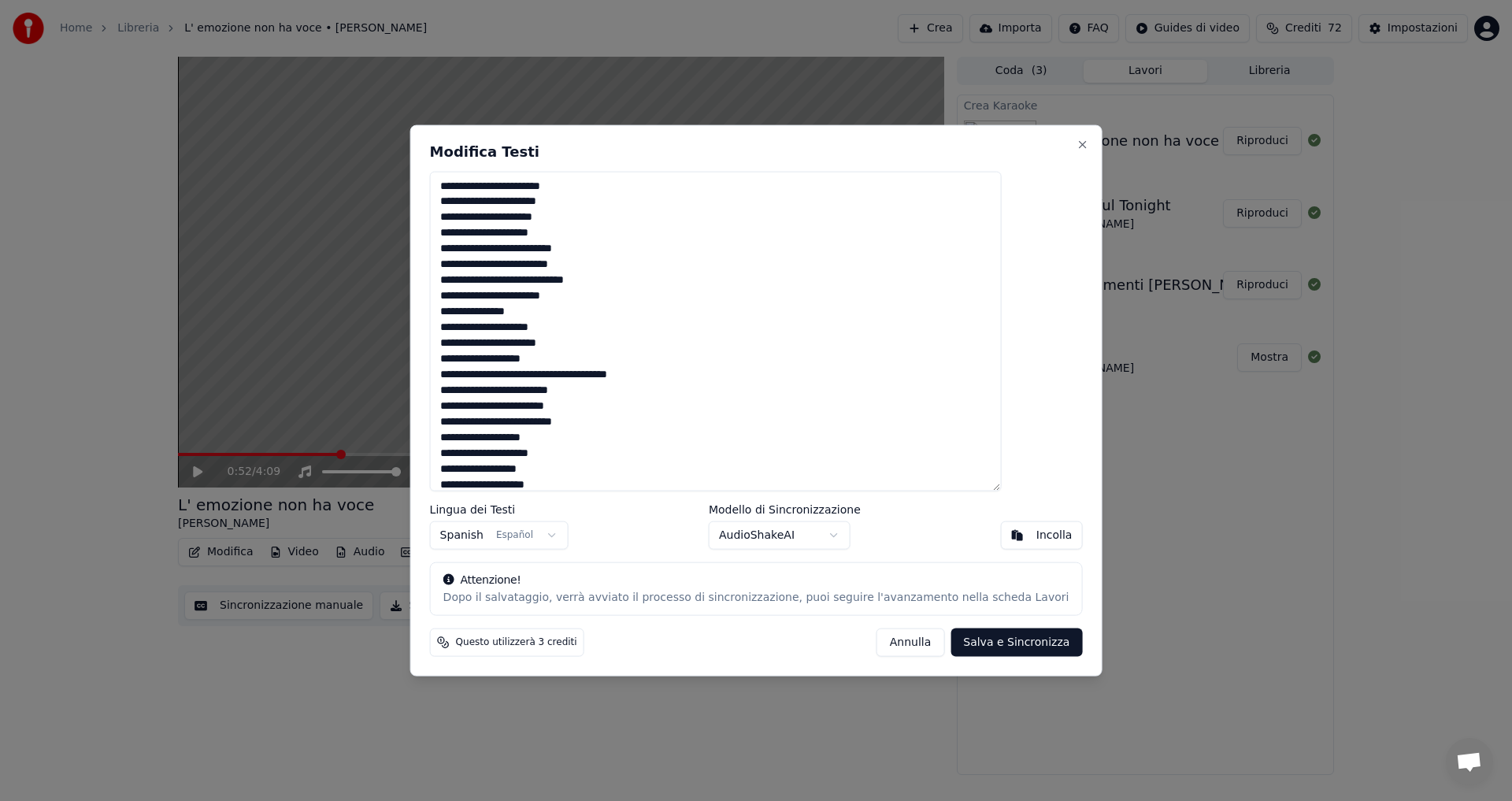
drag, startPoint x: 623, startPoint y: 201, endPoint x: 475, endPoint y: 200, distance: 148.0
click at [475, 200] on textarea at bounding box center [716, 331] width 572 height 321
drag, startPoint x: 614, startPoint y: 229, endPoint x: 464, endPoint y: 228, distance: 150.0
click at [464, 228] on div "Modifica Testi Lingua dei Testi Spanish Español Modello di Sincronizzazione Aud…" at bounding box center [756, 400] width 692 height 552
drag, startPoint x: 626, startPoint y: 266, endPoint x: 473, endPoint y: 261, distance: 153.1
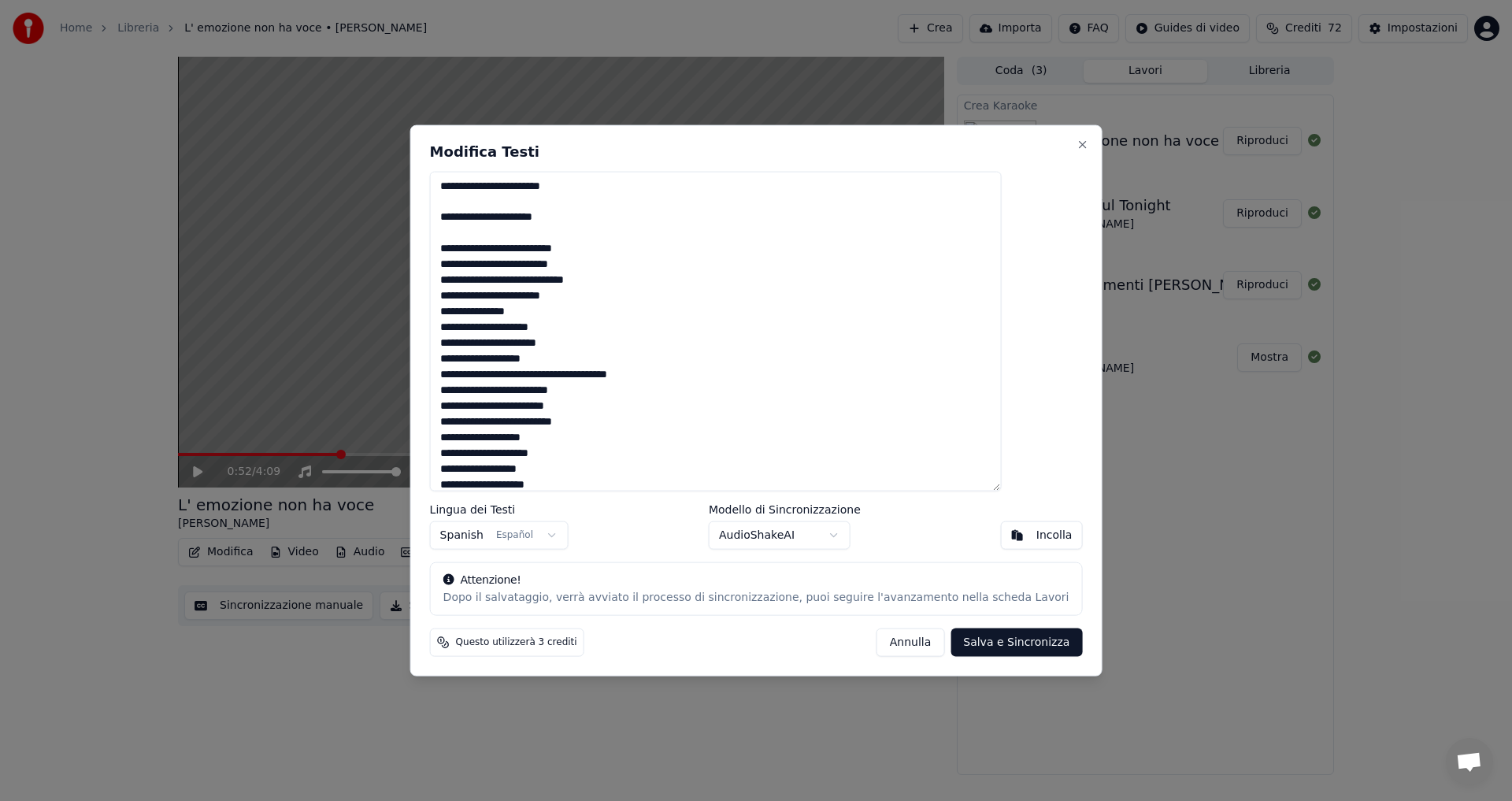
click at [473, 261] on textarea at bounding box center [716, 331] width 572 height 321
drag, startPoint x: 612, startPoint y: 297, endPoint x: 469, endPoint y: 293, distance: 143.1
click at [469, 293] on div "Modifica Testi Lingua dei Testi Spanish Español Modello di Sincronizzazione Aud…" at bounding box center [756, 400] width 692 height 552
drag, startPoint x: 606, startPoint y: 324, endPoint x: 465, endPoint y: 328, distance: 141.1
click at [465, 328] on div "Modifica Testi Lingua dei Testi Spanish Español Modello di Sincronizzazione Aud…" at bounding box center [756, 400] width 692 height 552
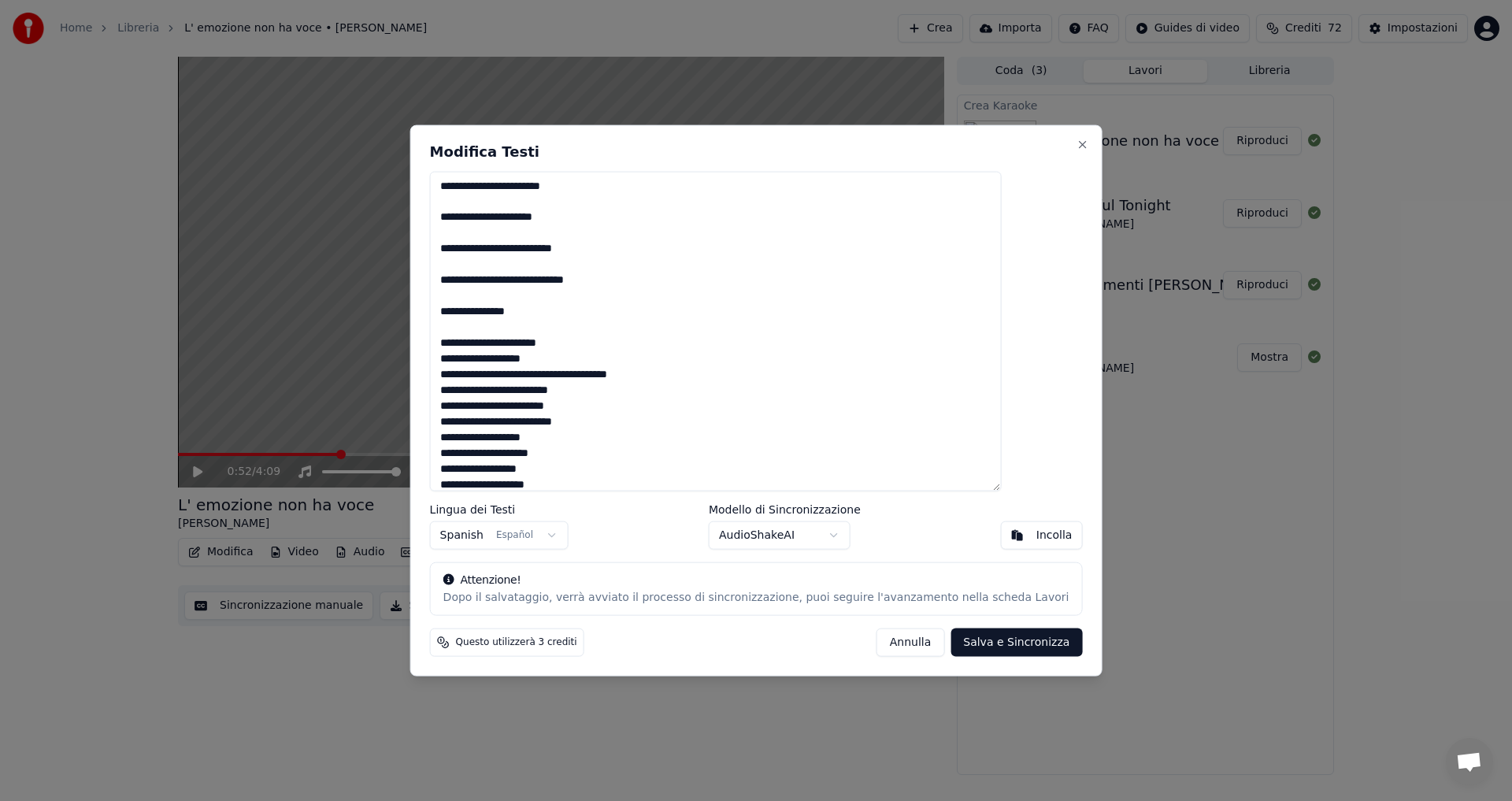
drag, startPoint x: 598, startPoint y: 359, endPoint x: 459, endPoint y: 355, distance: 139.1
click at [459, 355] on div "Modifica Testi Lingua dei Testi Spanish Español Modello di Sincronizzazione Aud…" at bounding box center [756, 400] width 692 height 552
drag, startPoint x: 613, startPoint y: 394, endPoint x: 480, endPoint y: 393, distance: 133.0
click at [480, 393] on textarea at bounding box center [716, 331] width 572 height 321
drag, startPoint x: 620, startPoint y: 422, endPoint x: 477, endPoint y: 428, distance: 143.1
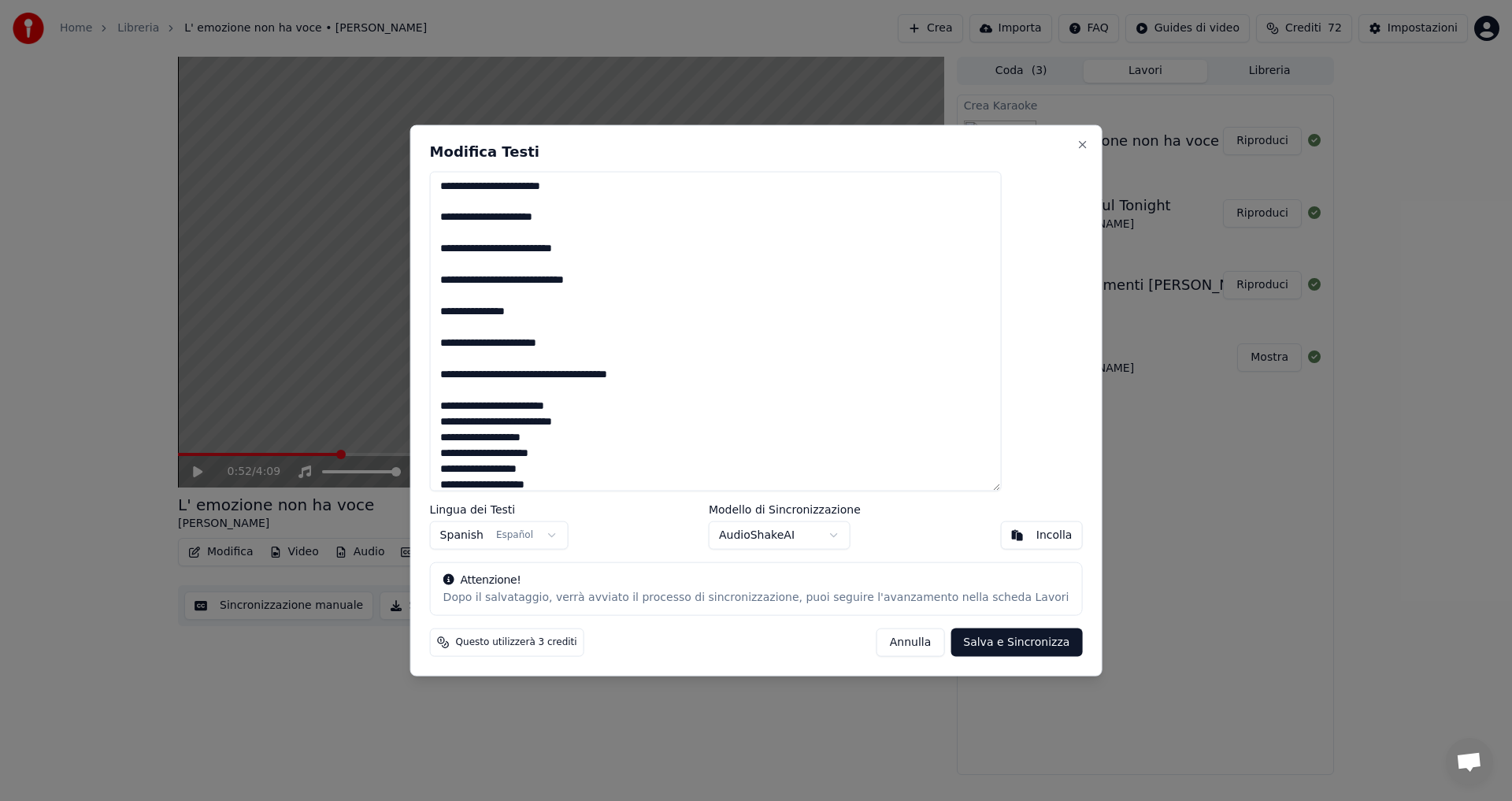
click at [477, 428] on textarea at bounding box center [716, 331] width 572 height 321
drag, startPoint x: 591, startPoint y: 455, endPoint x: 475, endPoint y: 450, distance: 116.1
click at [475, 450] on textarea at bounding box center [716, 331] width 572 height 321
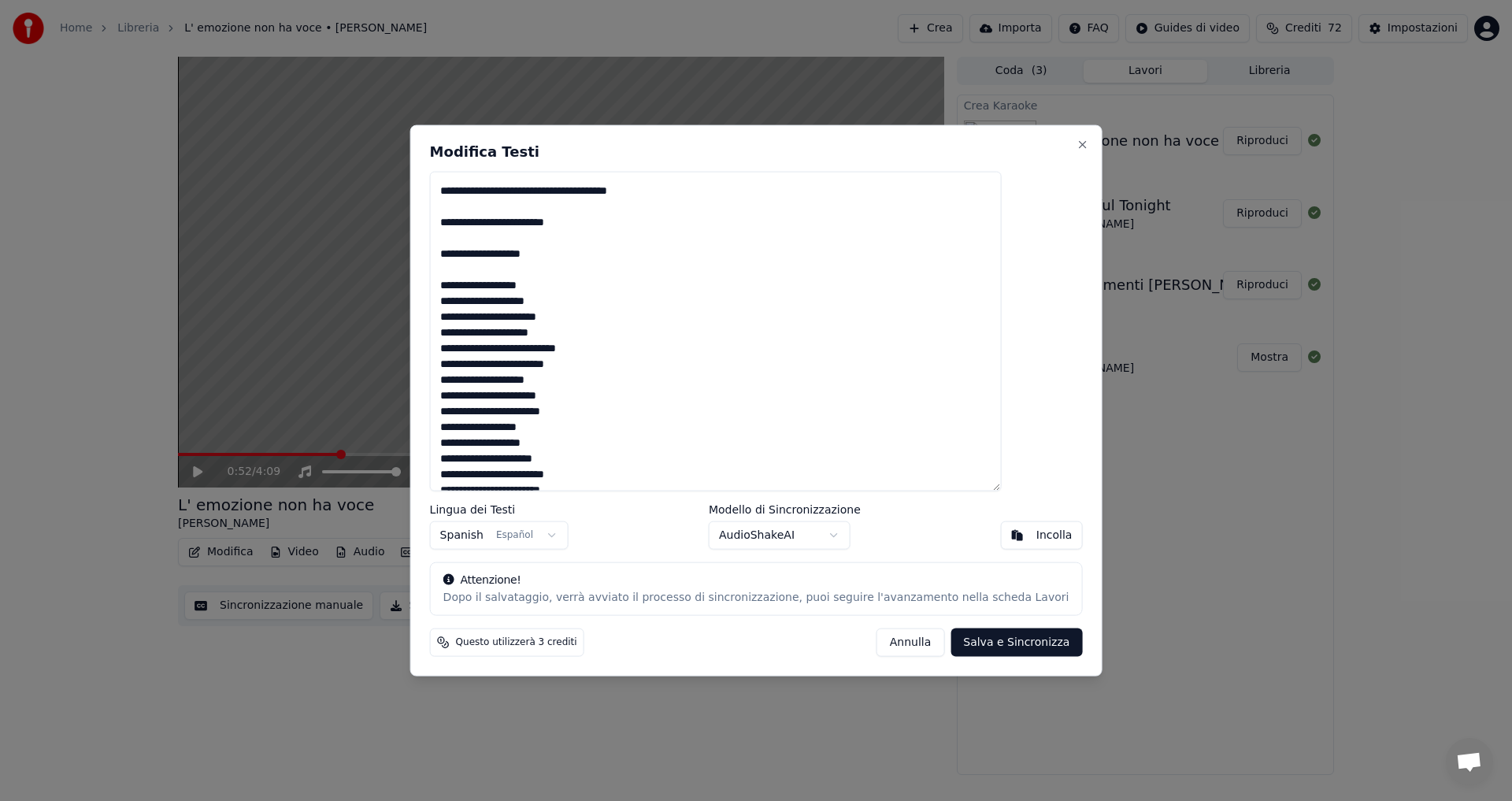
drag, startPoint x: 595, startPoint y: 305, endPoint x: 478, endPoint y: 308, distance: 117.0
click at [478, 308] on textarea at bounding box center [716, 331] width 572 height 321
drag, startPoint x: 612, startPoint y: 338, endPoint x: 472, endPoint y: 336, distance: 140.0
click at [472, 336] on textarea at bounding box center [716, 331] width 572 height 321
drag, startPoint x: 623, startPoint y: 369, endPoint x: 482, endPoint y: 365, distance: 141.1
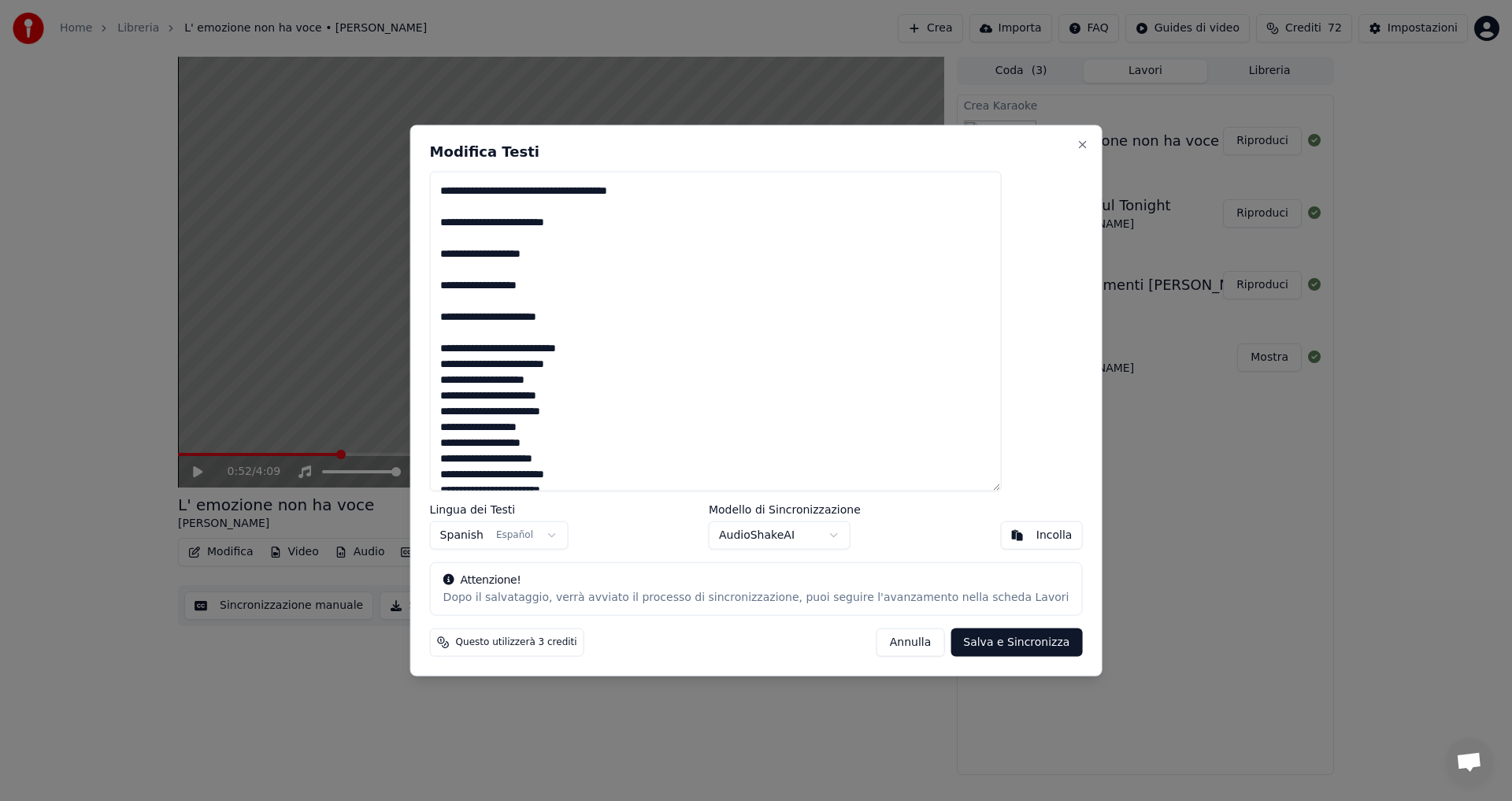
click at [482, 365] on textarea at bounding box center [716, 331] width 572 height 321
drag, startPoint x: 611, startPoint y: 391, endPoint x: 469, endPoint y: 390, distance: 142.0
click at [469, 390] on div "Modifica Testi Lingua dei Testi Spanish Español Modello di Sincronizzazione Aud…" at bounding box center [756, 400] width 692 height 552
drag, startPoint x: 614, startPoint y: 435, endPoint x: 483, endPoint y: 430, distance: 131.1
click at [483, 430] on textarea at bounding box center [716, 331] width 572 height 321
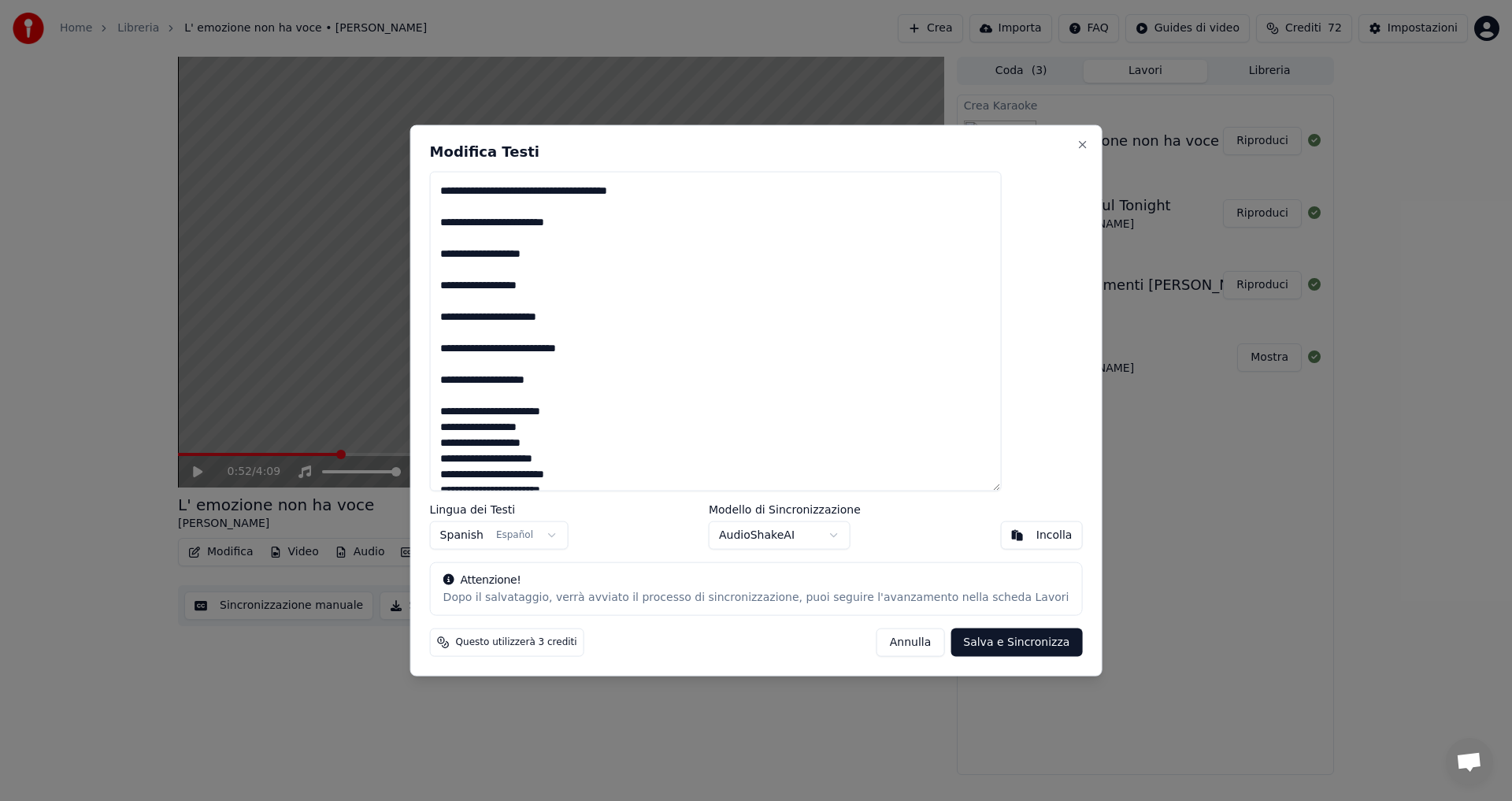
click at [578, 429] on textarea at bounding box center [716, 331] width 572 height 321
drag, startPoint x: 578, startPoint y: 429, endPoint x: 478, endPoint y: 428, distance: 100.0
click at [478, 428] on textarea at bounding box center [716, 331] width 572 height 321
drag, startPoint x: 608, startPoint y: 460, endPoint x: 479, endPoint y: 466, distance: 129.1
click at [479, 466] on textarea at bounding box center [716, 331] width 572 height 321
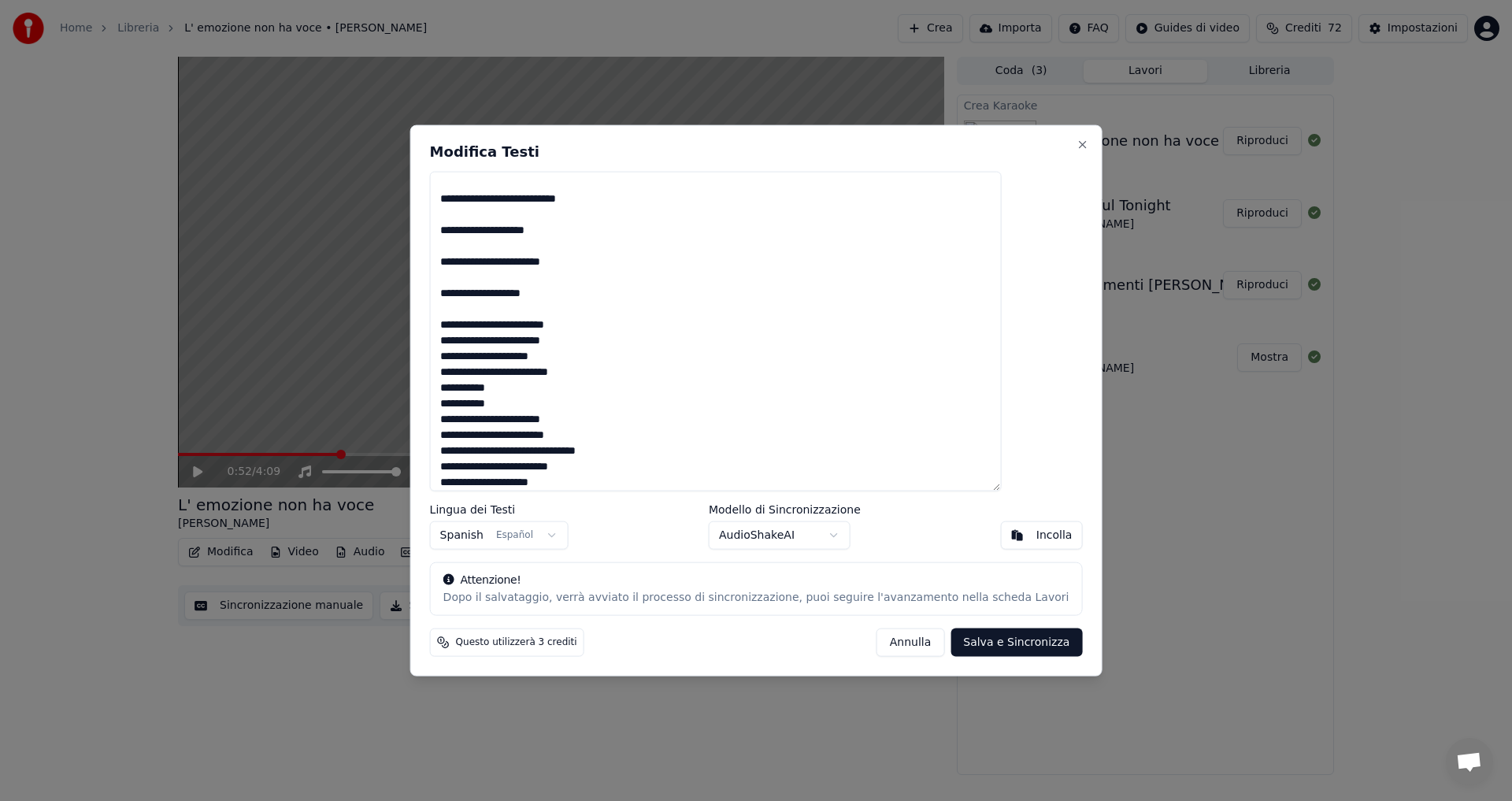
scroll to position [368, 0]
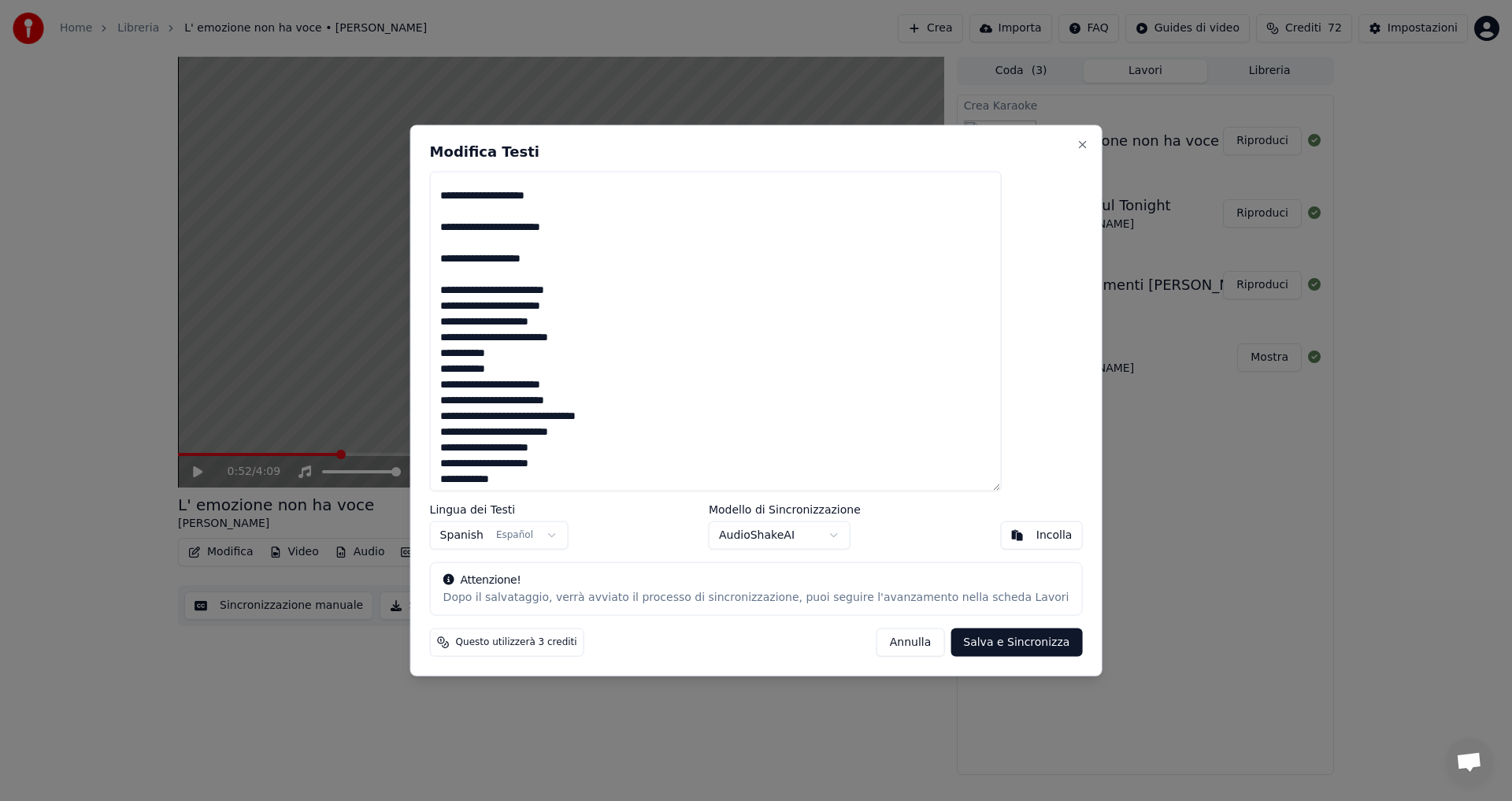
drag, startPoint x: 617, startPoint y: 307, endPoint x: 479, endPoint y: 312, distance: 138.1
click at [479, 312] on textarea at bounding box center [716, 331] width 572 height 321
drag, startPoint x: 625, startPoint y: 337, endPoint x: 480, endPoint y: 338, distance: 145.0
click at [480, 338] on textarea at bounding box center [716, 331] width 572 height 321
drag, startPoint x: 556, startPoint y: 371, endPoint x: 476, endPoint y: 372, distance: 80.0
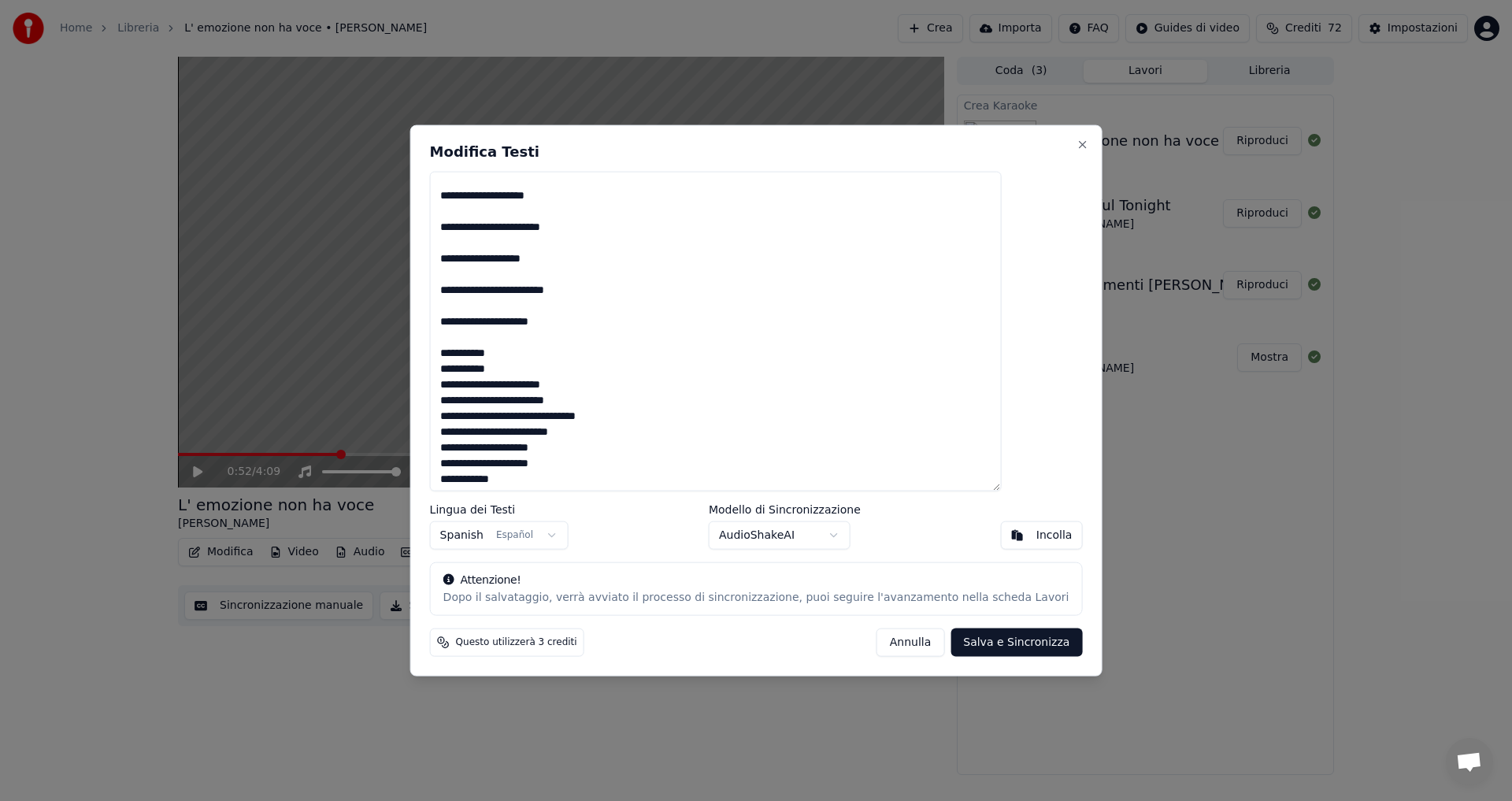
click at [476, 372] on textarea at bounding box center [716, 331] width 572 height 321
drag, startPoint x: 617, startPoint y: 401, endPoint x: 477, endPoint y: 398, distance: 140.0
click at [477, 398] on textarea at bounding box center [716, 331] width 572 height 321
drag, startPoint x: 624, startPoint y: 431, endPoint x: 481, endPoint y: 436, distance: 143.1
click at [481, 436] on textarea at bounding box center [716, 331] width 572 height 321
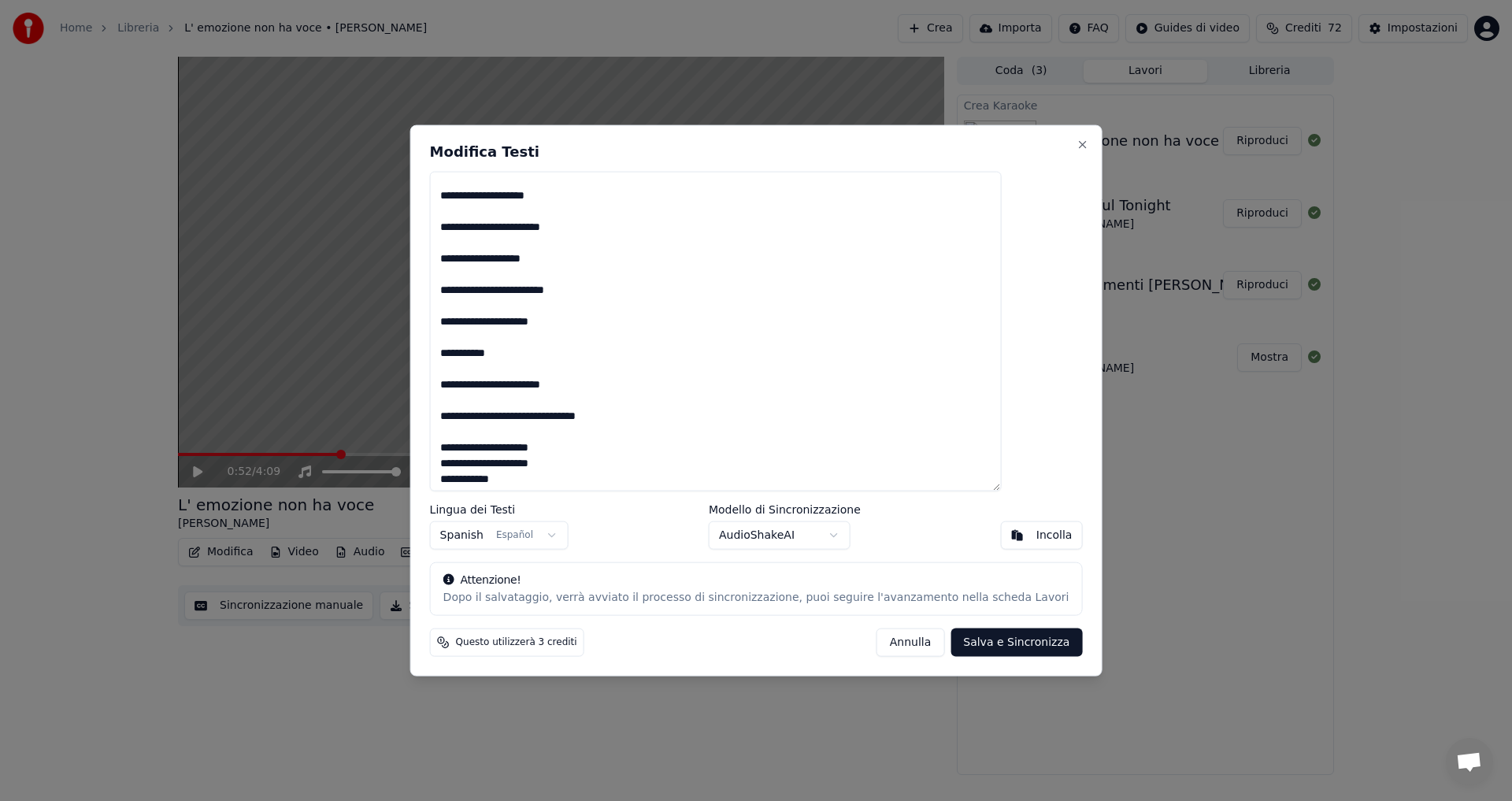
drag, startPoint x: 600, startPoint y: 464, endPoint x: 483, endPoint y: 467, distance: 117.0
click at [483, 467] on textarea at bounding box center [716, 331] width 572 height 321
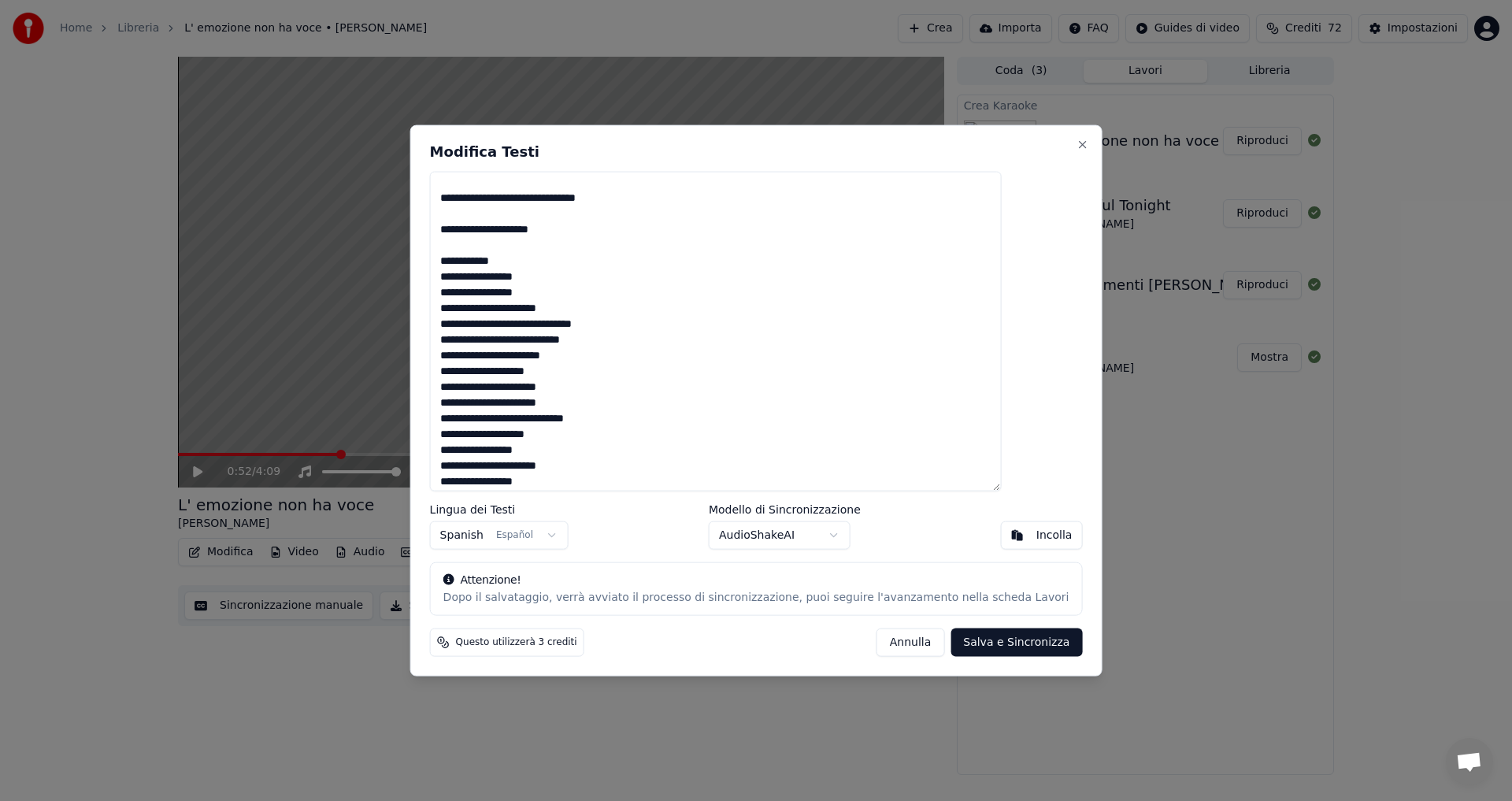
scroll to position [551, 0]
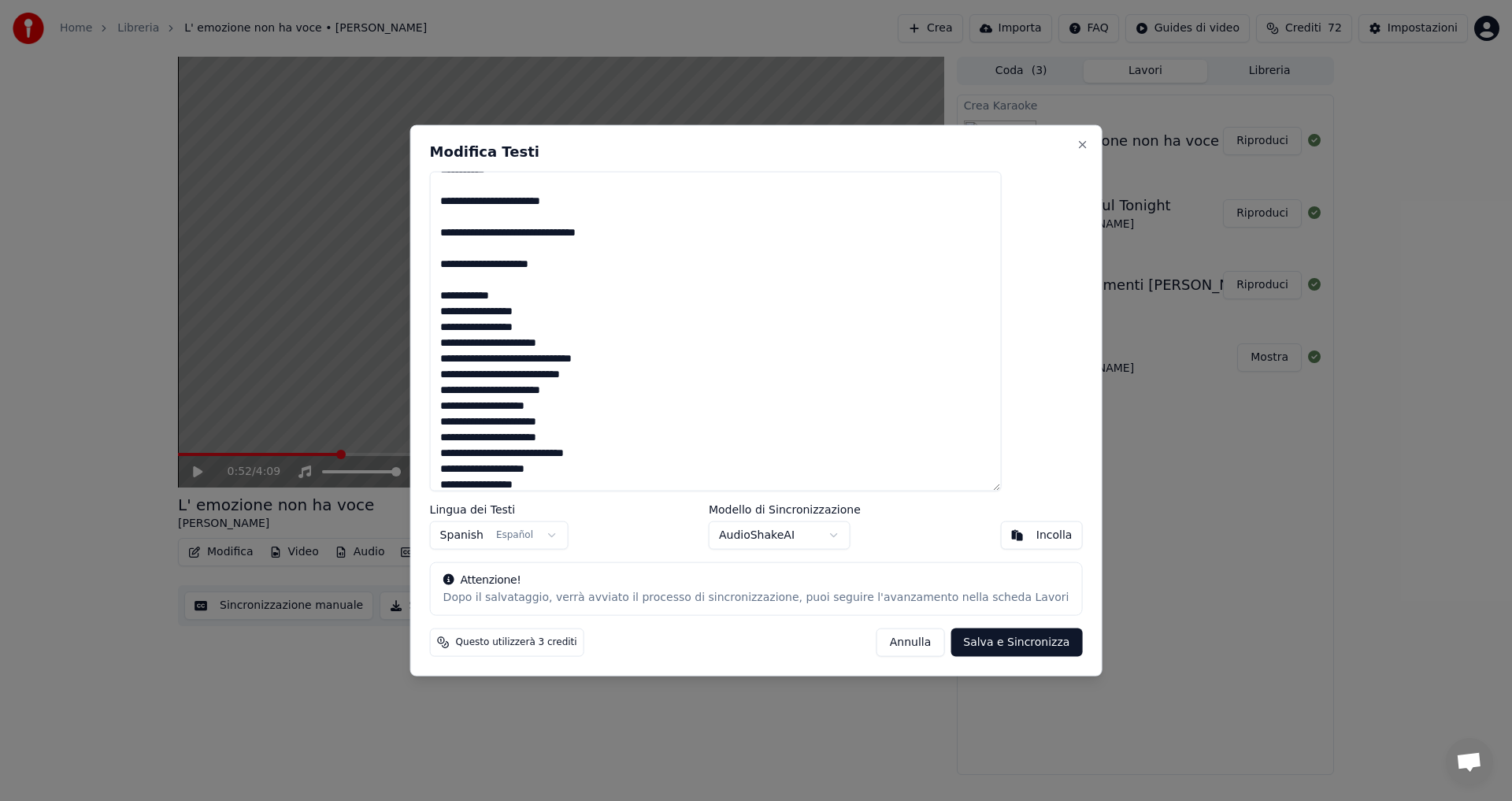
drag, startPoint x: 587, startPoint y: 316, endPoint x: 480, endPoint y: 313, distance: 107.0
click at [480, 313] on textarea at bounding box center [716, 331] width 572 height 321
drag, startPoint x: 610, startPoint y: 346, endPoint x: 479, endPoint y: 342, distance: 131.1
click at [479, 342] on textarea at bounding box center [716, 331] width 572 height 321
drag, startPoint x: 638, startPoint y: 381, endPoint x: 469, endPoint y: 375, distance: 169.1
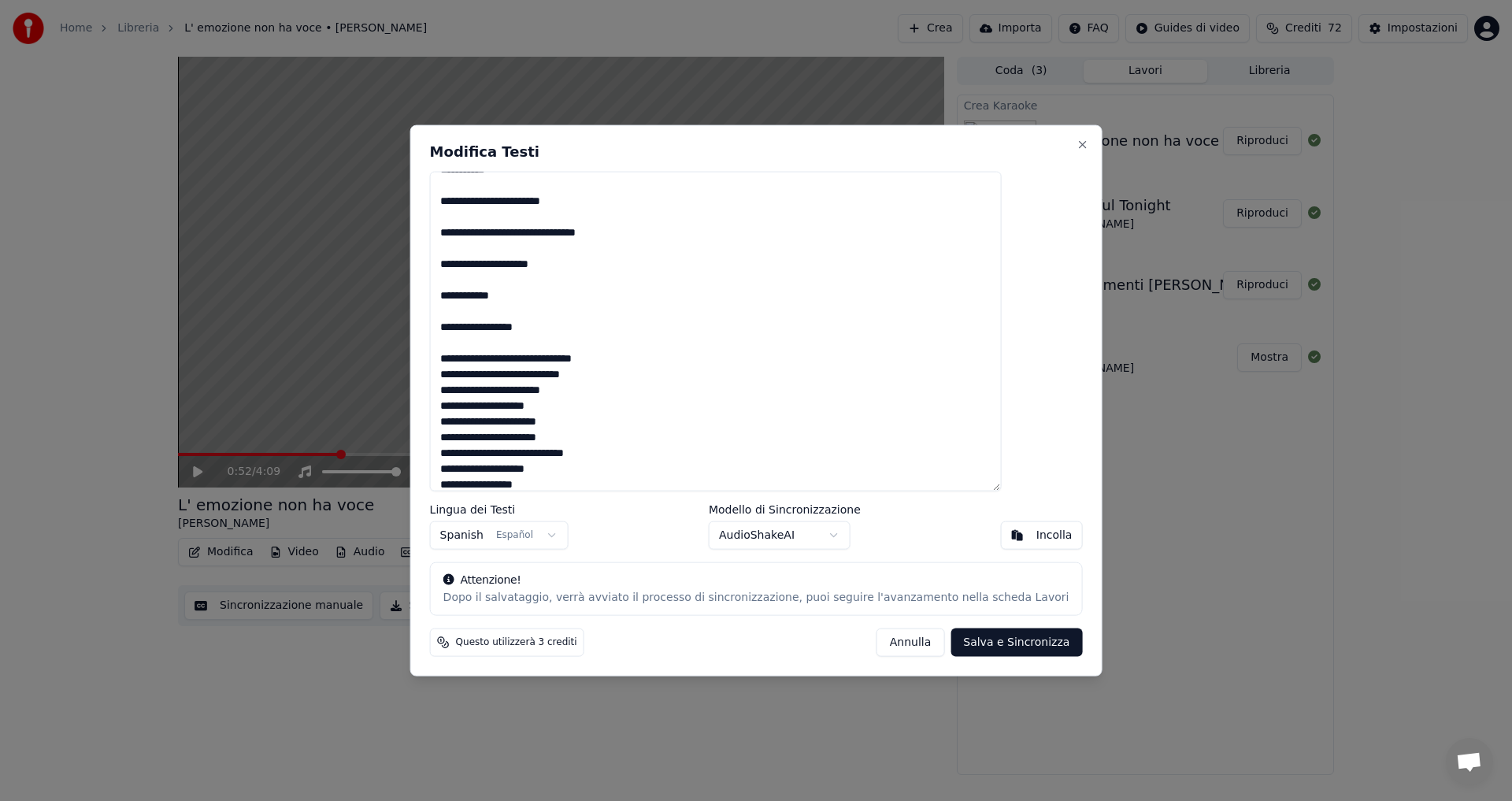
click at [469, 375] on div "Modifica Testi Lingua dei Testi Spanish Español Modello di Sincronizzazione Aud…" at bounding box center [756, 400] width 692 height 552
drag, startPoint x: 589, startPoint y: 410, endPoint x: 482, endPoint y: 410, distance: 107.0
click at [482, 410] on textarea at bounding box center [716, 331] width 572 height 321
drag, startPoint x: 611, startPoint y: 439, endPoint x: 479, endPoint y: 435, distance: 132.1
click at [479, 435] on textarea at bounding box center [716, 331] width 572 height 321
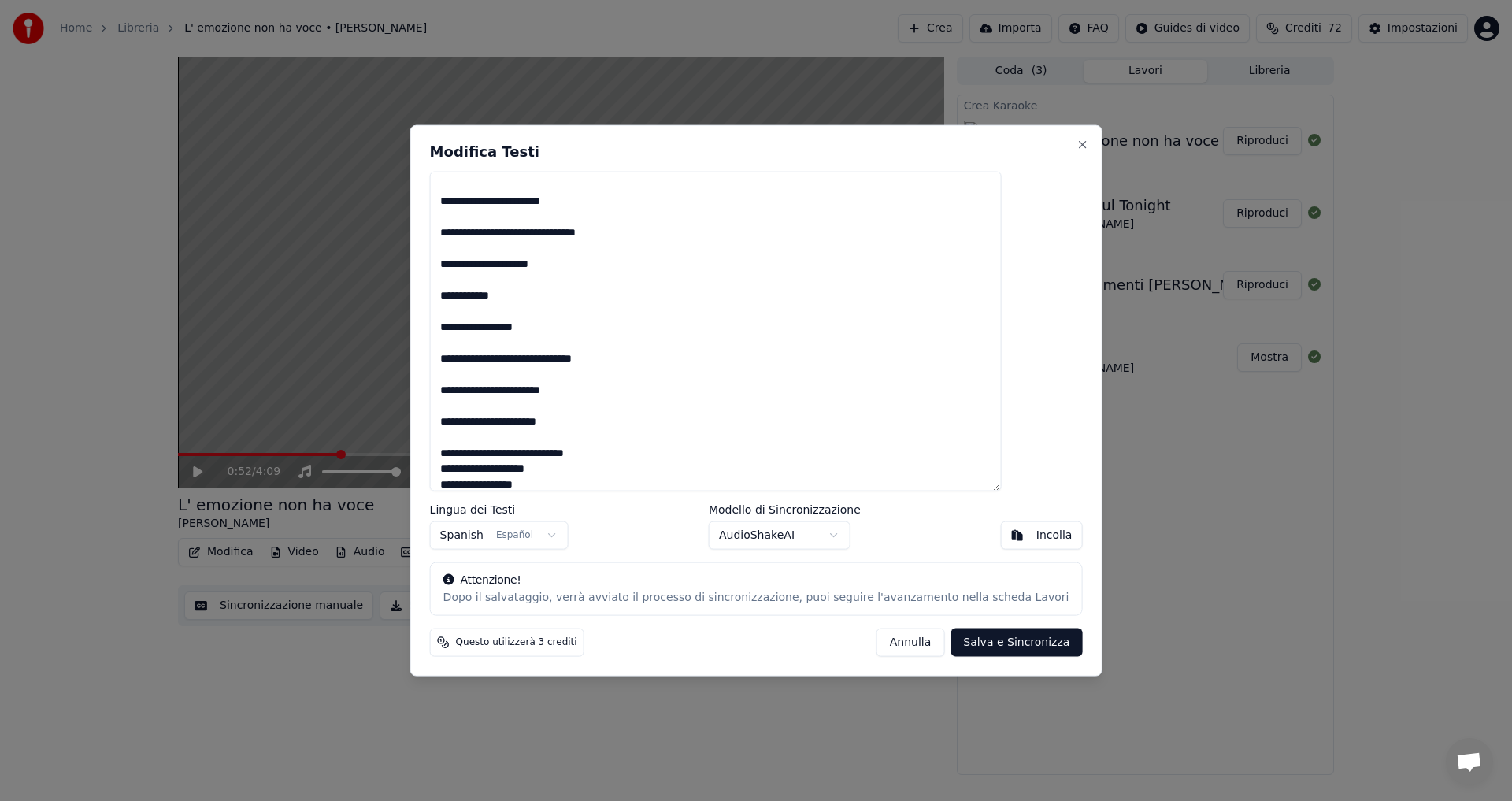
drag, startPoint x: 594, startPoint y: 469, endPoint x: 484, endPoint y: 467, distance: 110.0
click at [484, 467] on textarea at bounding box center [716, 331] width 572 height 321
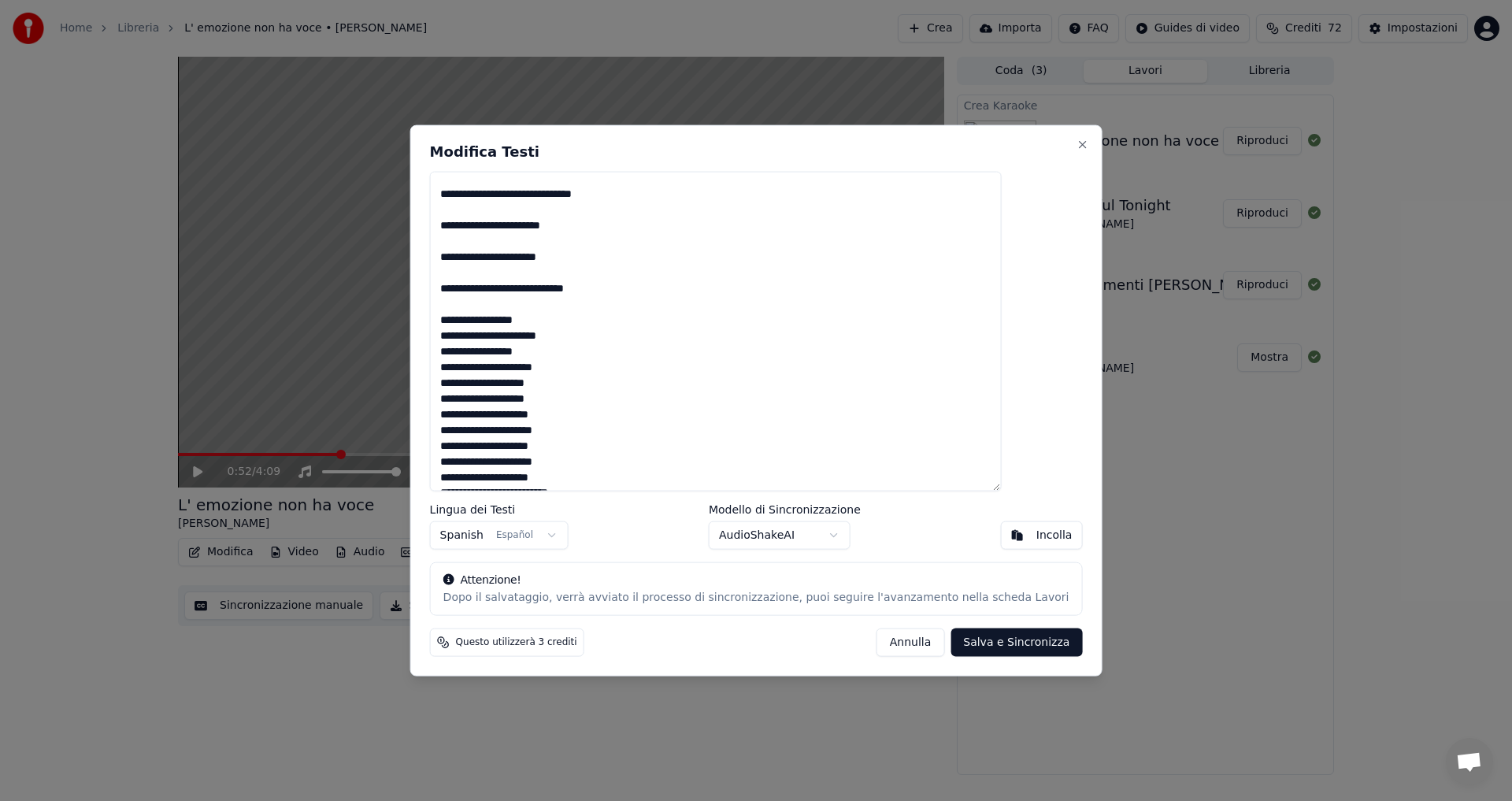
scroll to position [734, 0]
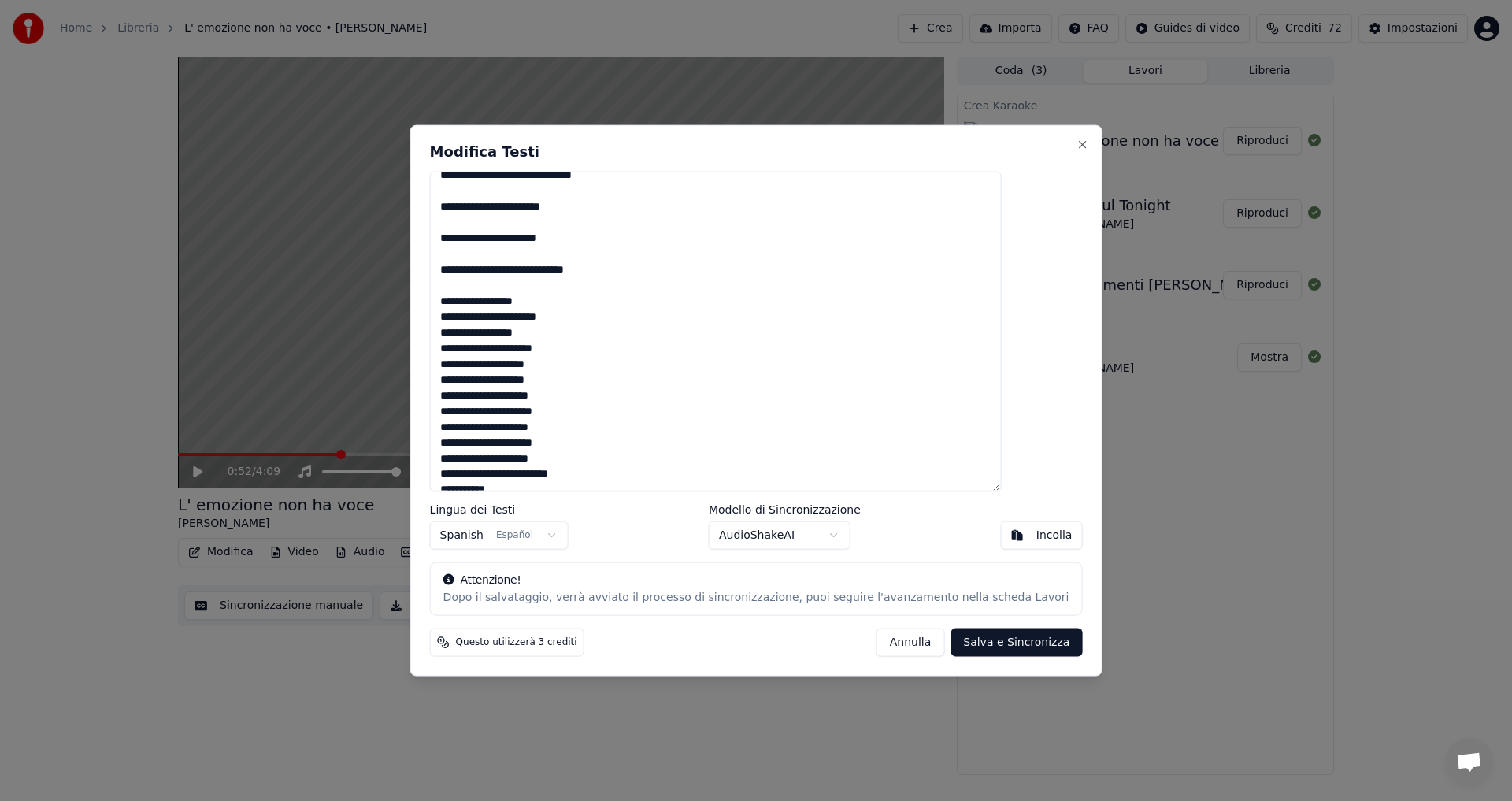
click at [581, 330] on textarea at bounding box center [716, 331] width 572 height 321
drag, startPoint x: 607, startPoint y: 315, endPoint x: 480, endPoint y: 321, distance: 127.1
click at [480, 321] on textarea at bounding box center [716, 331] width 572 height 321
drag, startPoint x: 608, startPoint y: 345, endPoint x: 476, endPoint y: 355, distance: 132.4
click at [476, 355] on textarea at bounding box center [716, 331] width 572 height 321
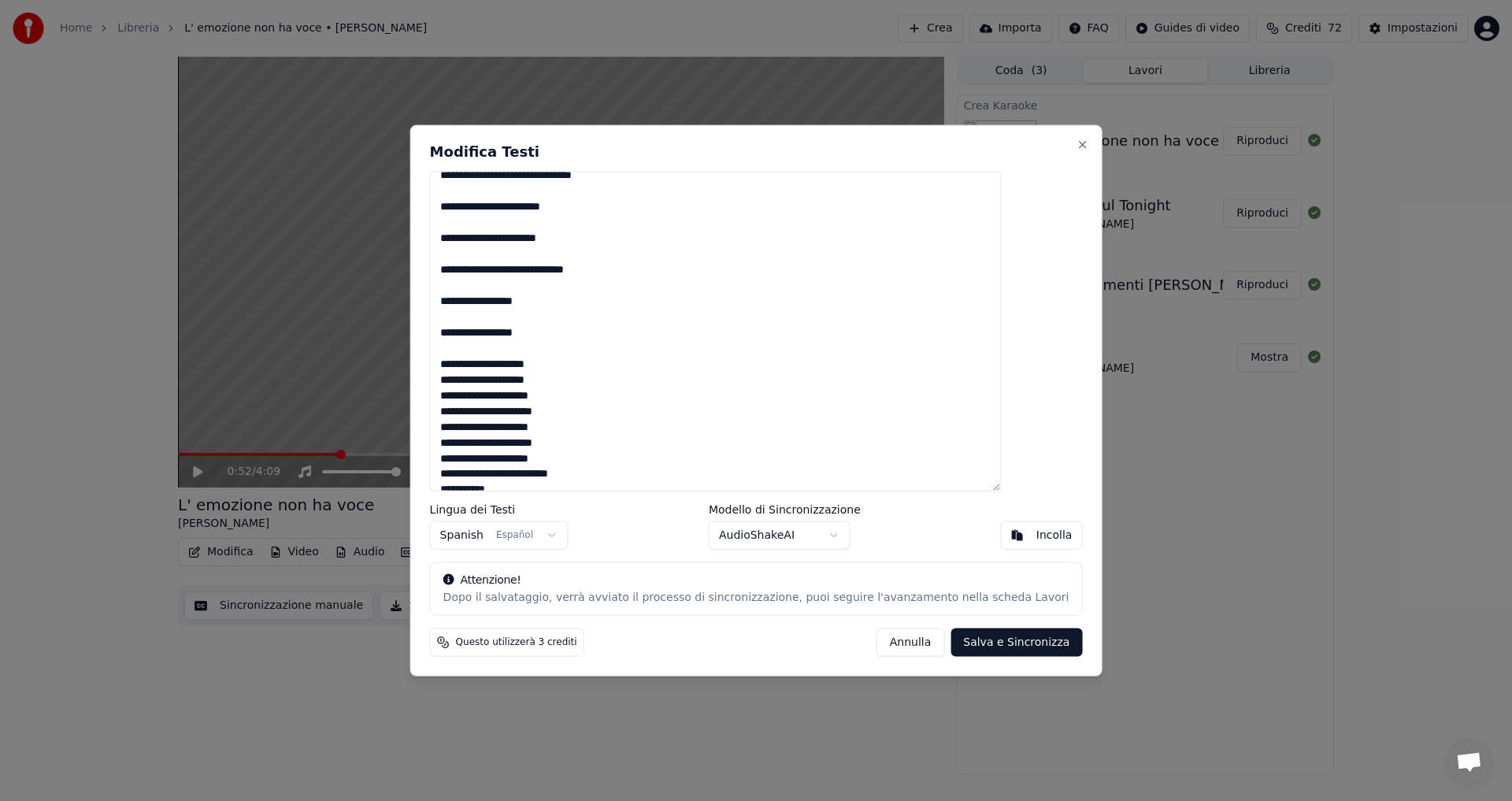
drag, startPoint x: 594, startPoint y: 378, endPoint x: 475, endPoint y: 378, distance: 119.0
click at [475, 378] on textarea at bounding box center [716, 331] width 572 height 321
drag, startPoint x: 615, startPoint y: 410, endPoint x: 476, endPoint y: 416, distance: 139.1
click at [476, 416] on textarea at bounding box center [716, 331] width 572 height 321
drag, startPoint x: 596, startPoint y: 444, endPoint x: 461, endPoint y: 442, distance: 135.0
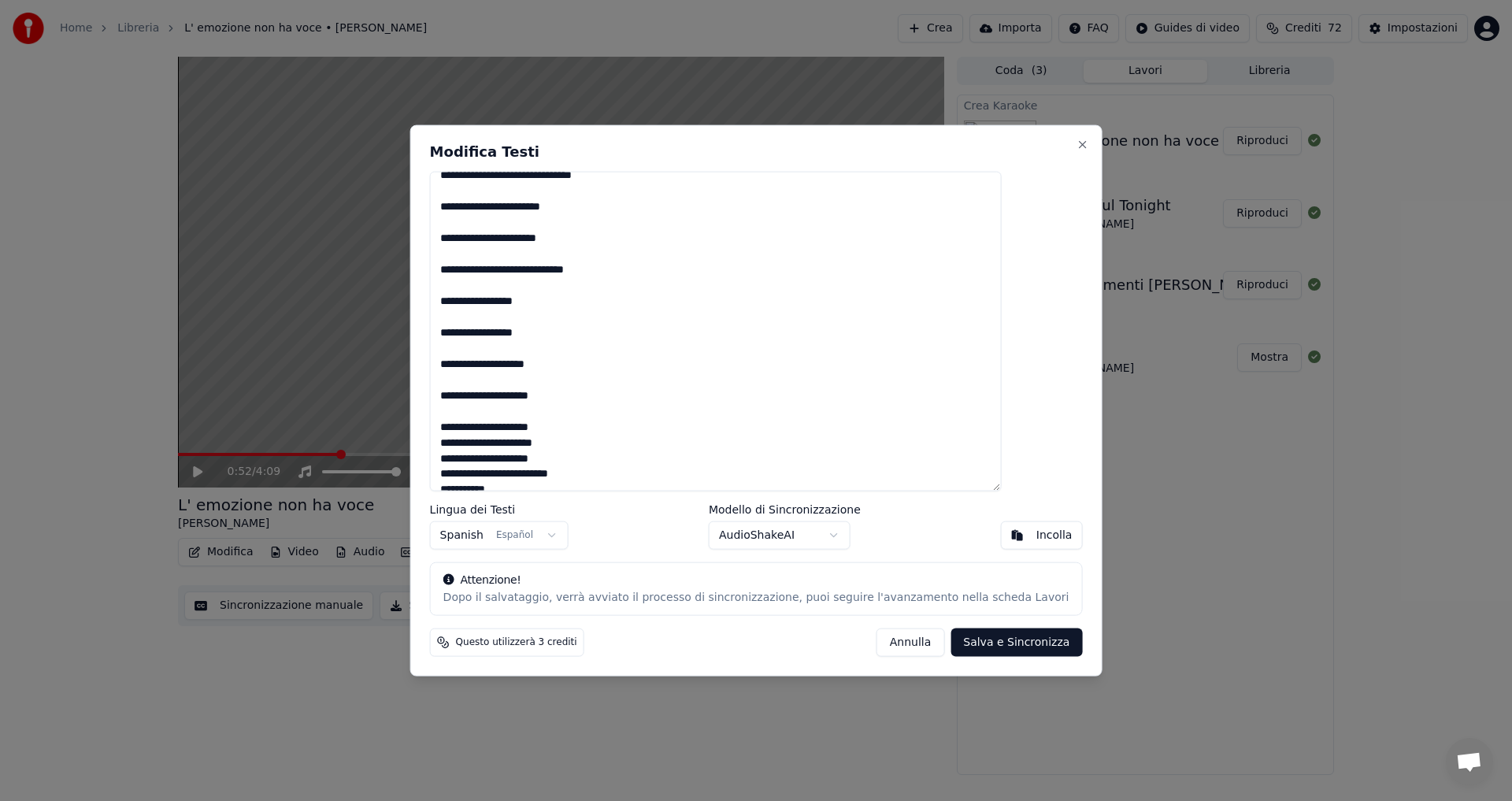
click at [461, 442] on div "Modifica Testi Lingua dei Testi Spanish Español Modello di Sincronizzazione Aud…" at bounding box center [756, 400] width 692 height 552
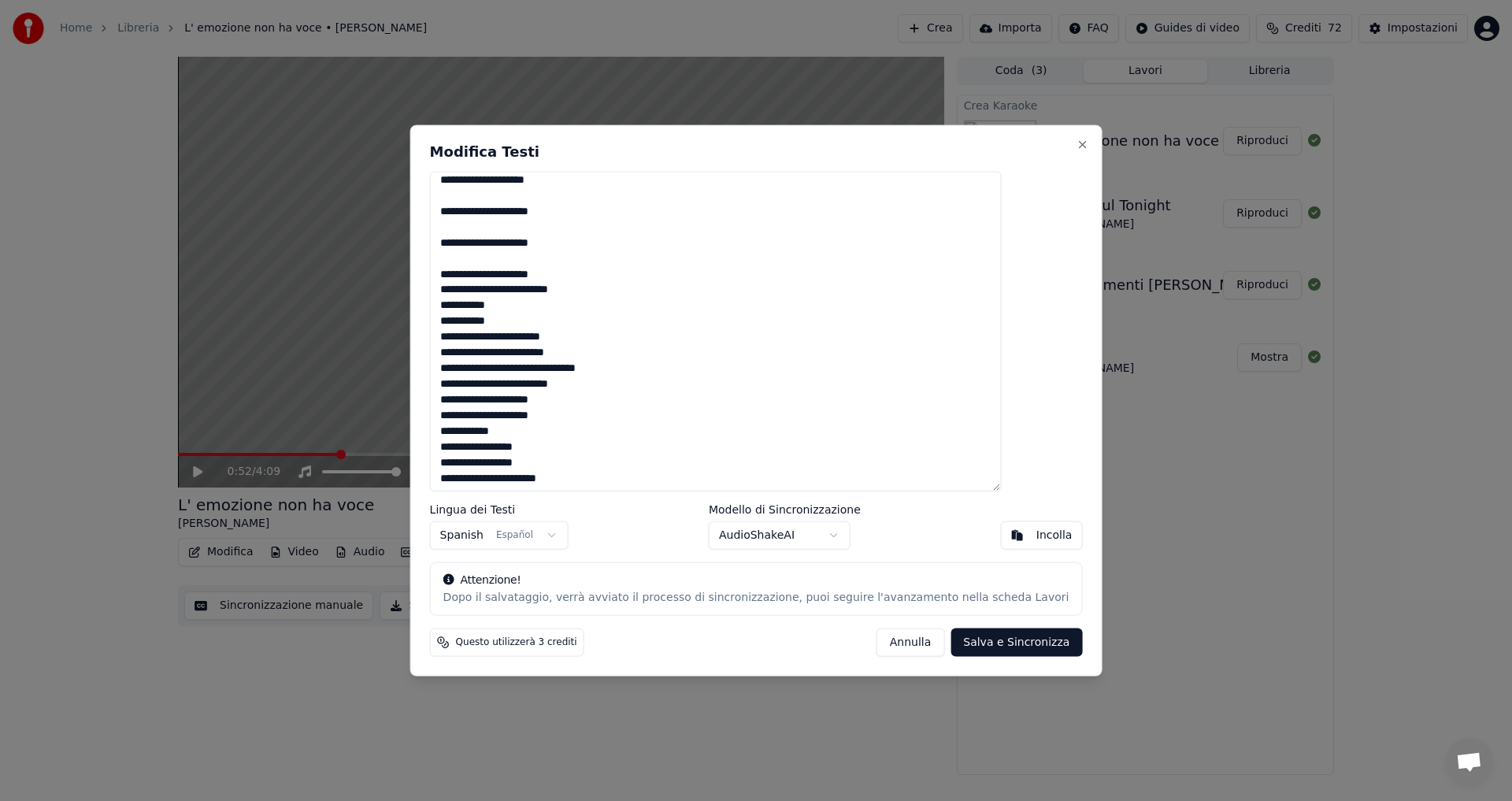
drag, startPoint x: 617, startPoint y: 353, endPoint x: 483, endPoint y: 358, distance: 134.1
click at [483, 358] on textarea at bounding box center [716, 331] width 572 height 321
drag, startPoint x: 600, startPoint y: 403, endPoint x: 482, endPoint y: 403, distance: 118.0
click at [482, 403] on textarea at bounding box center [716, 331] width 572 height 321
drag, startPoint x: 619, startPoint y: 385, endPoint x: 481, endPoint y: 391, distance: 138.1
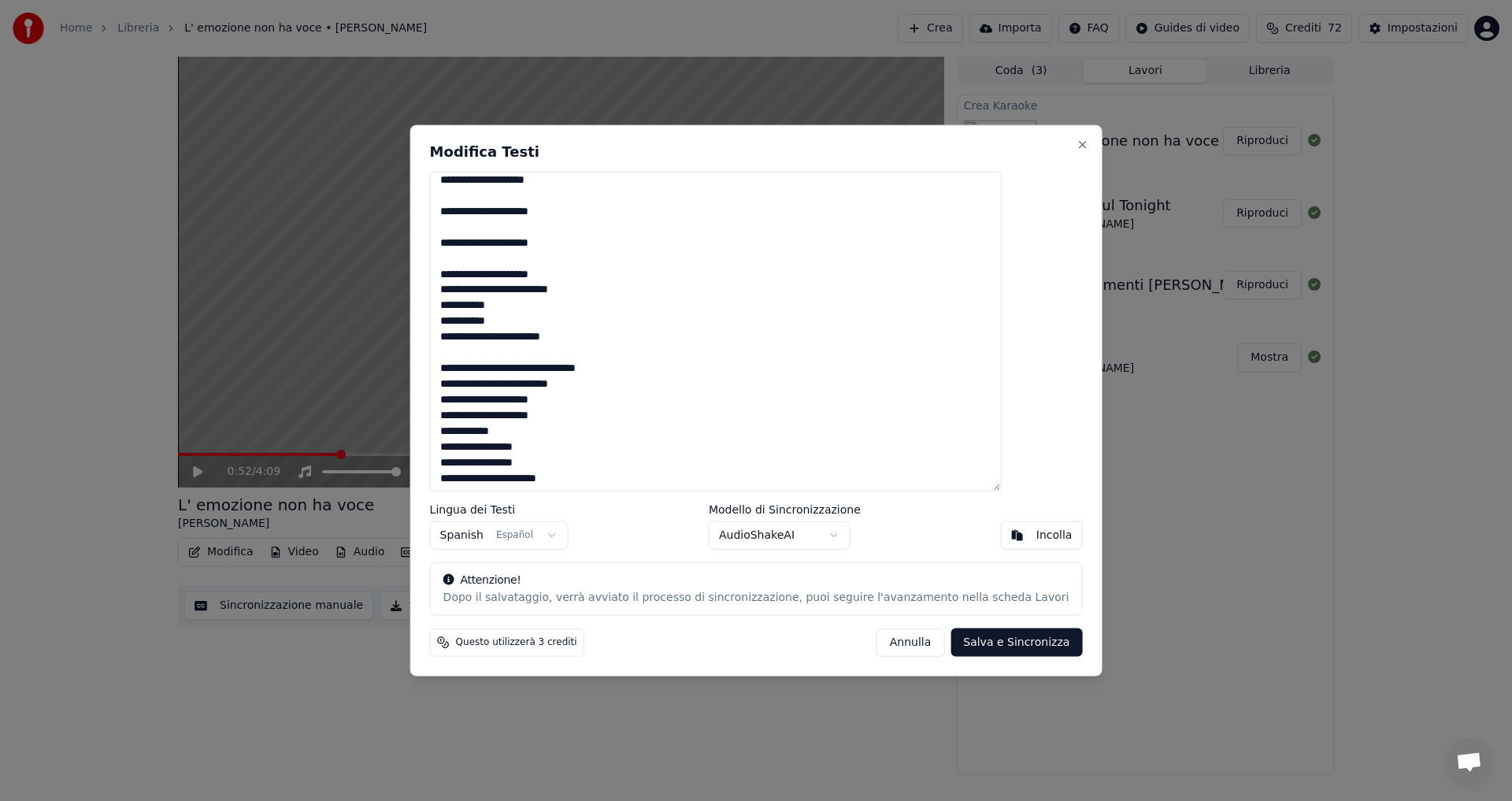
click at [481, 391] on textarea at bounding box center [716, 331] width 572 height 321
drag, startPoint x: 591, startPoint y: 421, endPoint x: 480, endPoint y: 417, distance: 111.1
click at [480, 417] on textarea at bounding box center [716, 331] width 572 height 321
click at [594, 457] on textarea at bounding box center [716, 331] width 572 height 321
drag, startPoint x: 588, startPoint y: 448, endPoint x: 480, endPoint y: 448, distance: 108.0
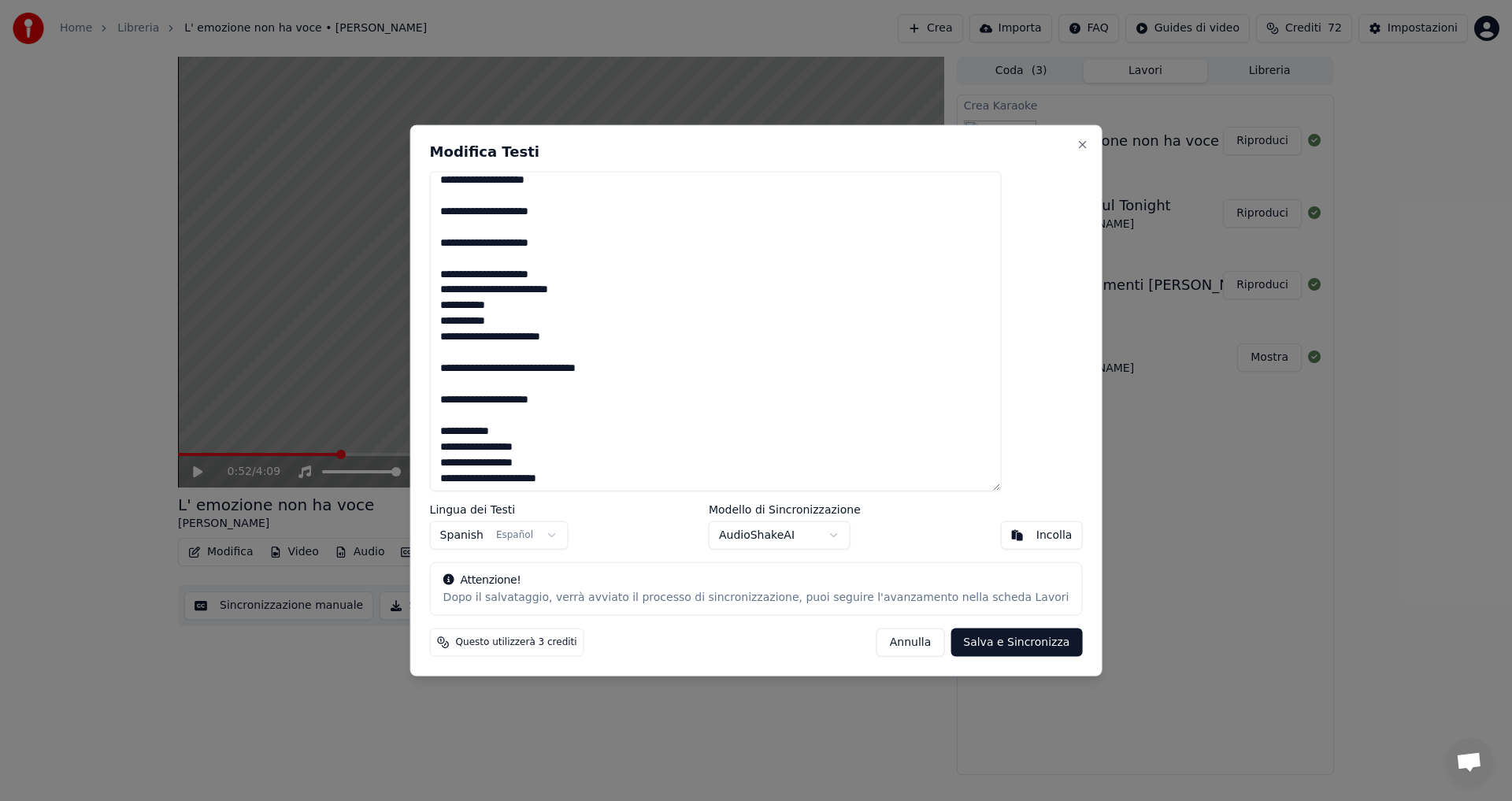
click at [480, 448] on textarea at bounding box center [716, 331] width 572 height 321
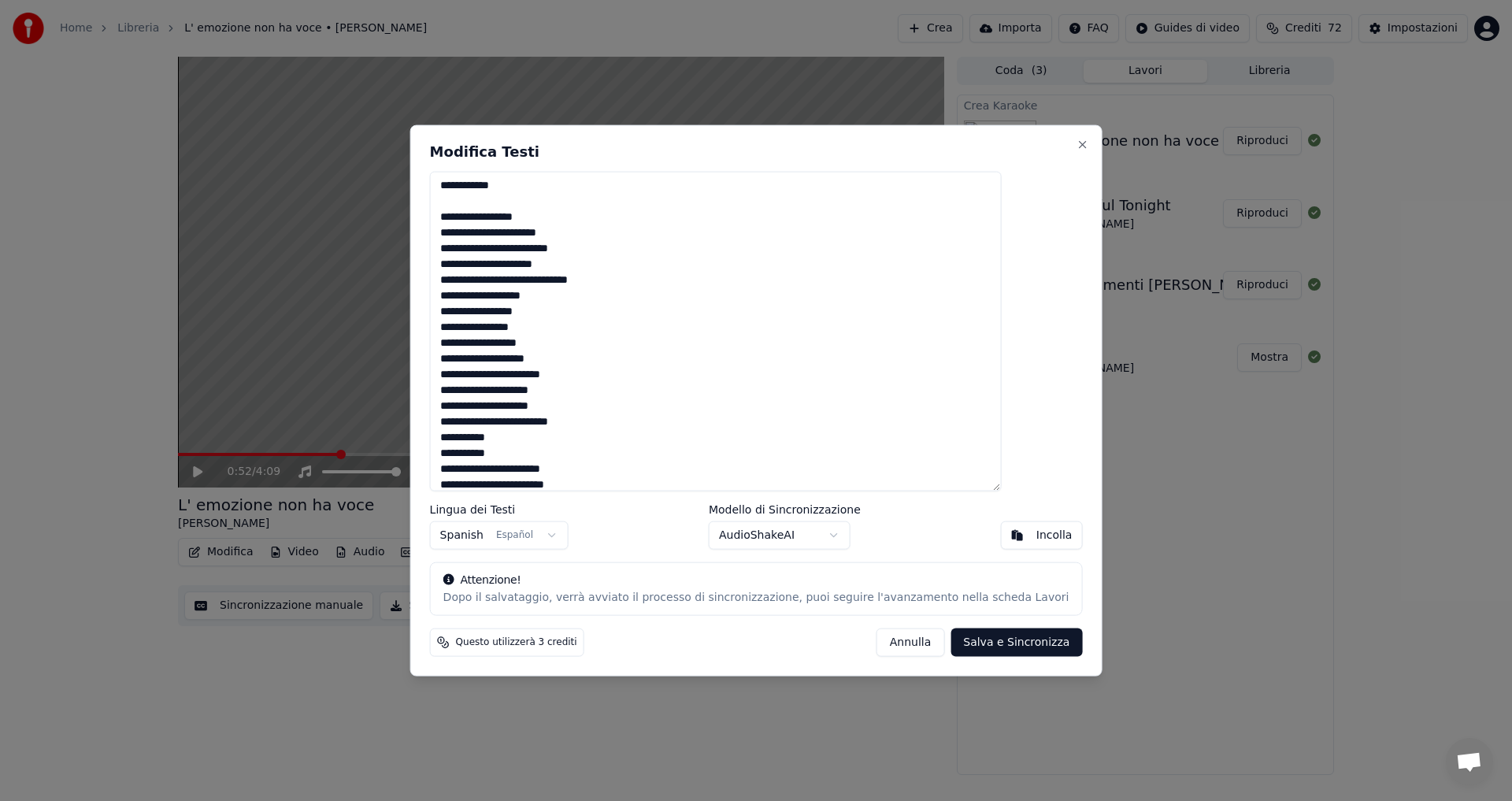
scroll to position [1204, 0]
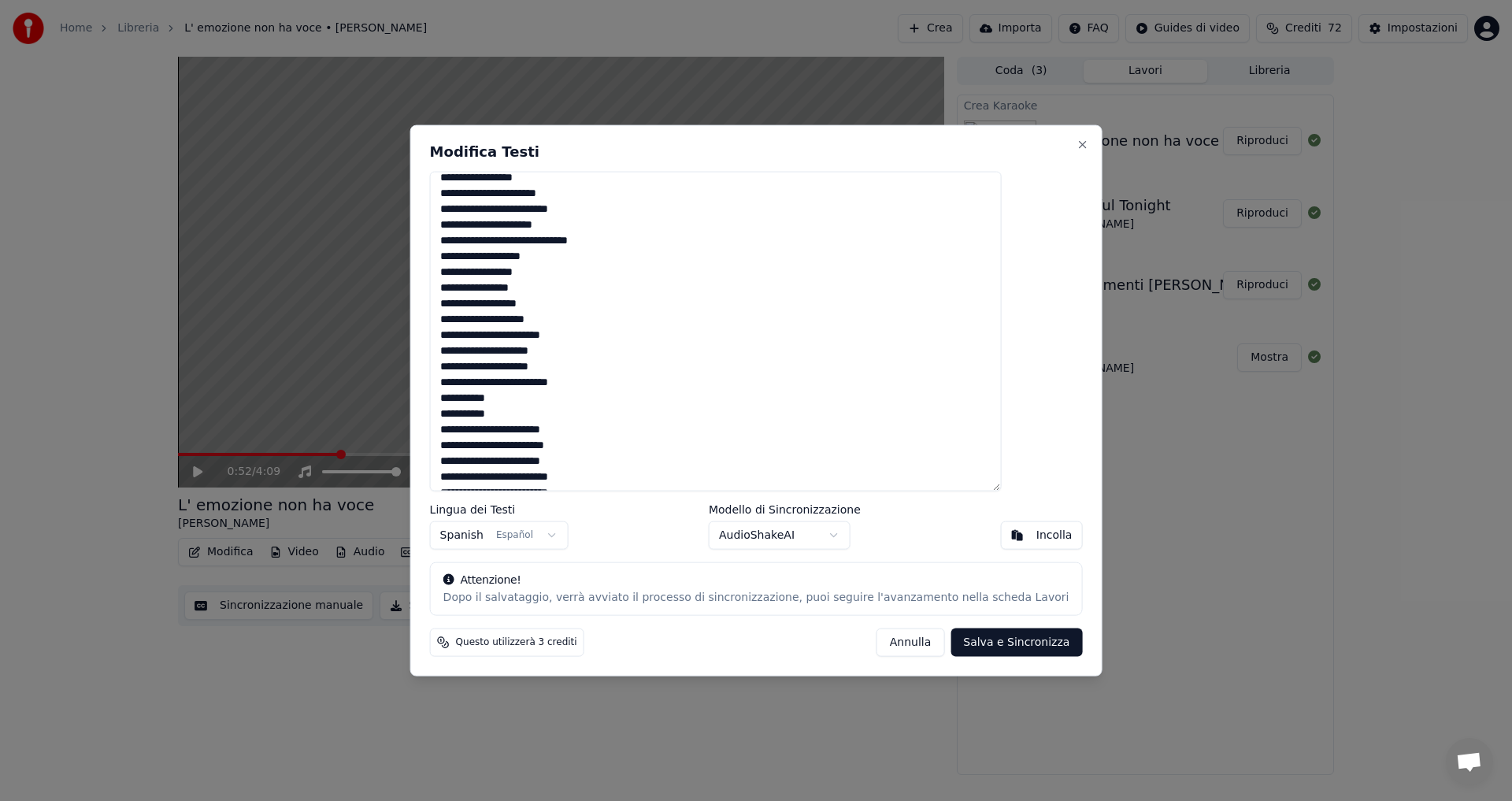
drag, startPoint x: 624, startPoint y: 482, endPoint x: 525, endPoint y: 464, distance: 100.6
click at [525, 464] on textarea at bounding box center [716, 331] width 572 height 321
click at [633, 215] on textarea at bounding box center [716, 331] width 572 height 321
drag, startPoint x: 633, startPoint y: 209, endPoint x: 484, endPoint y: 209, distance: 149.0
click at [484, 209] on textarea at bounding box center [716, 331] width 572 height 321
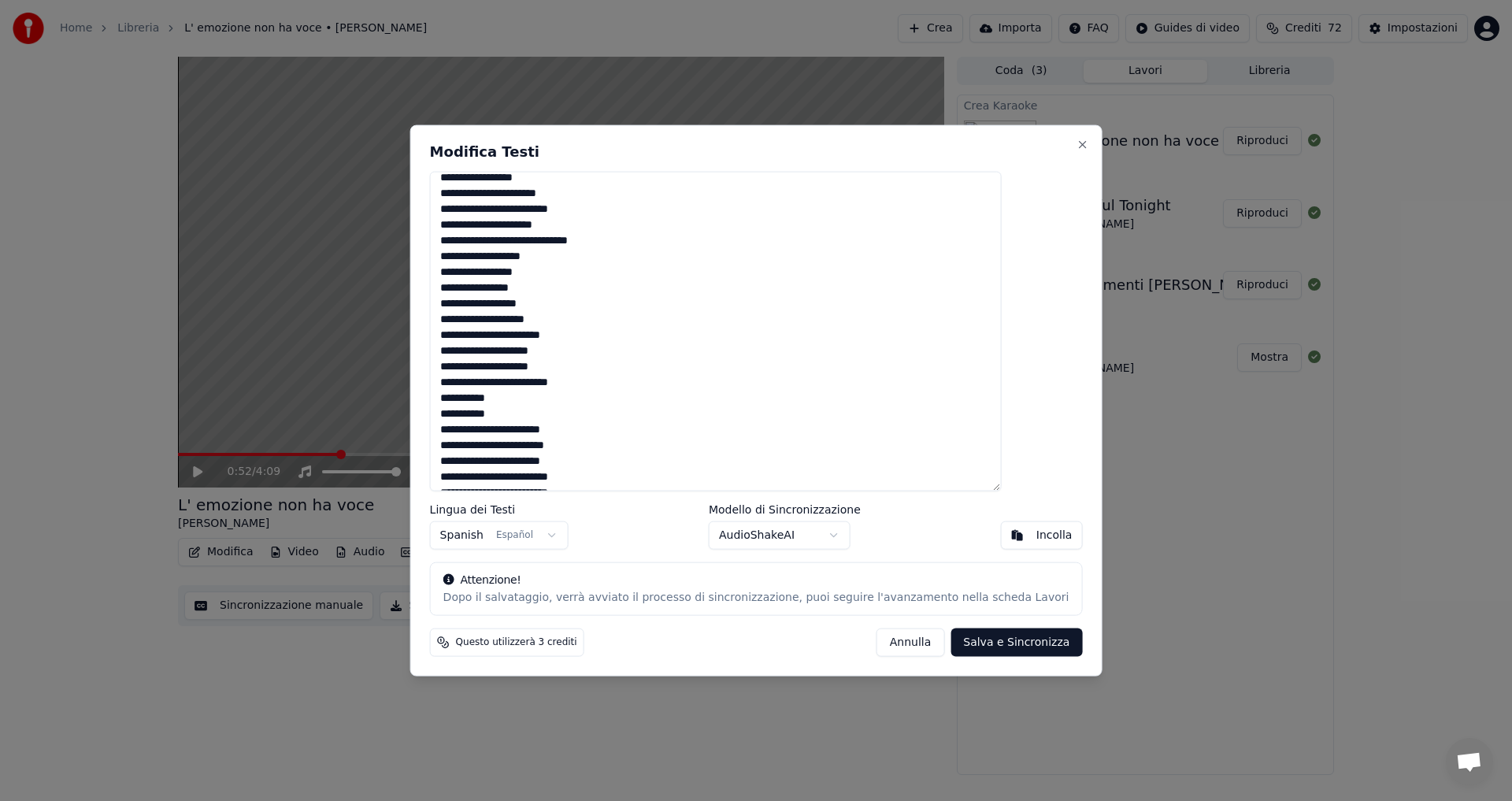
click at [618, 192] on textarea at bounding box center [716, 331] width 572 height 321
drag, startPoint x: 618, startPoint y: 192, endPoint x: 478, endPoint y: 198, distance: 140.1
click at [478, 198] on textarea at bounding box center [716, 331] width 572 height 321
drag, startPoint x: 605, startPoint y: 228, endPoint x: 482, endPoint y: 218, distance: 123.4
click at [482, 218] on textarea at bounding box center [716, 331] width 572 height 321
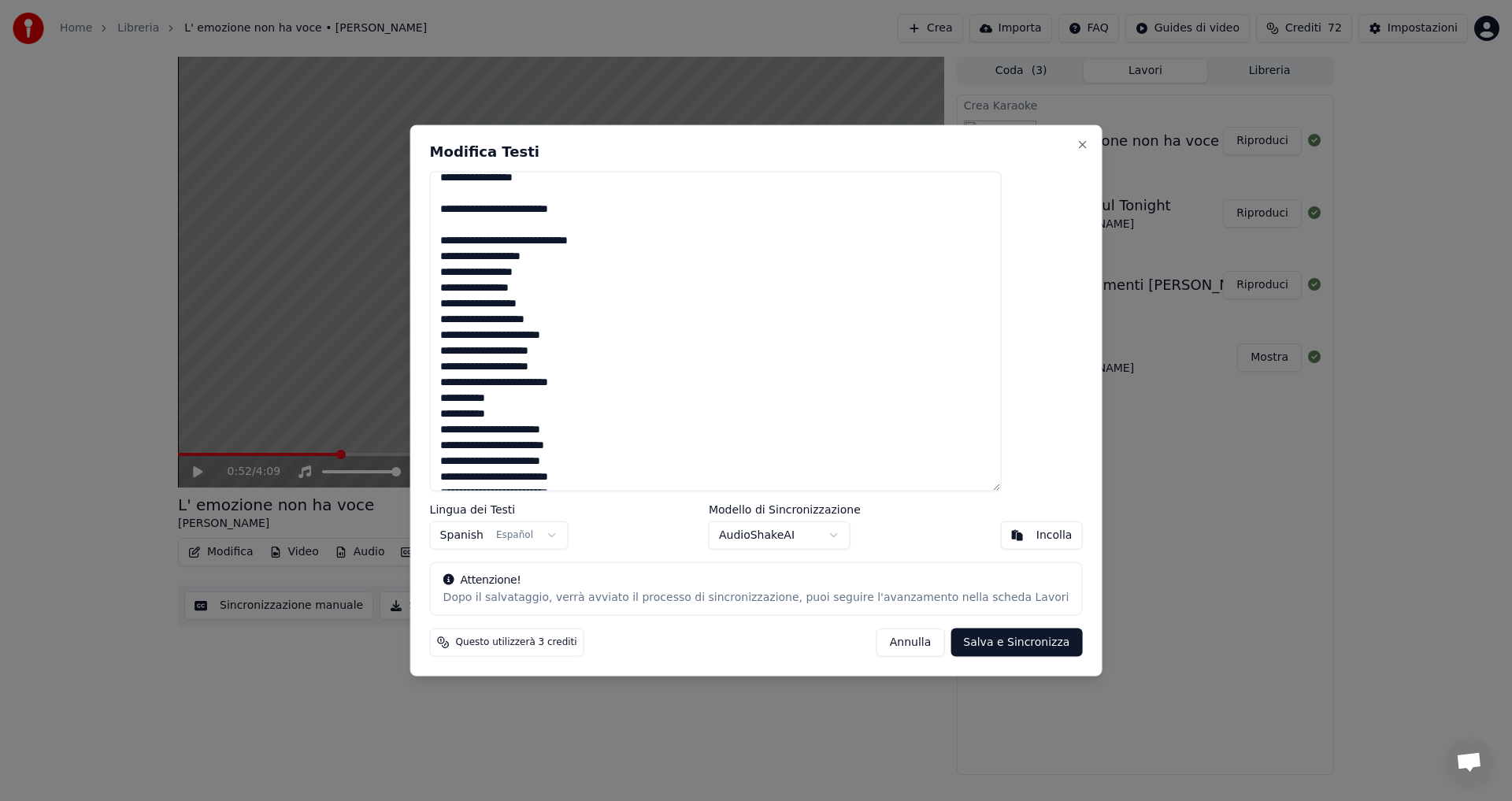
drag, startPoint x: 605, startPoint y: 257, endPoint x: 475, endPoint y: 250, distance: 130.2
click at [475, 250] on textarea at bounding box center [716, 331] width 572 height 321
drag, startPoint x: 564, startPoint y: 289, endPoint x: 481, endPoint y: 286, distance: 83.1
click at [481, 286] on textarea at bounding box center [716, 331] width 572 height 321
drag, startPoint x: 581, startPoint y: 316, endPoint x: 477, endPoint y: 314, distance: 104.0
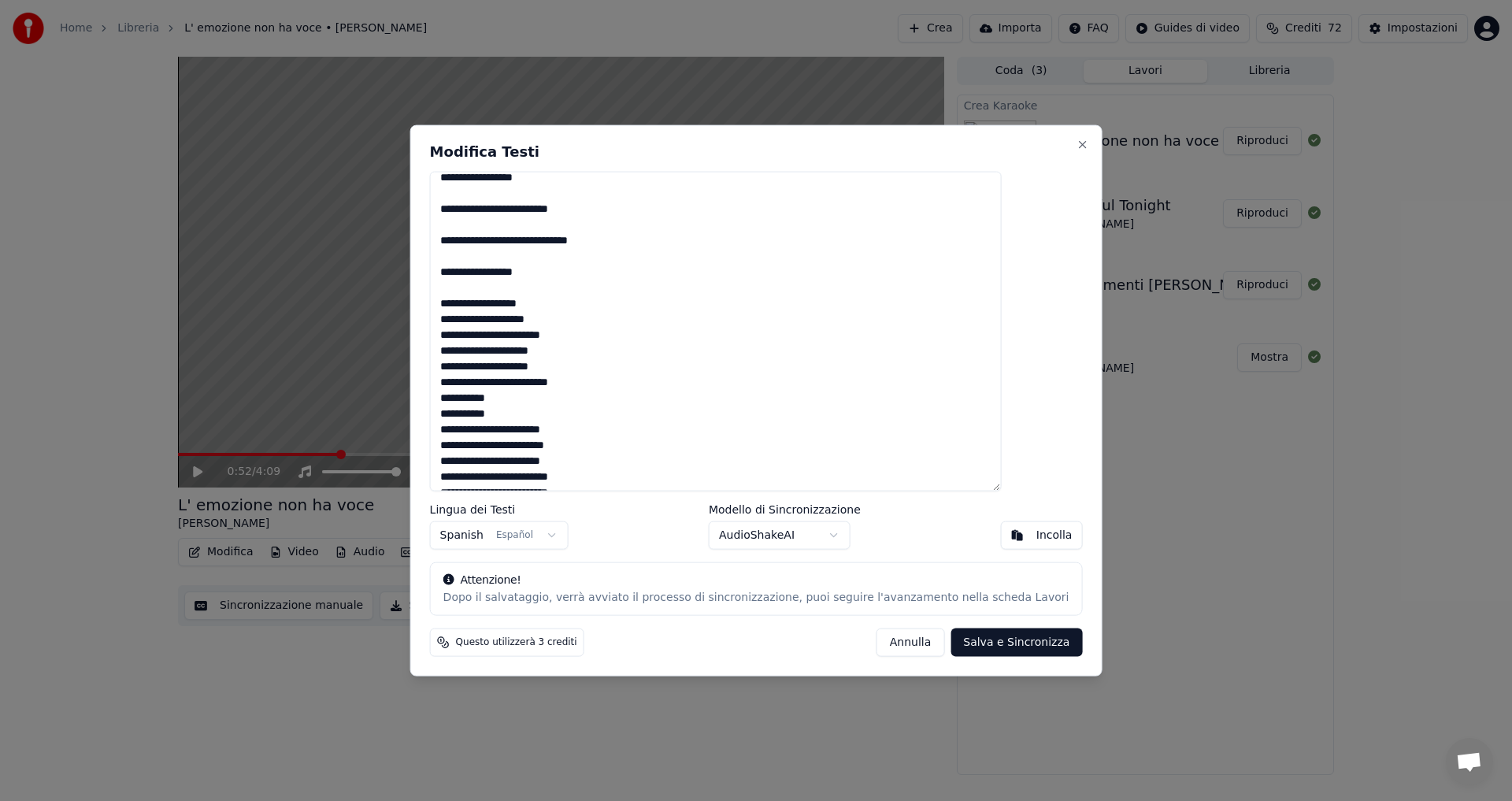
click at [477, 314] on textarea at bounding box center [716, 331] width 572 height 321
drag, startPoint x: 591, startPoint y: 354, endPoint x: 474, endPoint y: 357, distance: 117.0
click at [474, 357] on textarea at bounding box center [716, 331] width 572 height 321
drag, startPoint x: 618, startPoint y: 386, endPoint x: 479, endPoint y: 381, distance: 139.1
click at [479, 381] on textarea at bounding box center [716, 331] width 572 height 321
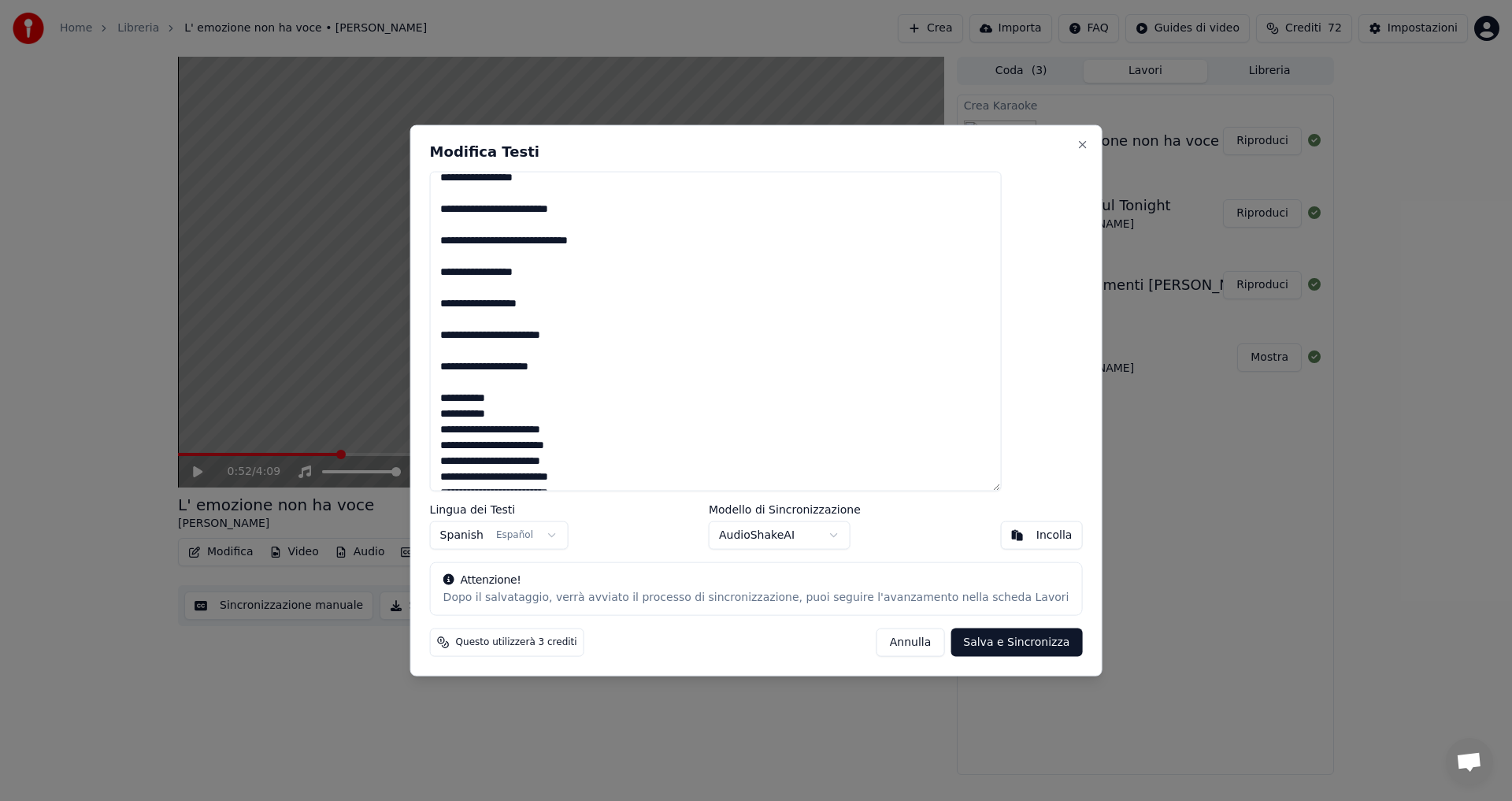
drag, startPoint x: 562, startPoint y: 413, endPoint x: 468, endPoint y: 413, distance: 94.0
click at [468, 413] on div "Modifica Testi Lingua dei Testi Spanish Español Modello di Sincronizzazione Aud…" at bounding box center [756, 400] width 692 height 552
drag, startPoint x: 614, startPoint y: 448, endPoint x: 475, endPoint y: 445, distance: 139.0
click at [475, 445] on textarea at bounding box center [716, 331] width 572 height 321
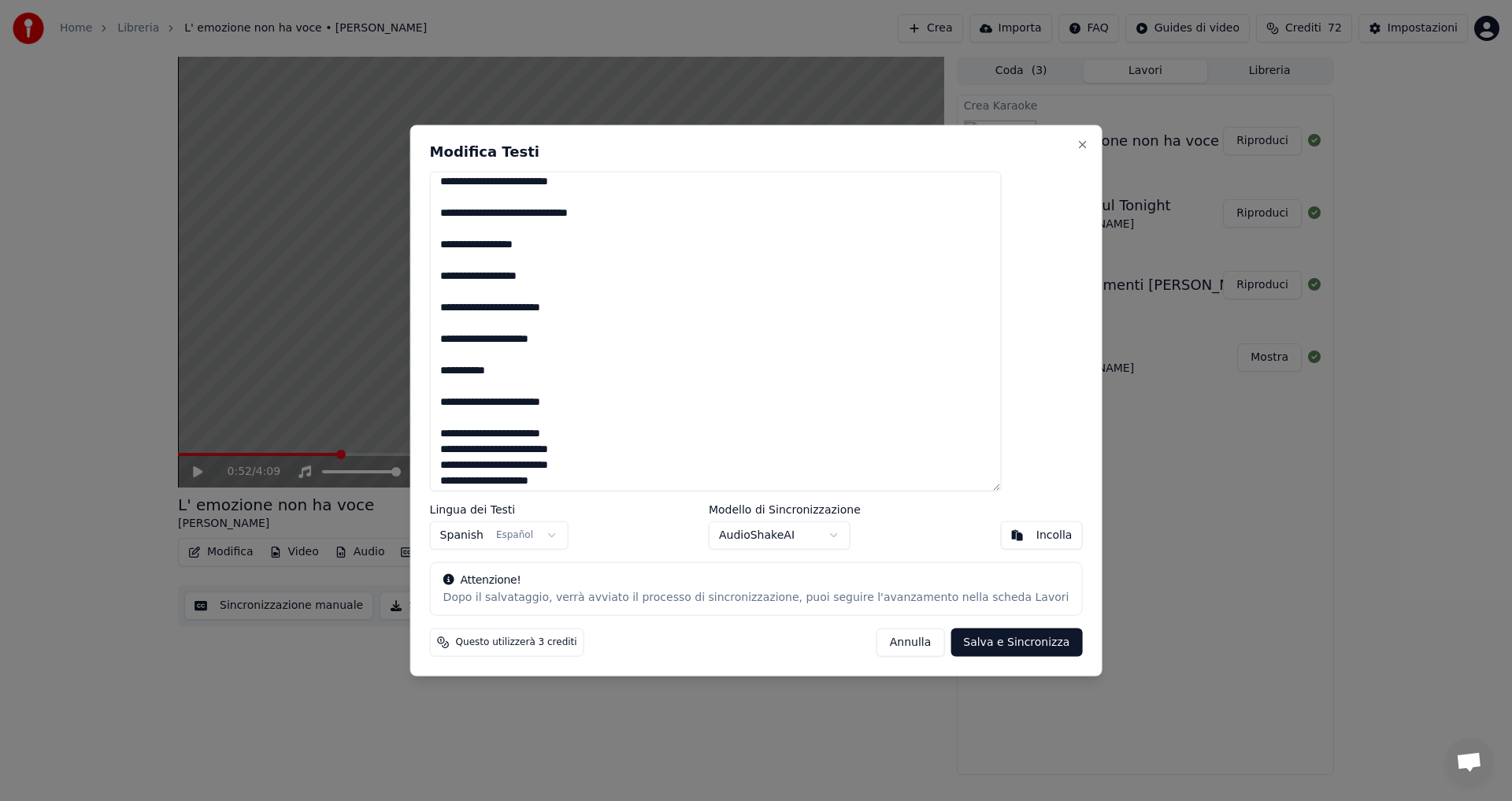
scroll to position [1236, 0]
drag, startPoint x: 617, startPoint y: 479, endPoint x: 479, endPoint y: 442, distance: 142.9
click at [479, 442] on textarea at bounding box center [716, 331] width 572 height 321
drag, startPoint x: 634, startPoint y: 478, endPoint x: 482, endPoint y: 474, distance: 152.1
click at [482, 474] on textarea at bounding box center [716, 331] width 572 height 321
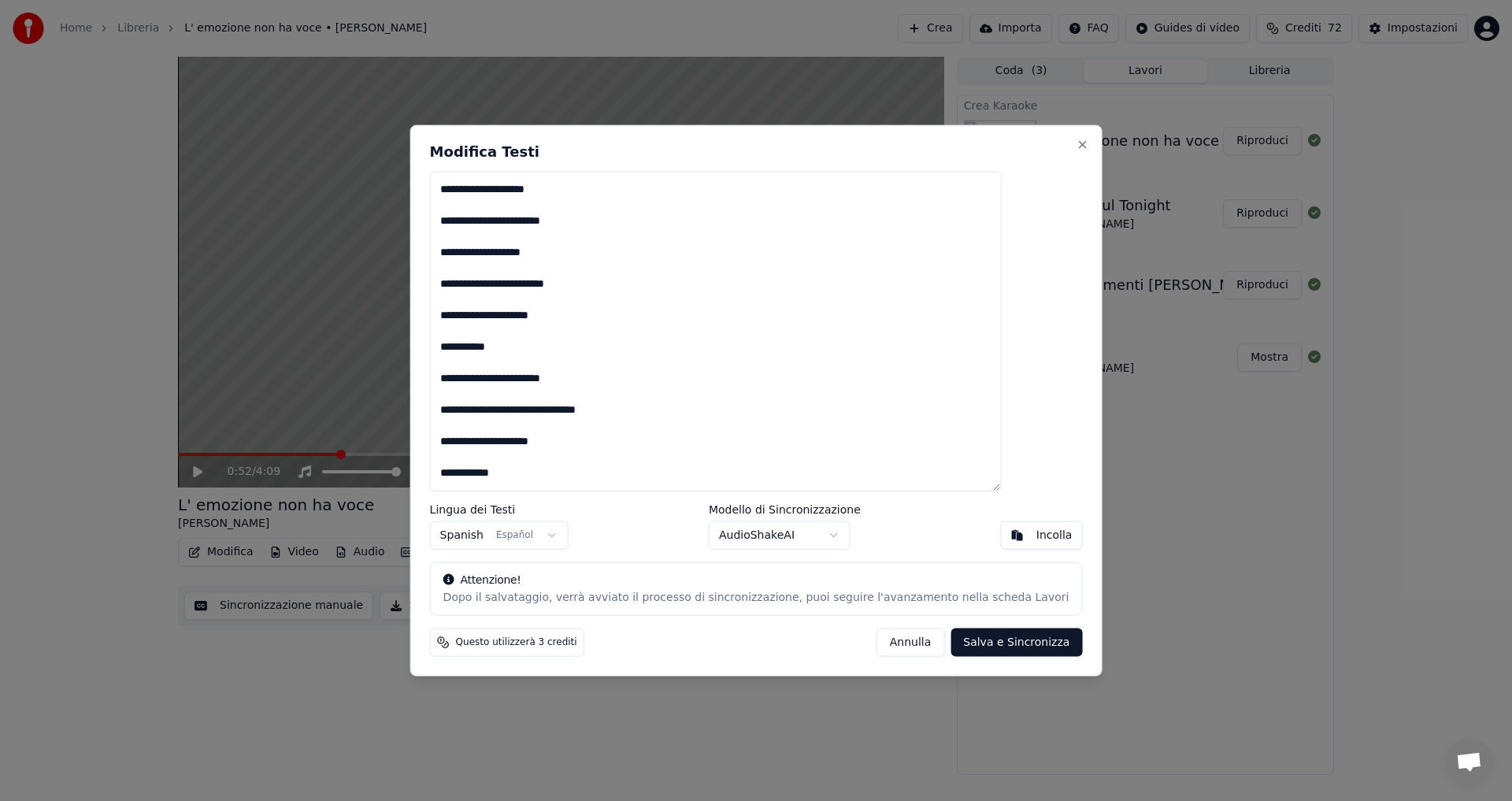
scroll to position [0, 0]
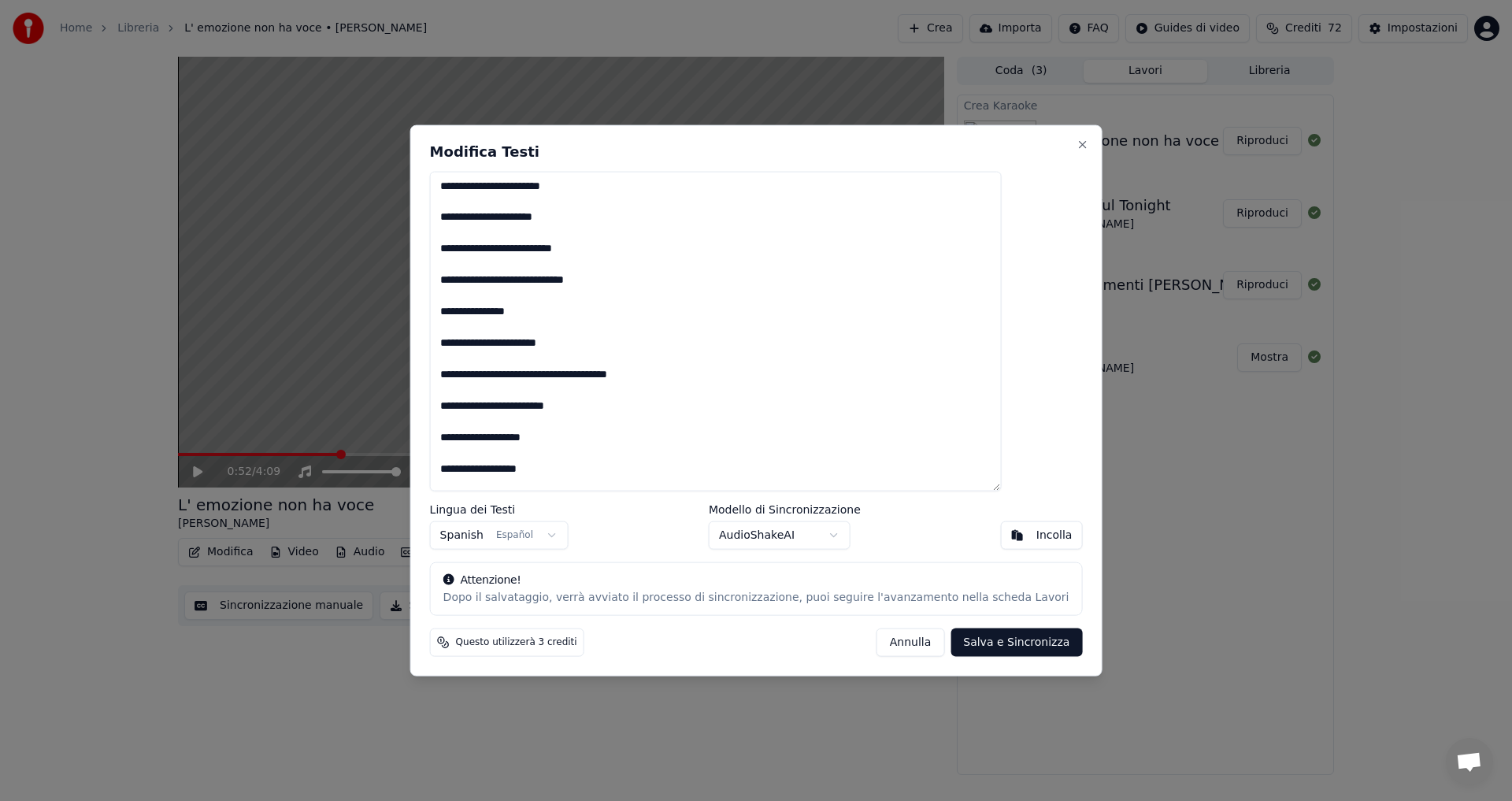
click at [955, 645] on button "Salva e Sincronizza" at bounding box center [1016, 642] width 131 height 29
type textarea "**********"
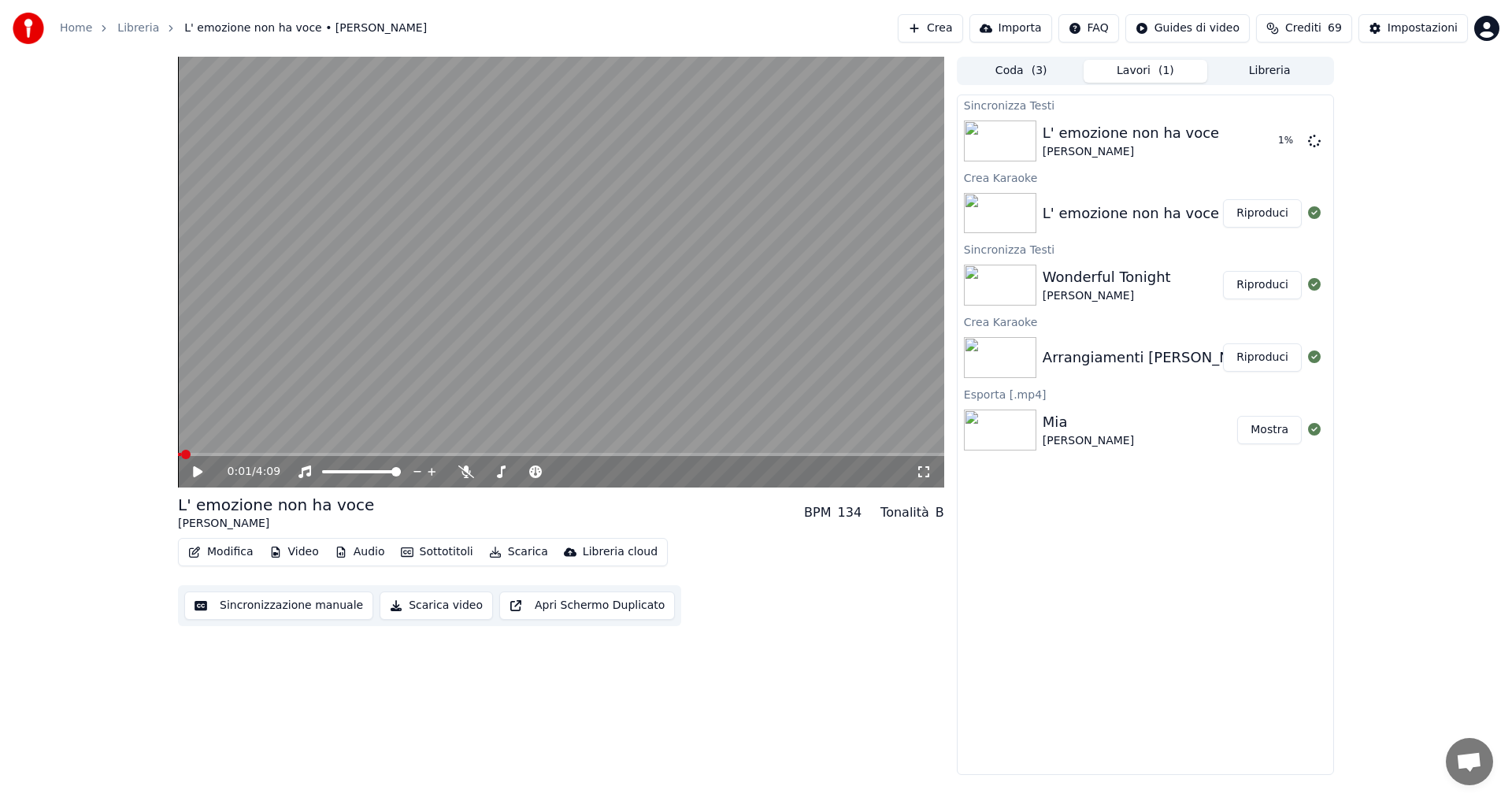
click at [181, 455] on span at bounding box center [186, 454] width 10 height 10
click at [194, 468] on icon at bounding box center [197, 472] width 10 height 11
click at [235, 552] on button "Modifica" at bounding box center [221, 552] width 78 height 22
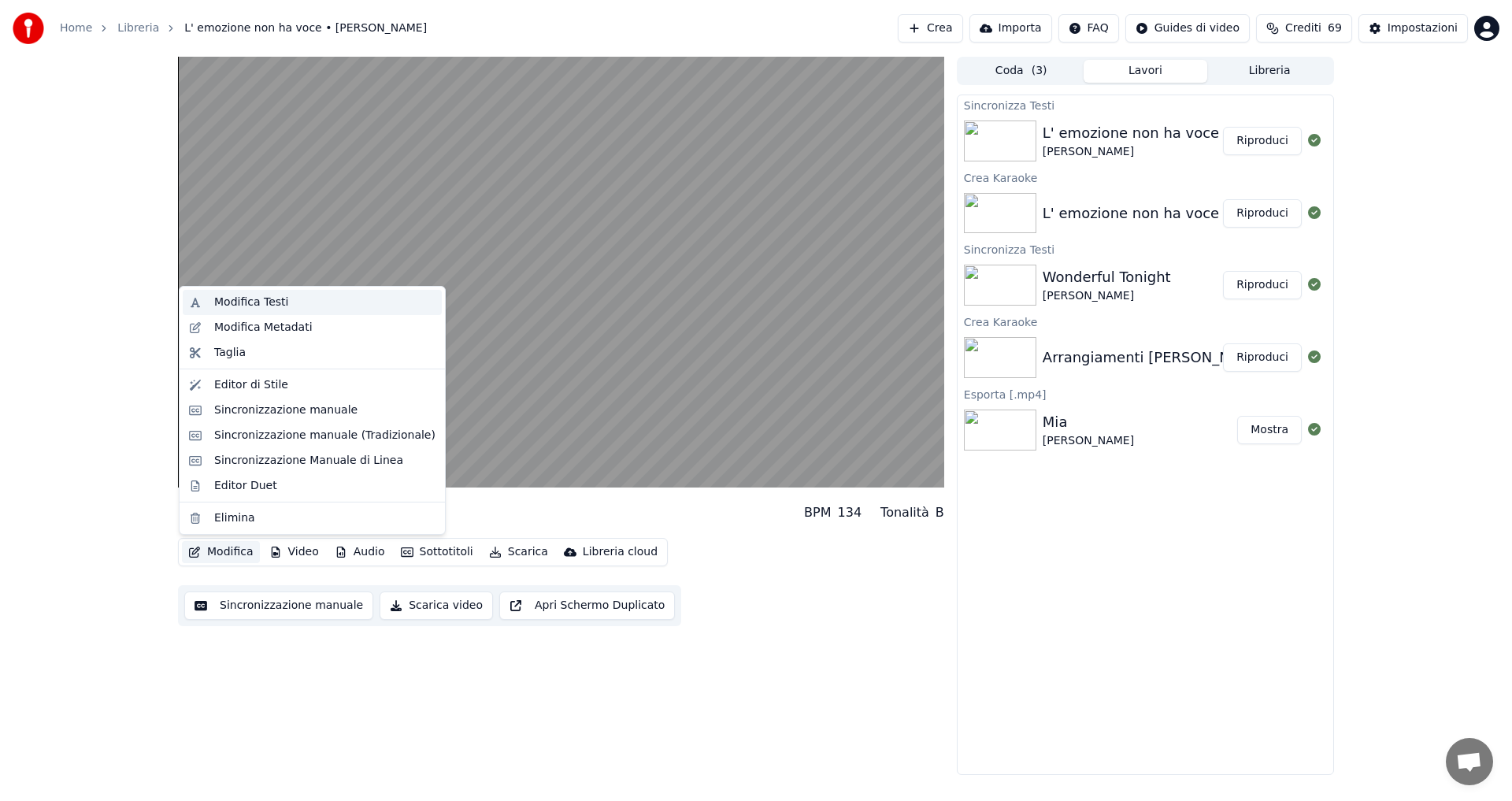
click at [256, 313] on div "Modifica Testi" at bounding box center [312, 302] width 259 height 25
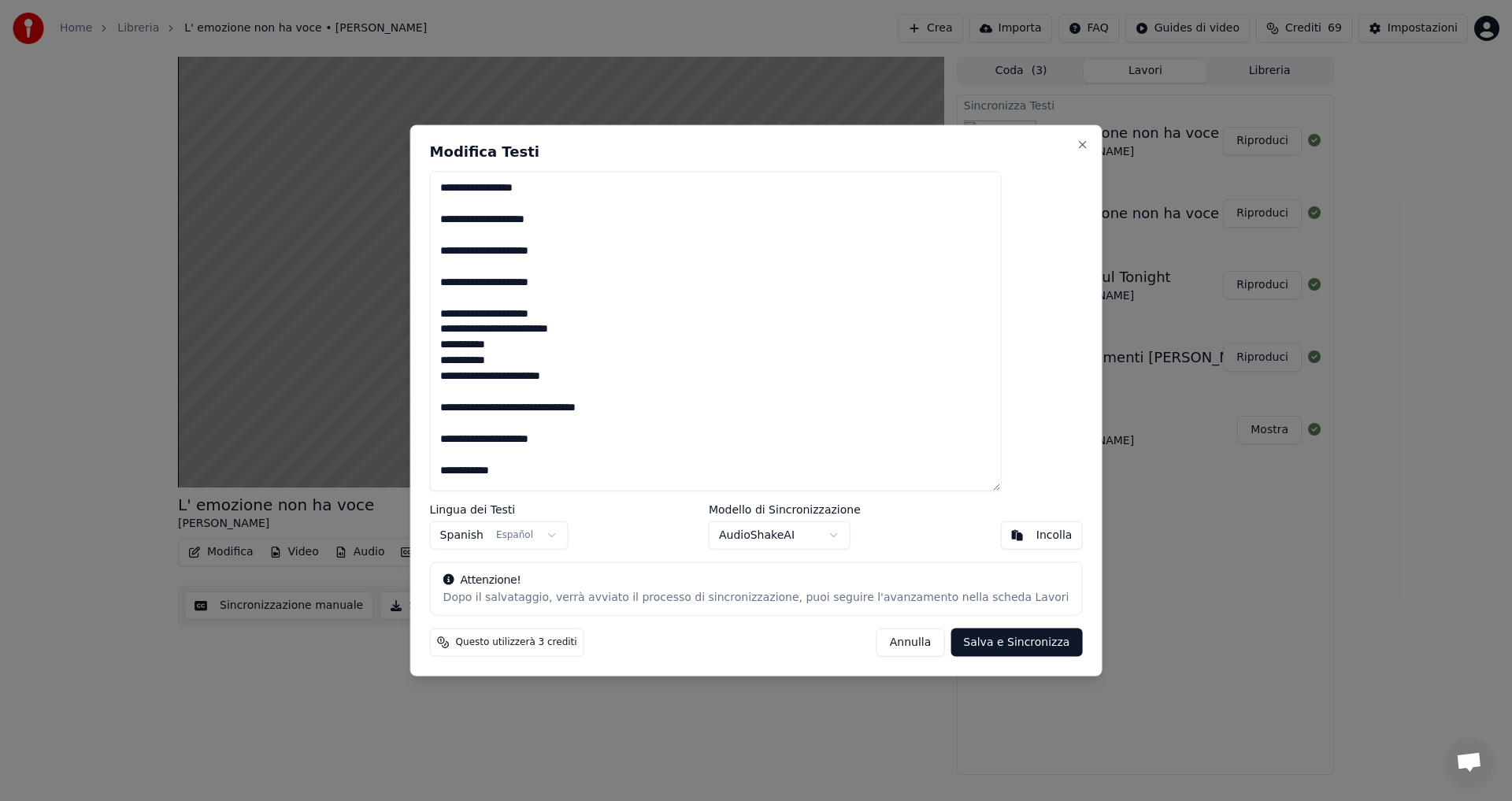
scroll to position [884, 0]
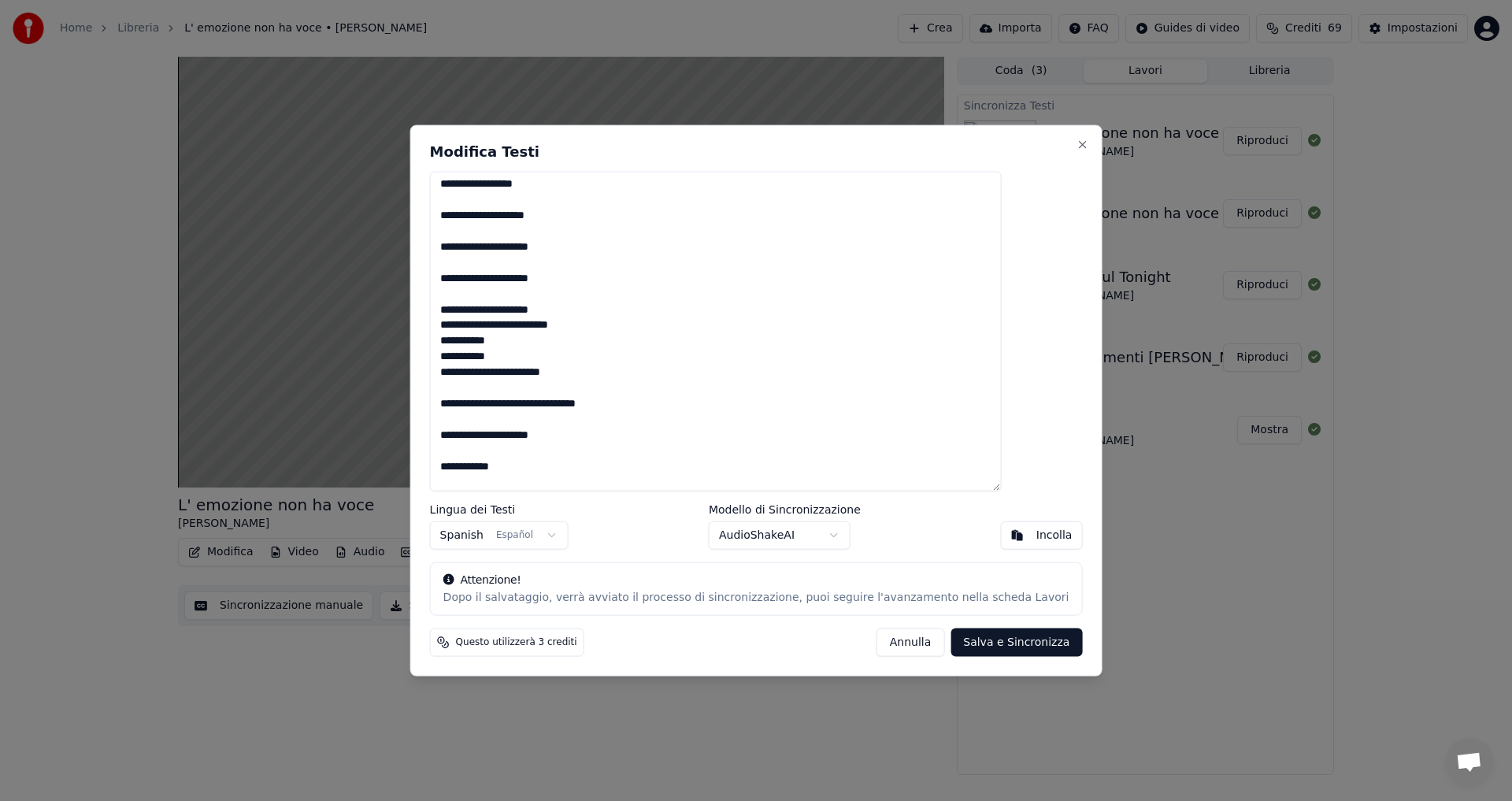
drag, startPoint x: 614, startPoint y: 325, endPoint x: 471, endPoint y: 334, distance: 143.3
click at [471, 334] on textarea at bounding box center [716, 331] width 572 height 321
drag, startPoint x: 479, startPoint y: 327, endPoint x: 625, endPoint y: 327, distance: 146.0
click at [625, 327] on textarea at bounding box center [716, 331] width 572 height 321
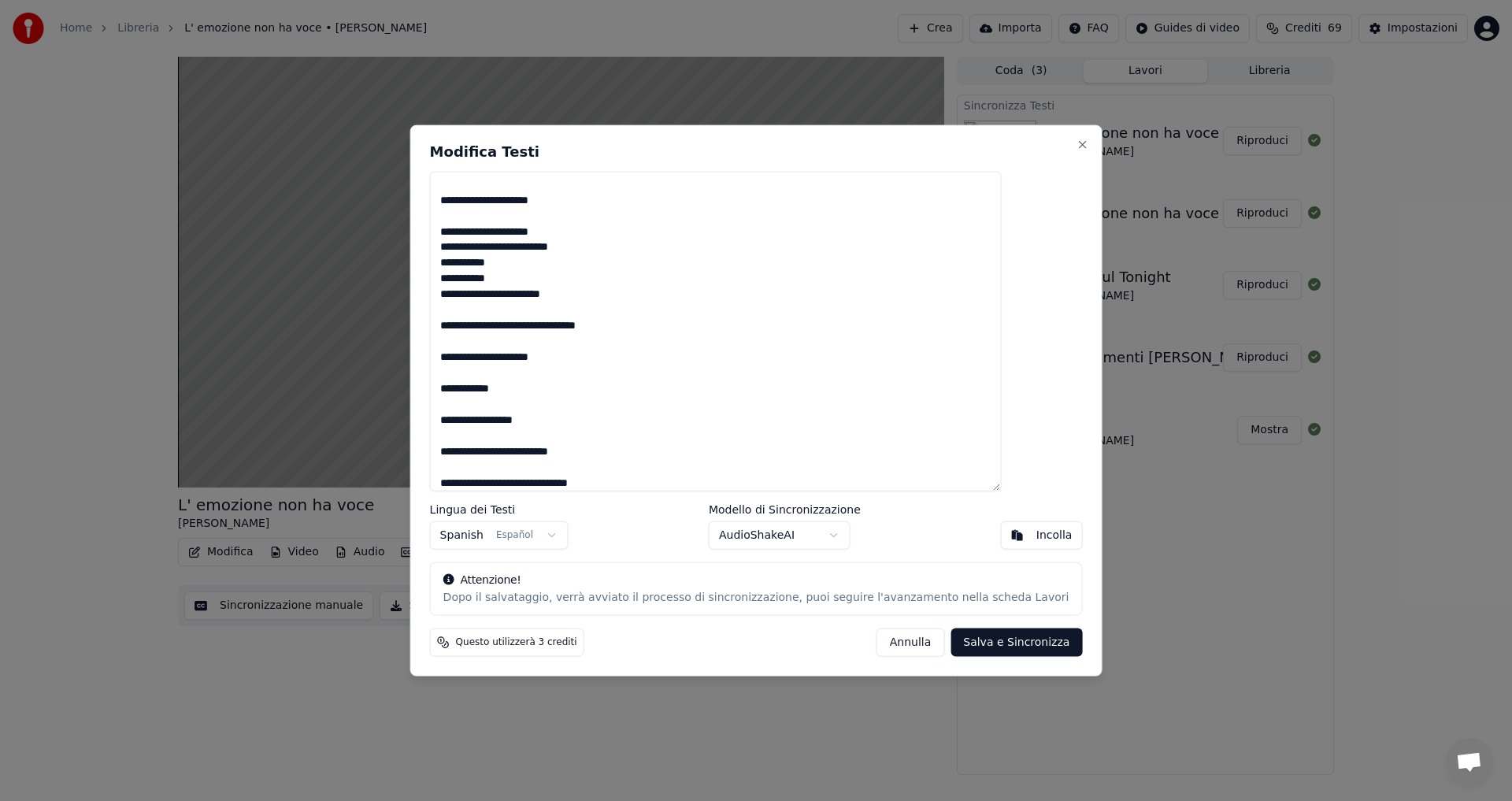
scroll to position [868, 0]
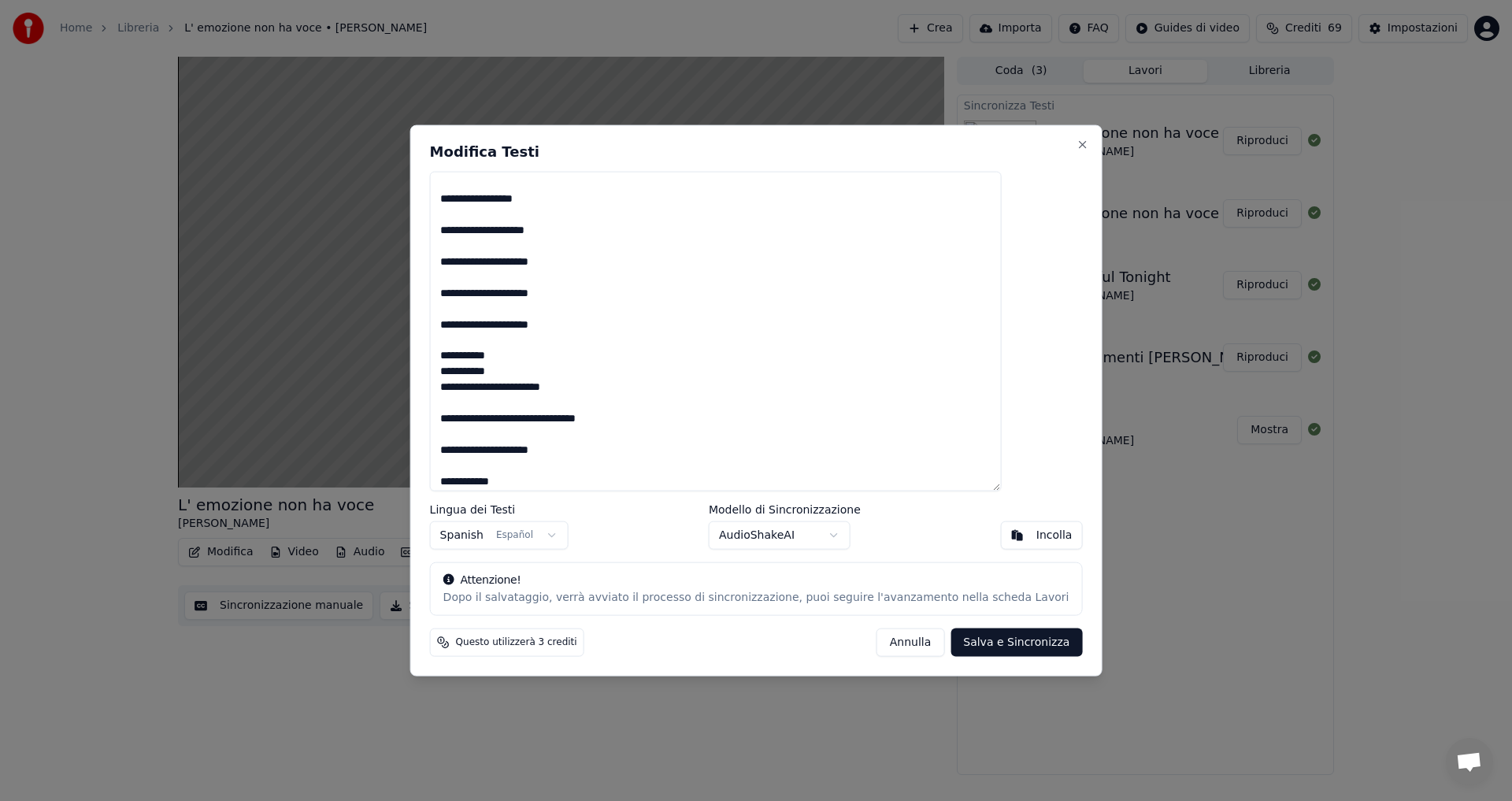
drag, startPoint x: 573, startPoint y: 372, endPoint x: 467, endPoint y: 372, distance: 106.0
click at [467, 372] on div "Modifica Testi Lingua dei Testi Spanish Español Modello di Sincronizzazione Aud…" at bounding box center [756, 400] width 692 height 552
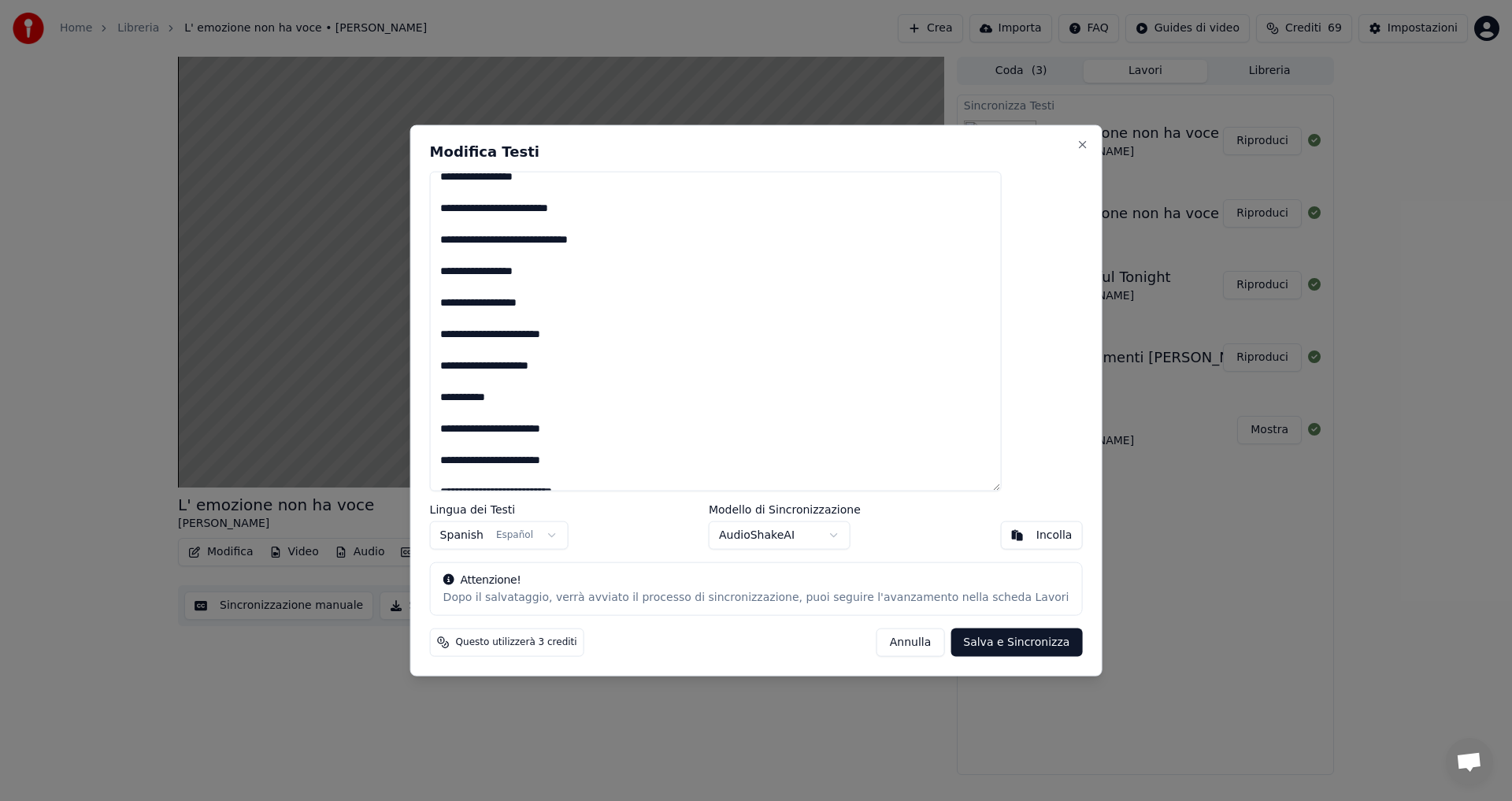
scroll to position [1236, 0]
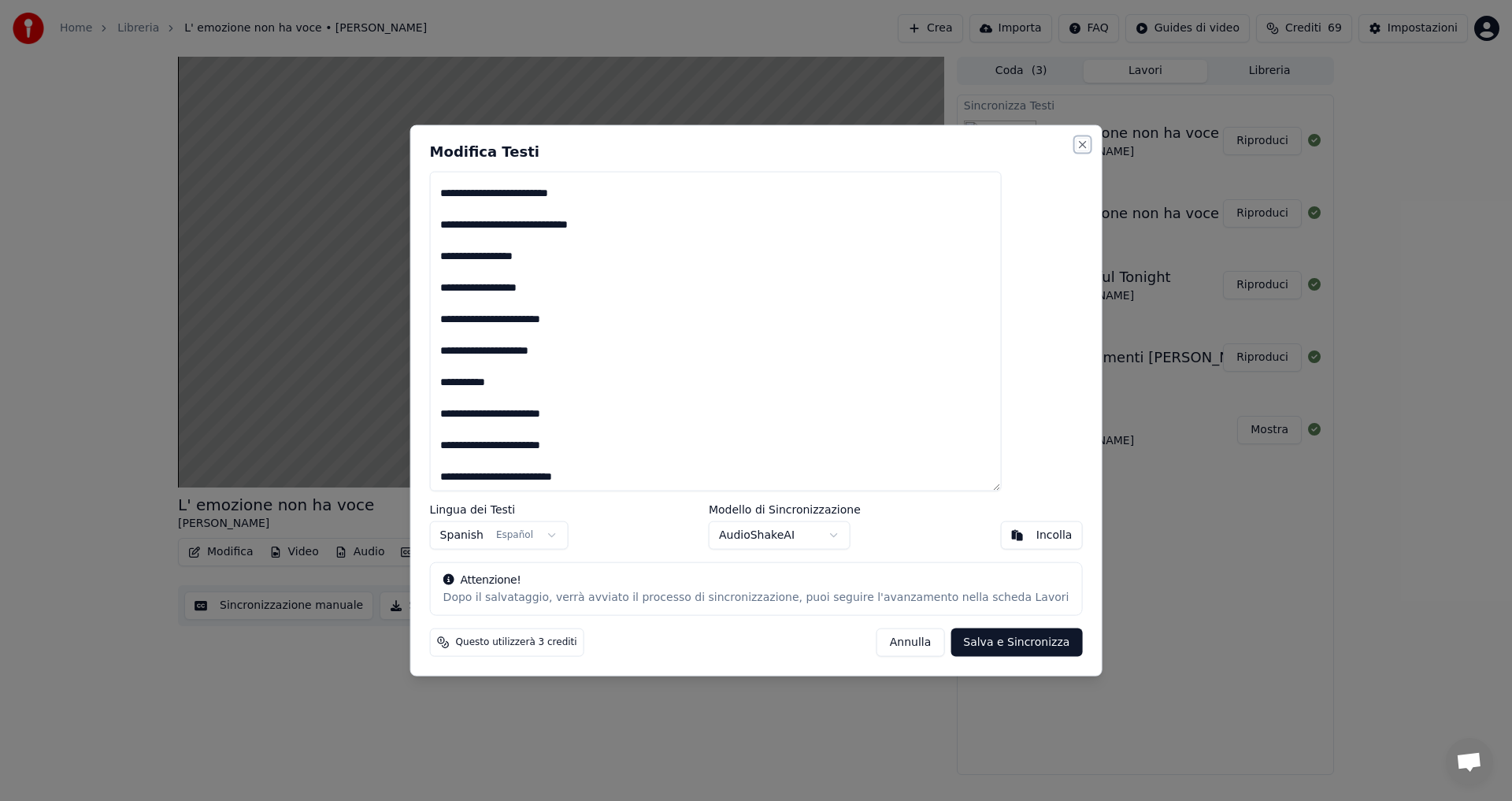
click at [1076, 144] on button "Close" at bounding box center [1082, 143] width 13 height 13
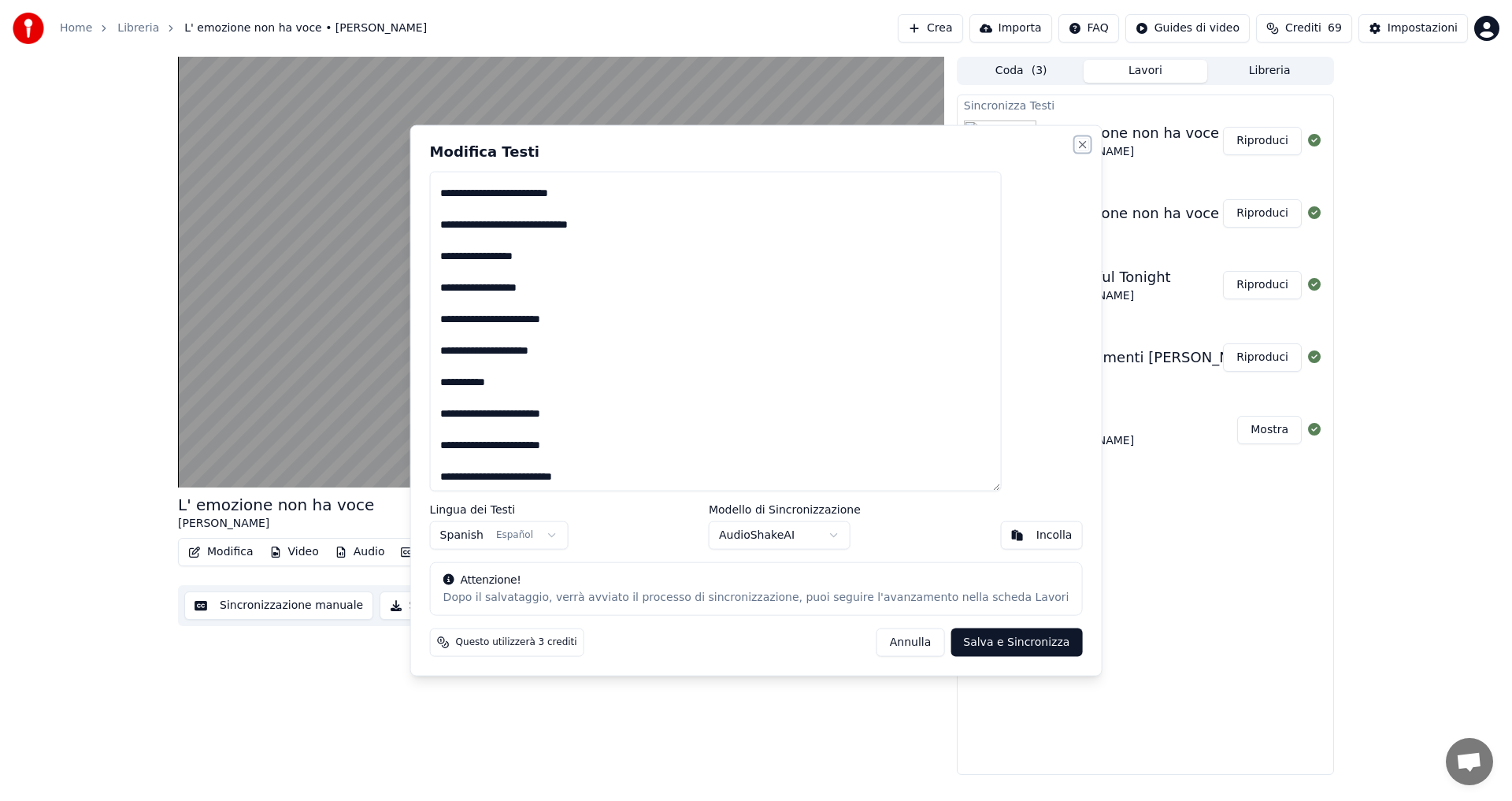
type textarea "**********"
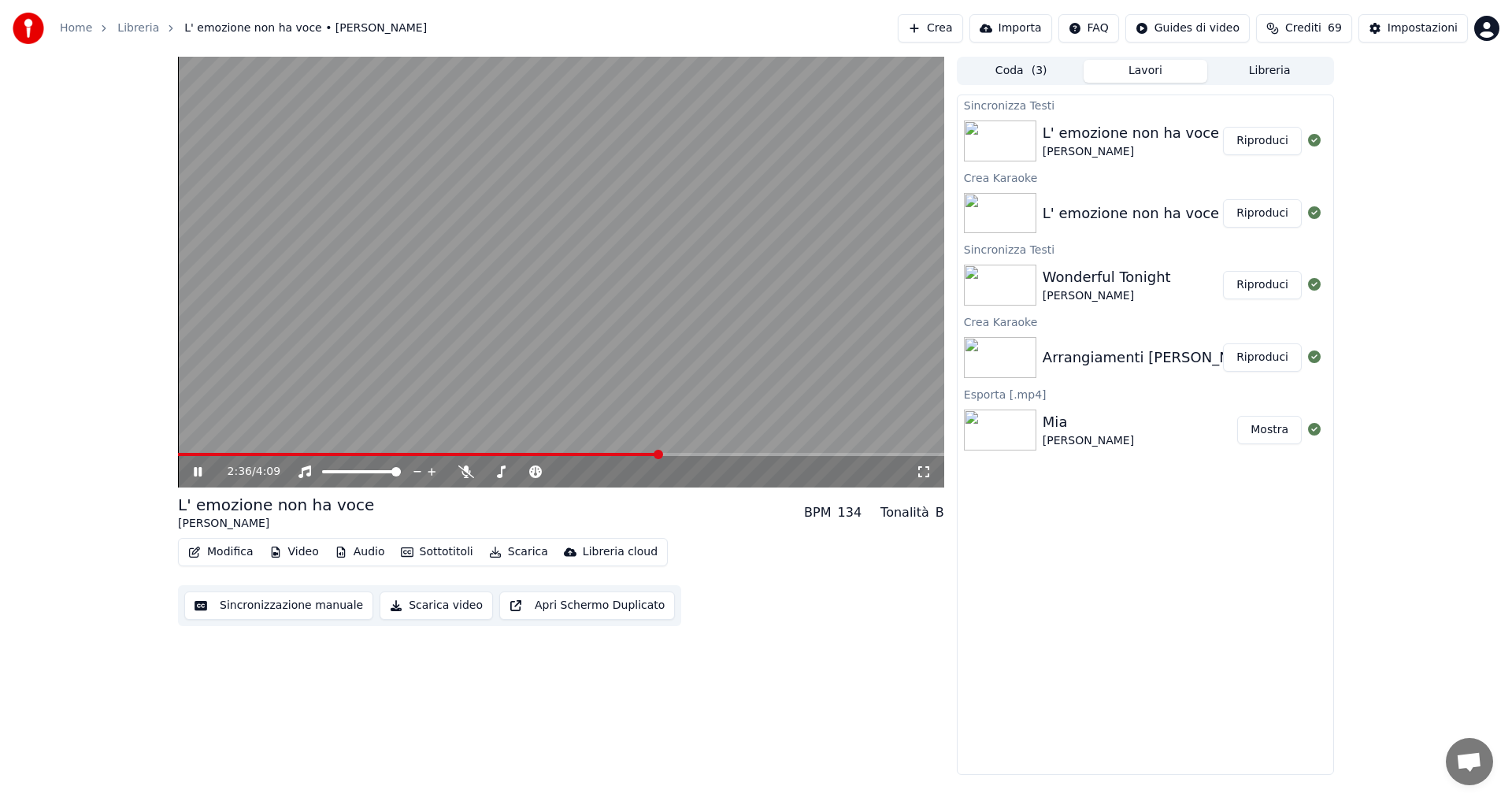
click at [195, 469] on icon at bounding box center [197, 471] width 8 height 10
click at [98, 413] on div "2:36 / 4:09 L' emozione non ha voce Nico Messa BPM 134 Tonalità B Modifica Vide…" at bounding box center [756, 416] width 1512 height 718
